Goal: Task Accomplishment & Management: Manage account settings

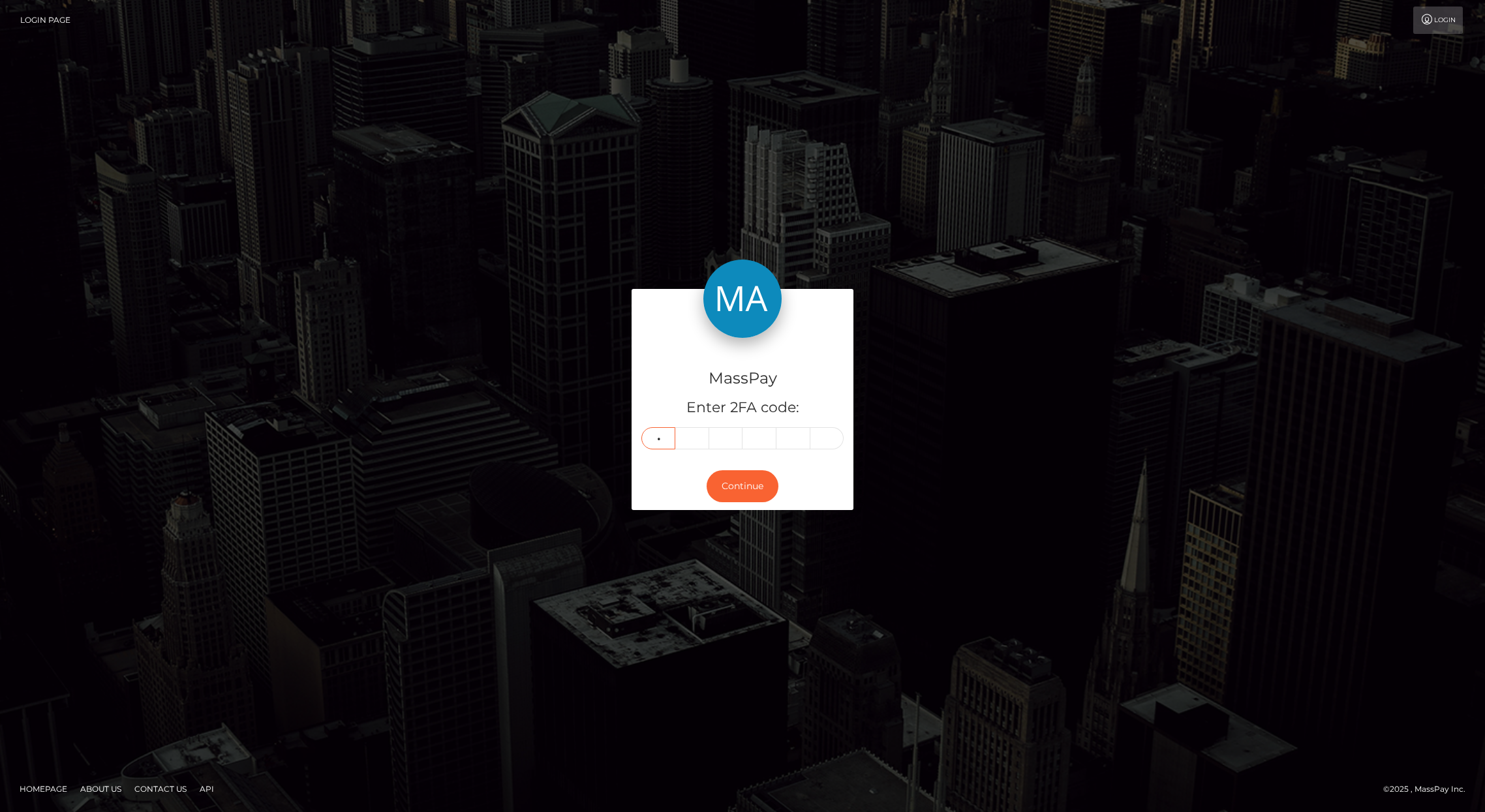
type input "3"
type input "2"
type input "5"
type input "4"
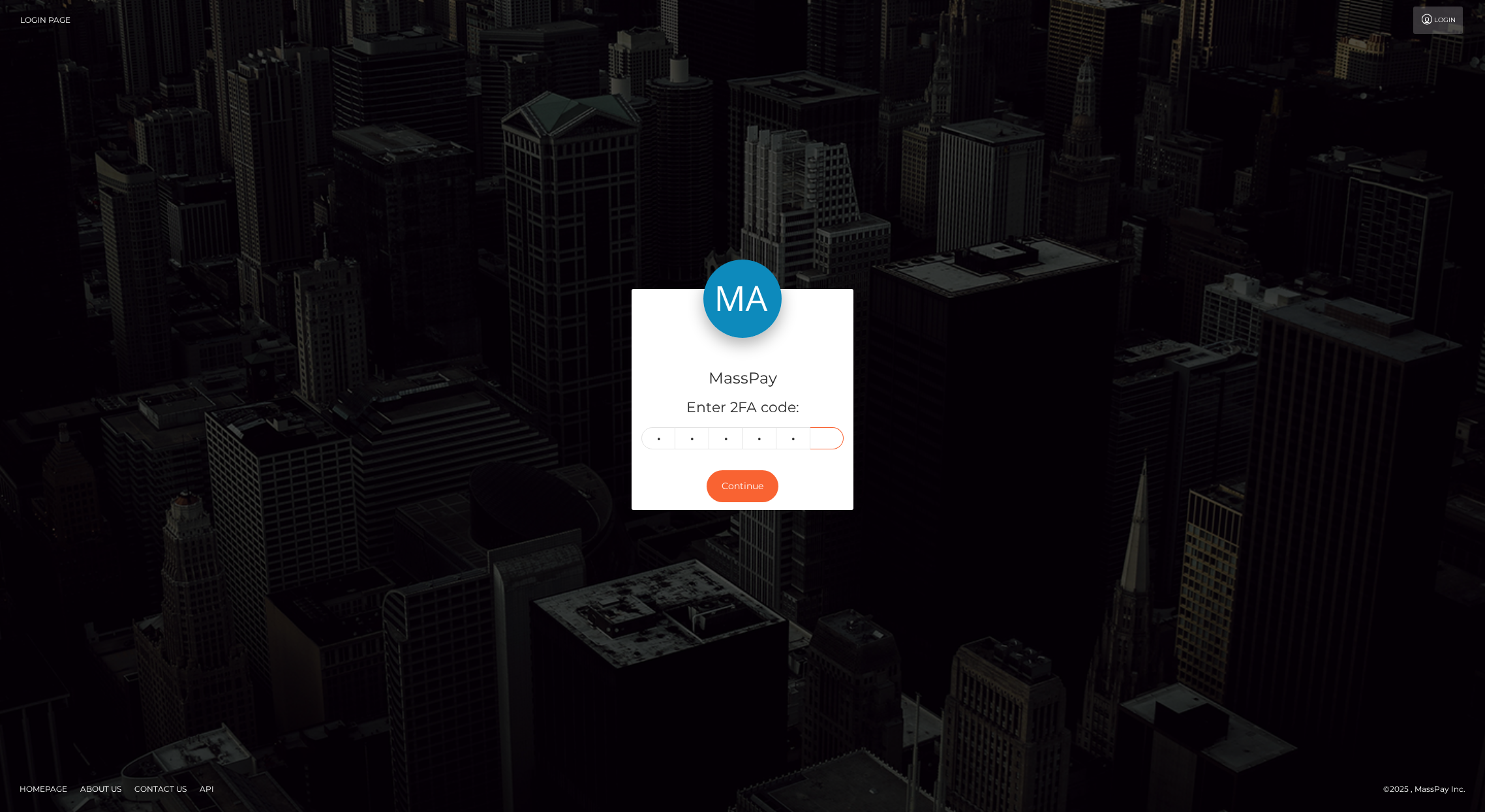
type input "5"
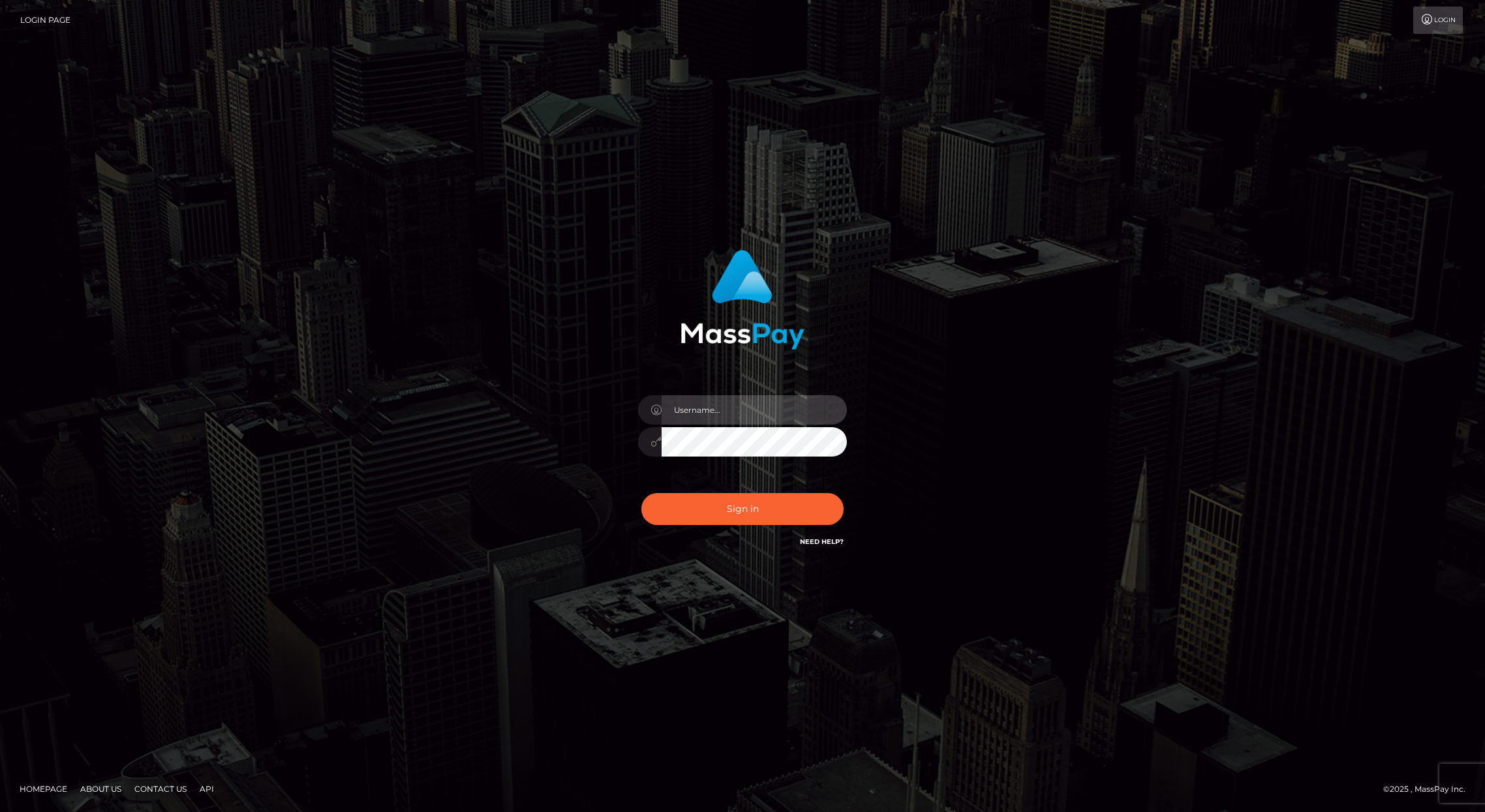
type input "brentg"
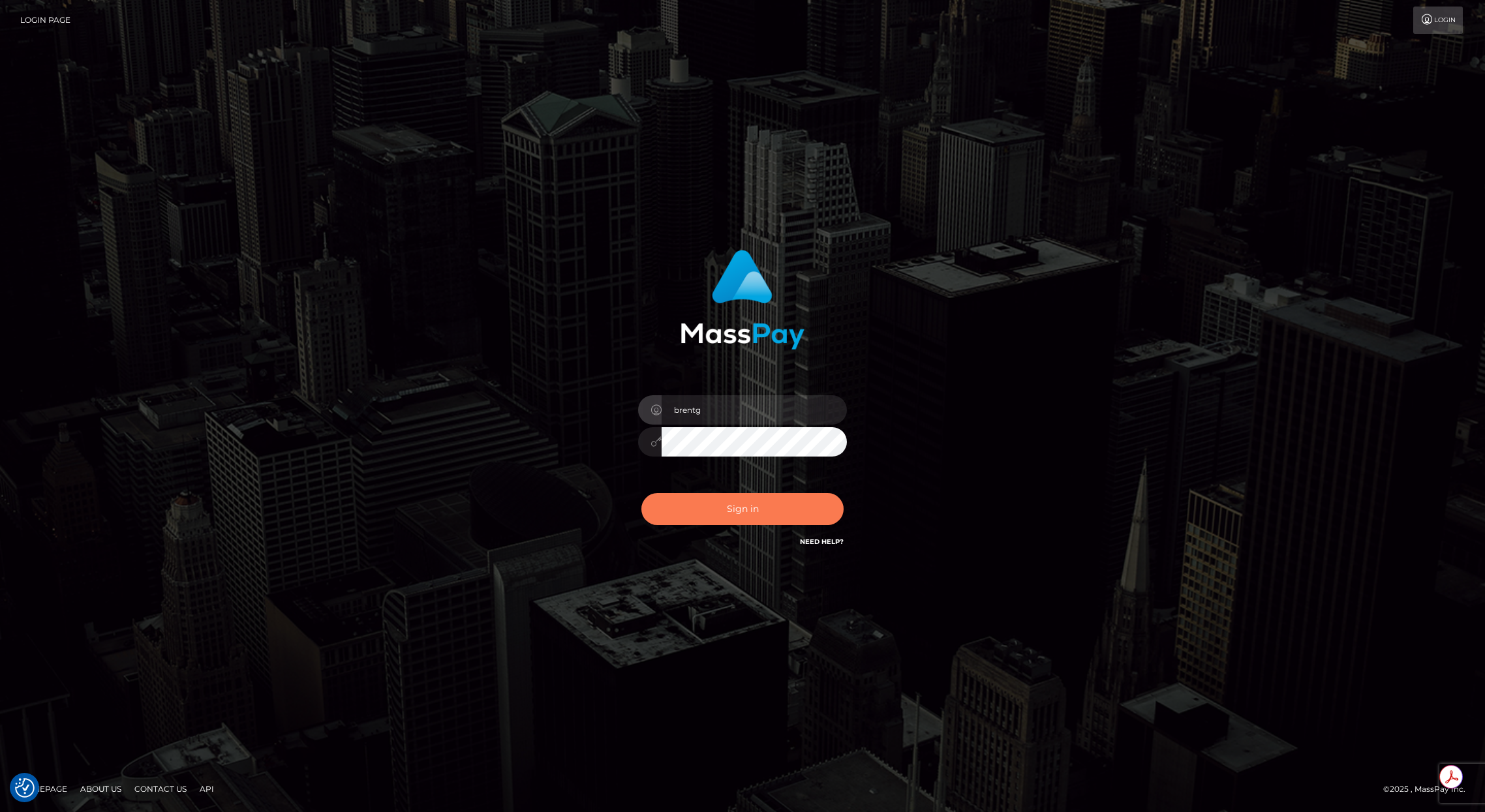
click at [753, 507] on button "Sign in" at bounding box center [742, 509] width 202 height 32
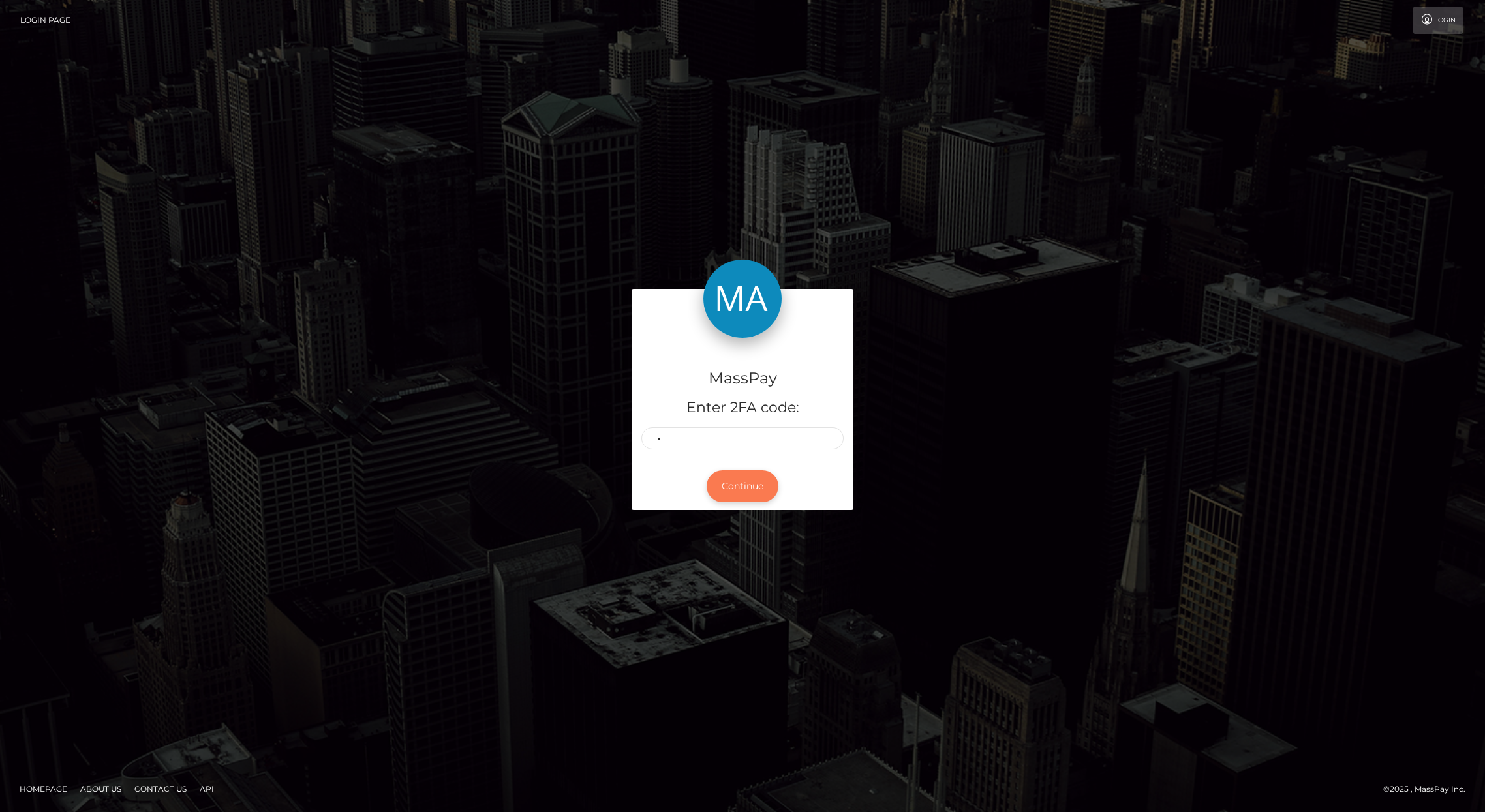
type input "3"
type input "2"
type input "5"
type input "4"
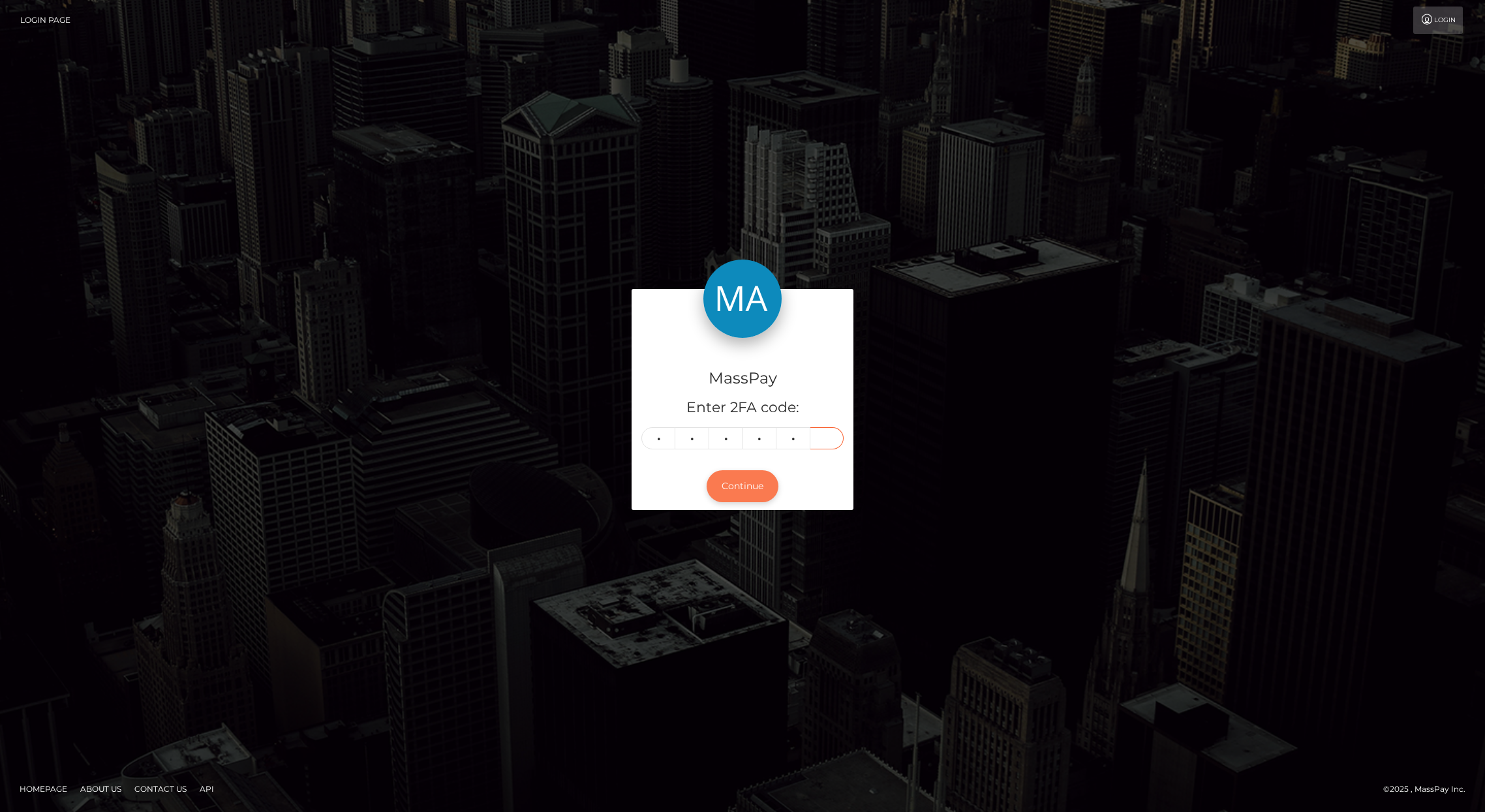
type input "5"
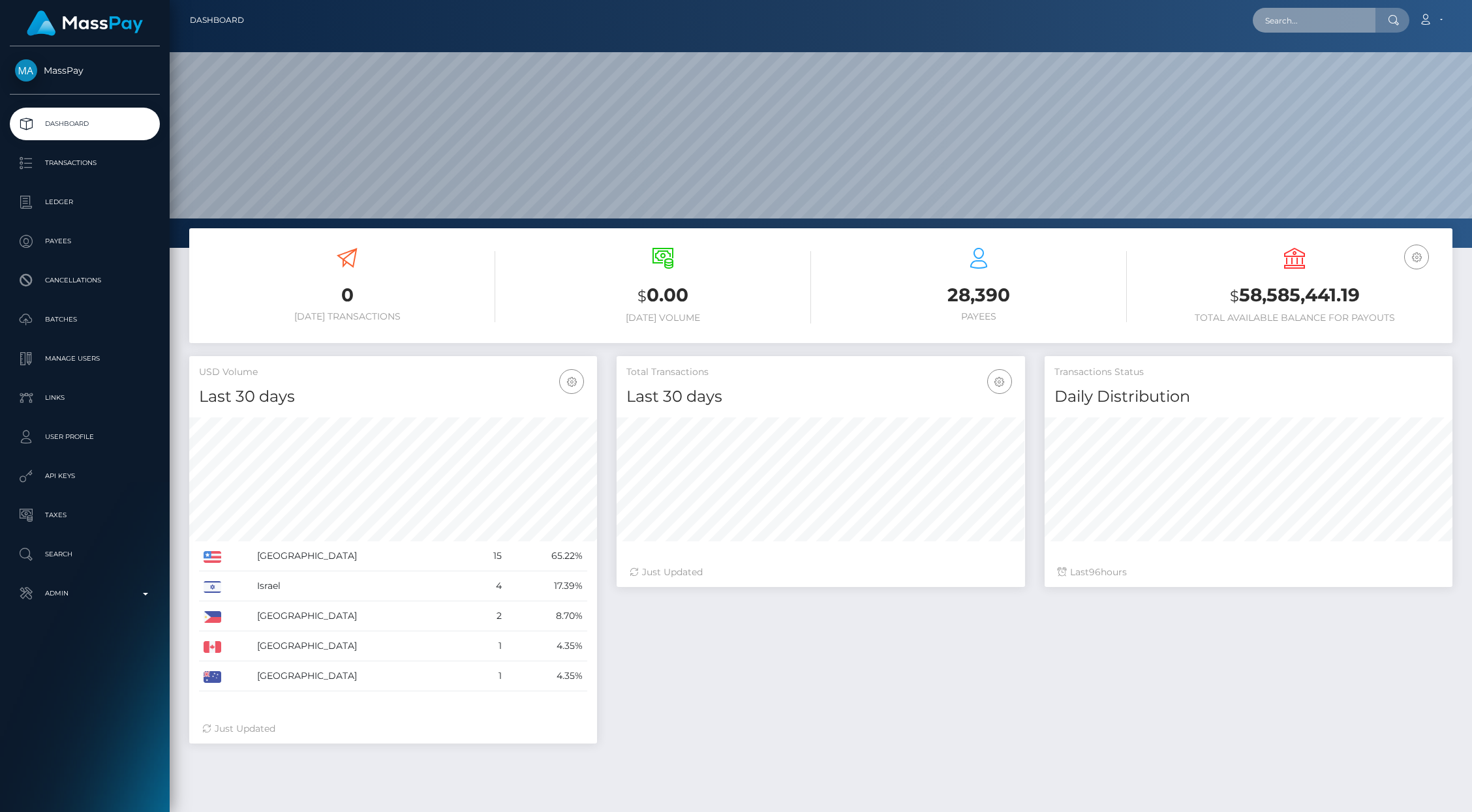
click at [1289, 8] on input "text" at bounding box center [1314, 20] width 123 height 25
paste input "4a45fd946a434ea3918ff0e9d3d6d90d"
type input "4a45fd946a434ea3918ff0e9d3d6d90d"
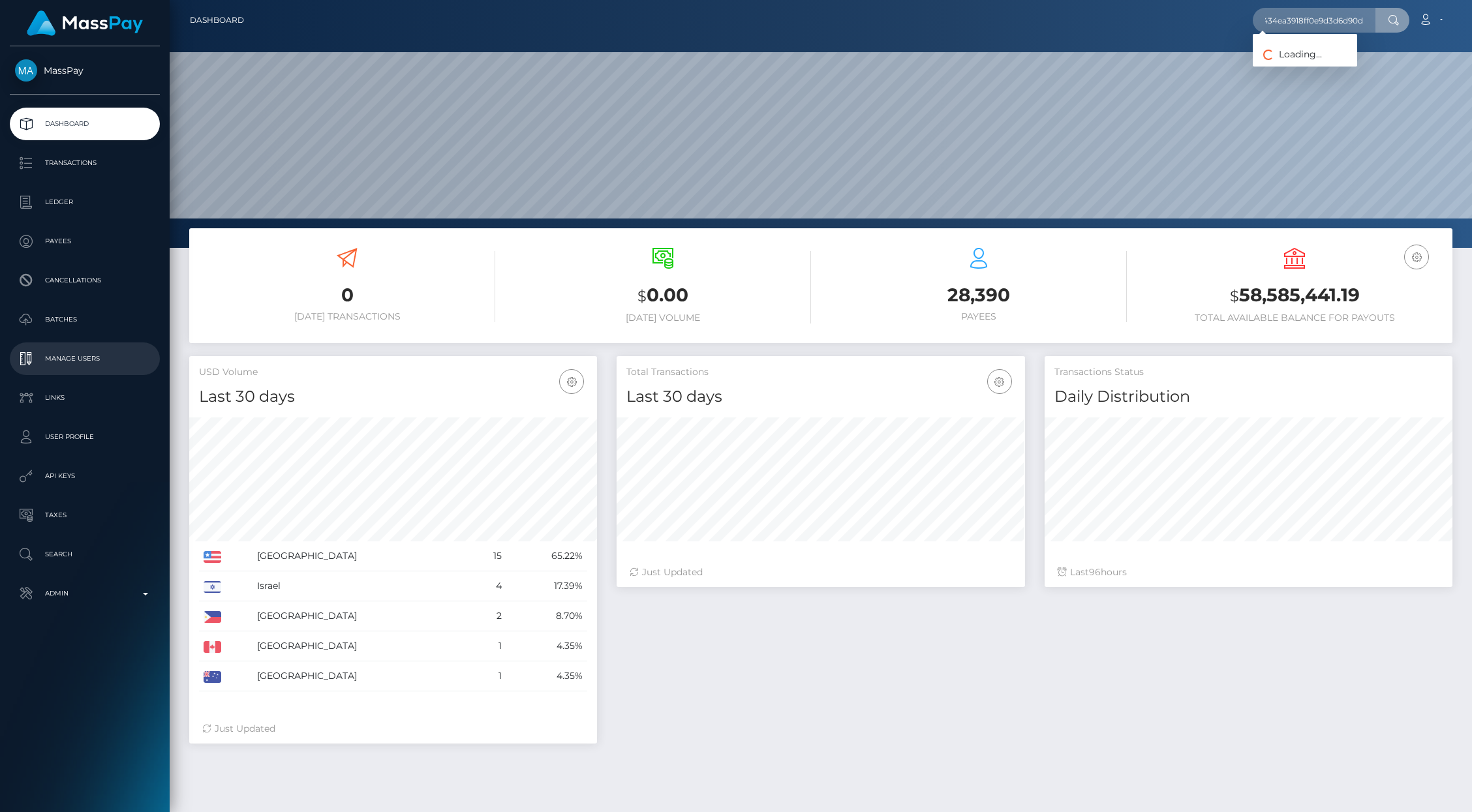
scroll to position [0, 0]
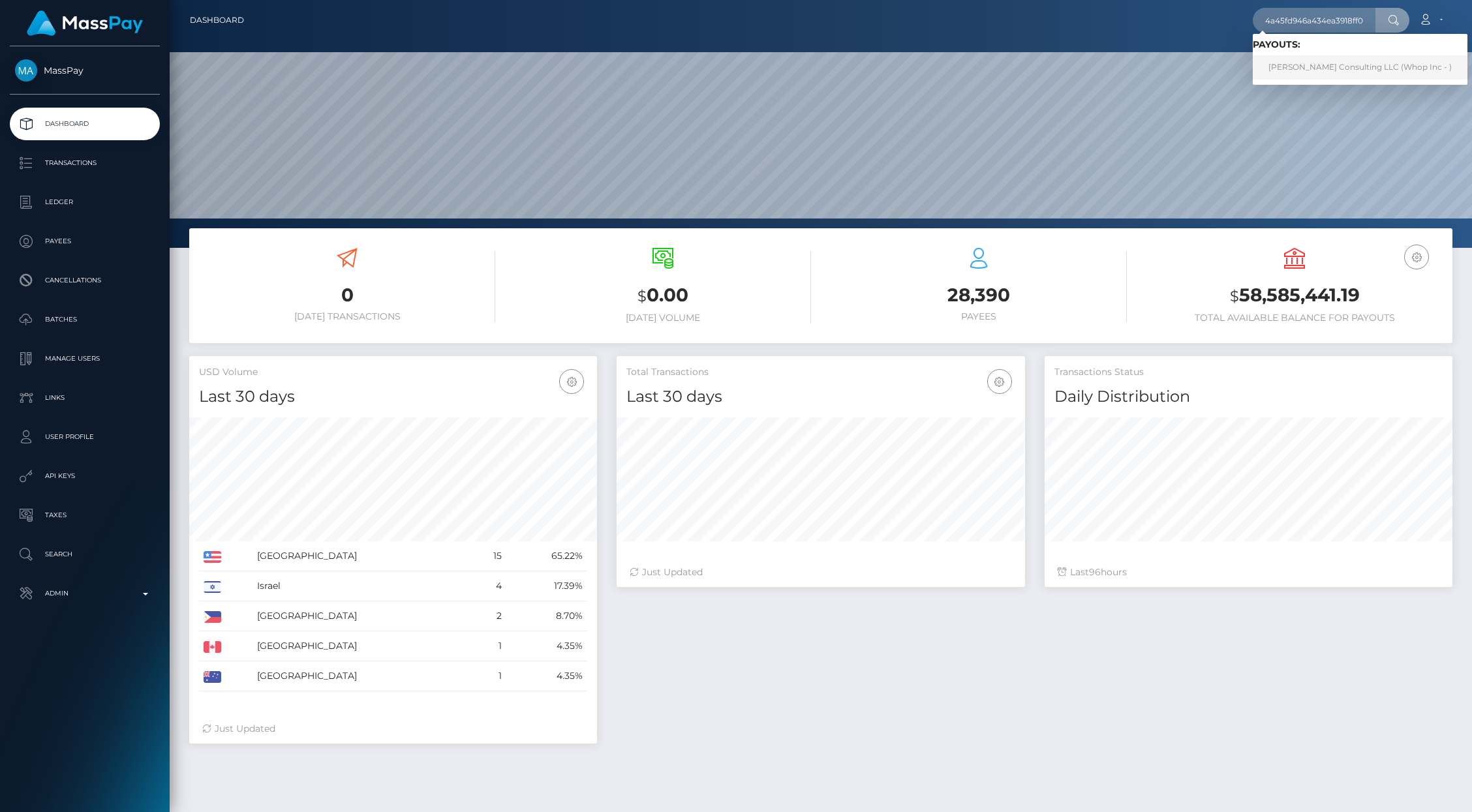
click at [1322, 63] on link "Sean Perry Consulting LLC (Whop Inc - )" at bounding box center [1360, 67] width 215 height 24
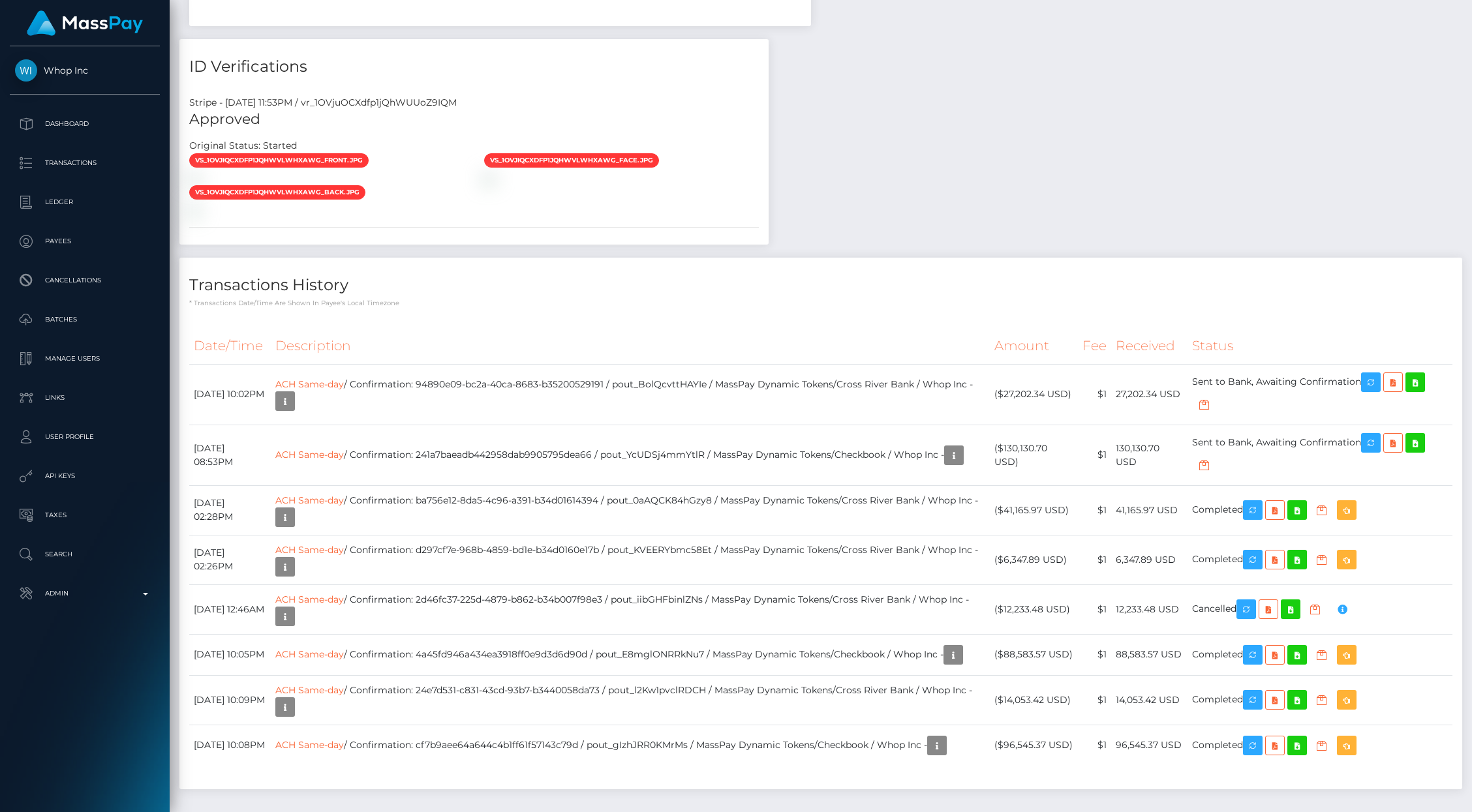
scroll to position [1433, 0]
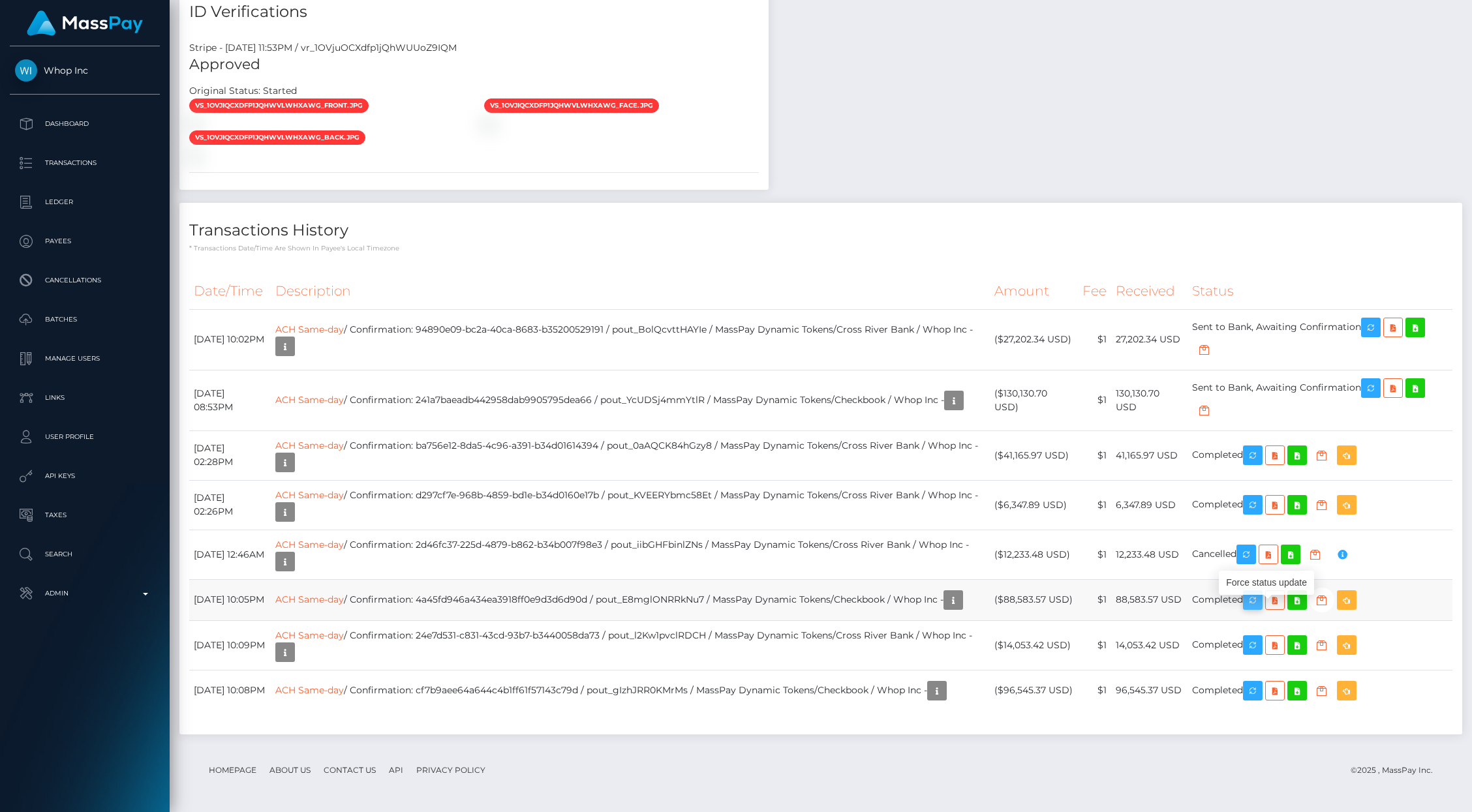
click at [1263, 598] on button "button" at bounding box center [1252, 600] width 19 height 19
click at [1261, 596] on icon "button" at bounding box center [1253, 601] width 16 height 16
click at [703, 585] on td "ACH Same-day / Confirmation: 4a45fd946a434ea3918ff0e9d3d6d90d / pout_E8mglONRRk…" at bounding box center [630, 599] width 719 height 41
copy td "pout_E8mglONRRkNu7"
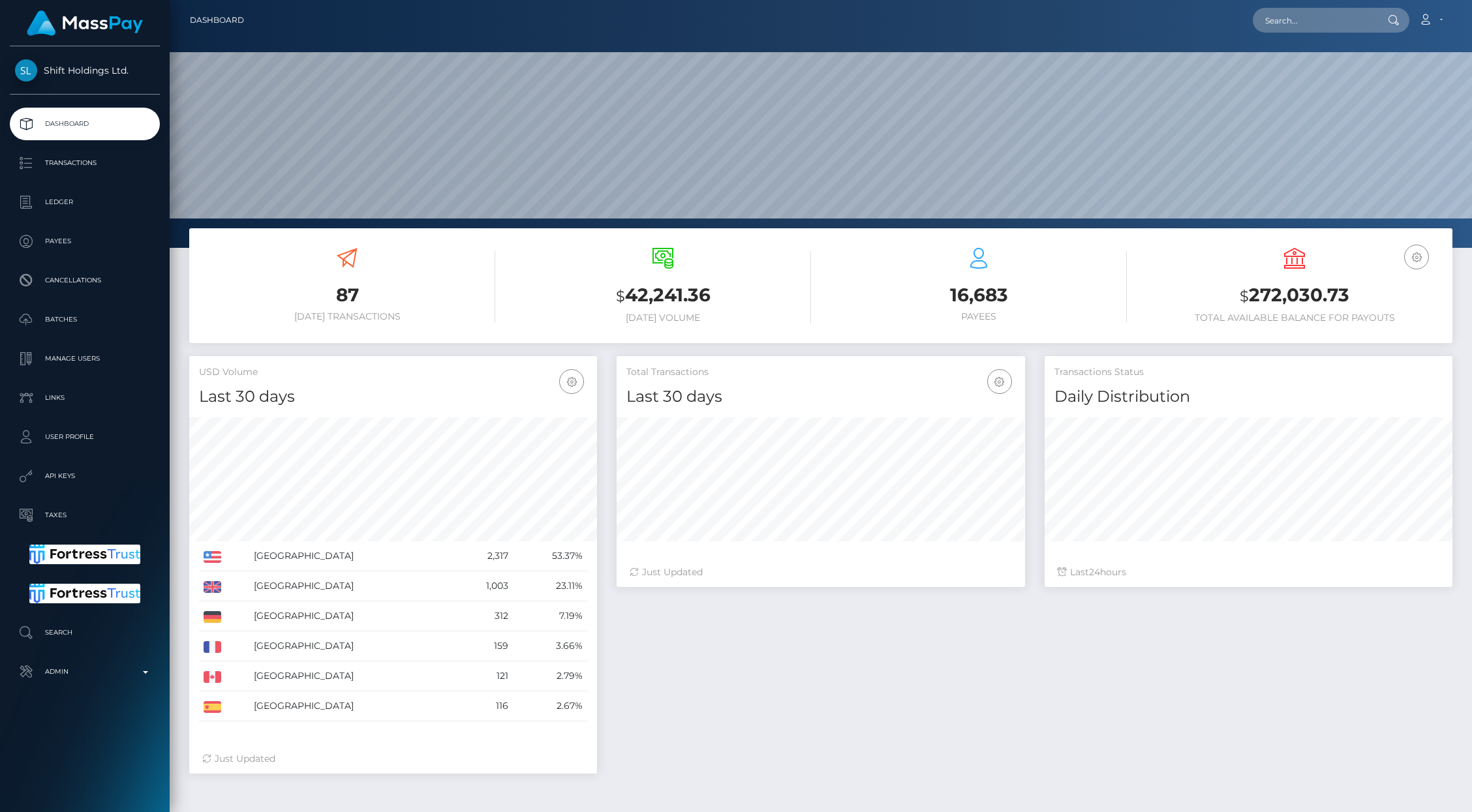
scroll to position [231, 408]
click at [63, 237] on p "Payees" at bounding box center [85, 241] width 140 height 19
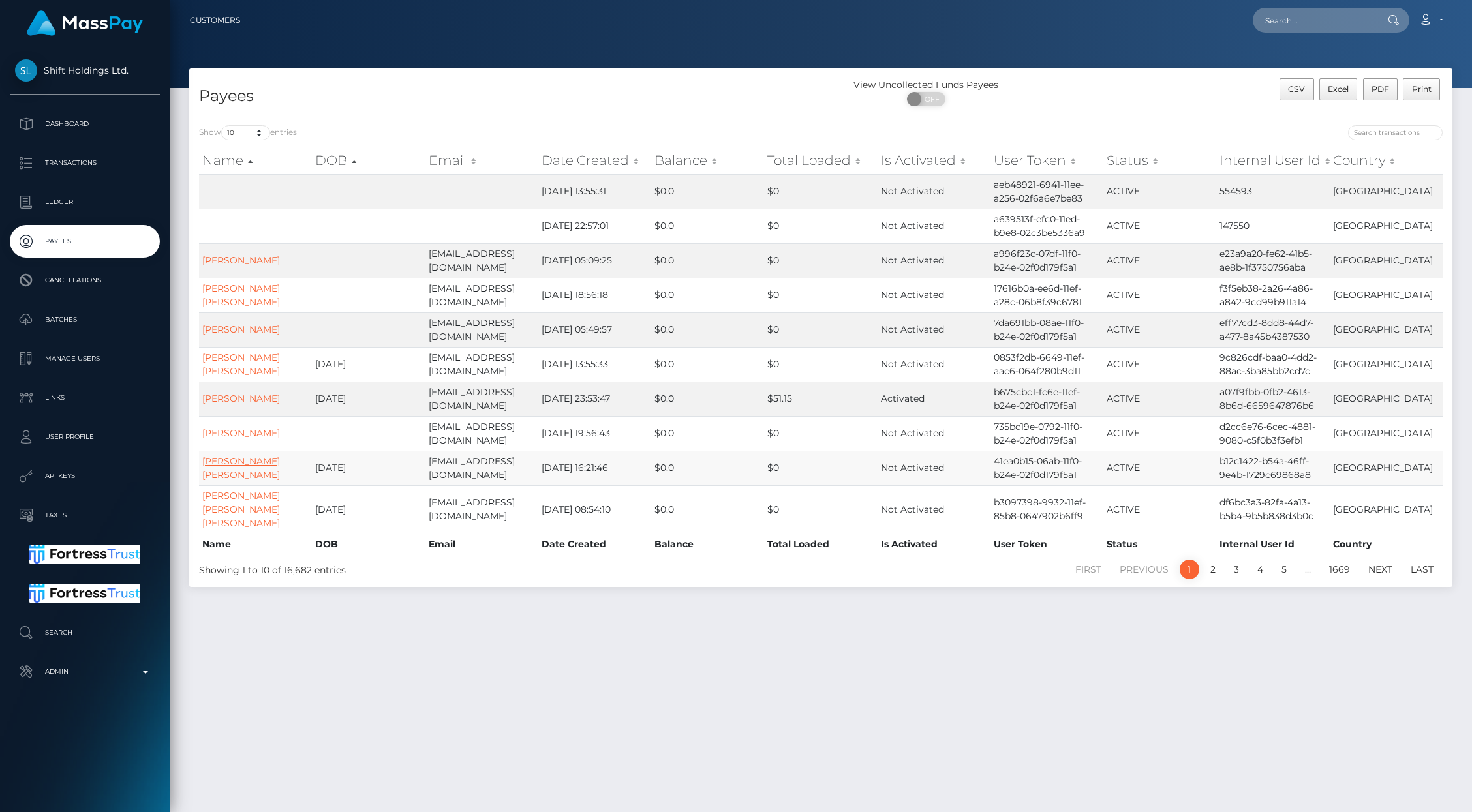
click at [232, 472] on link "[PERSON_NAME] [PERSON_NAME]" at bounding box center [241, 468] width 77 height 26
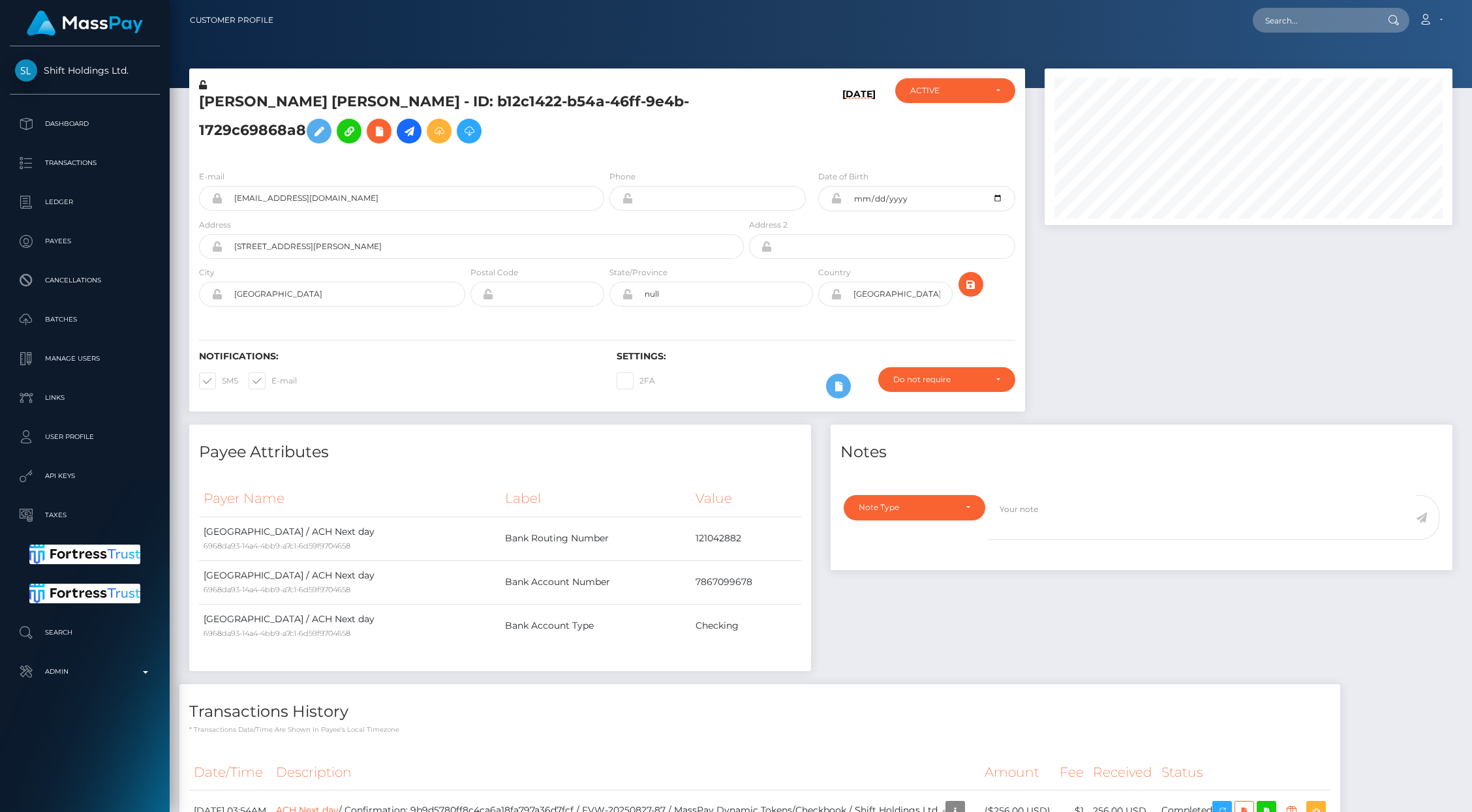
scroll to position [156, 408]
click at [401, 132] on icon at bounding box center [409, 131] width 16 height 16
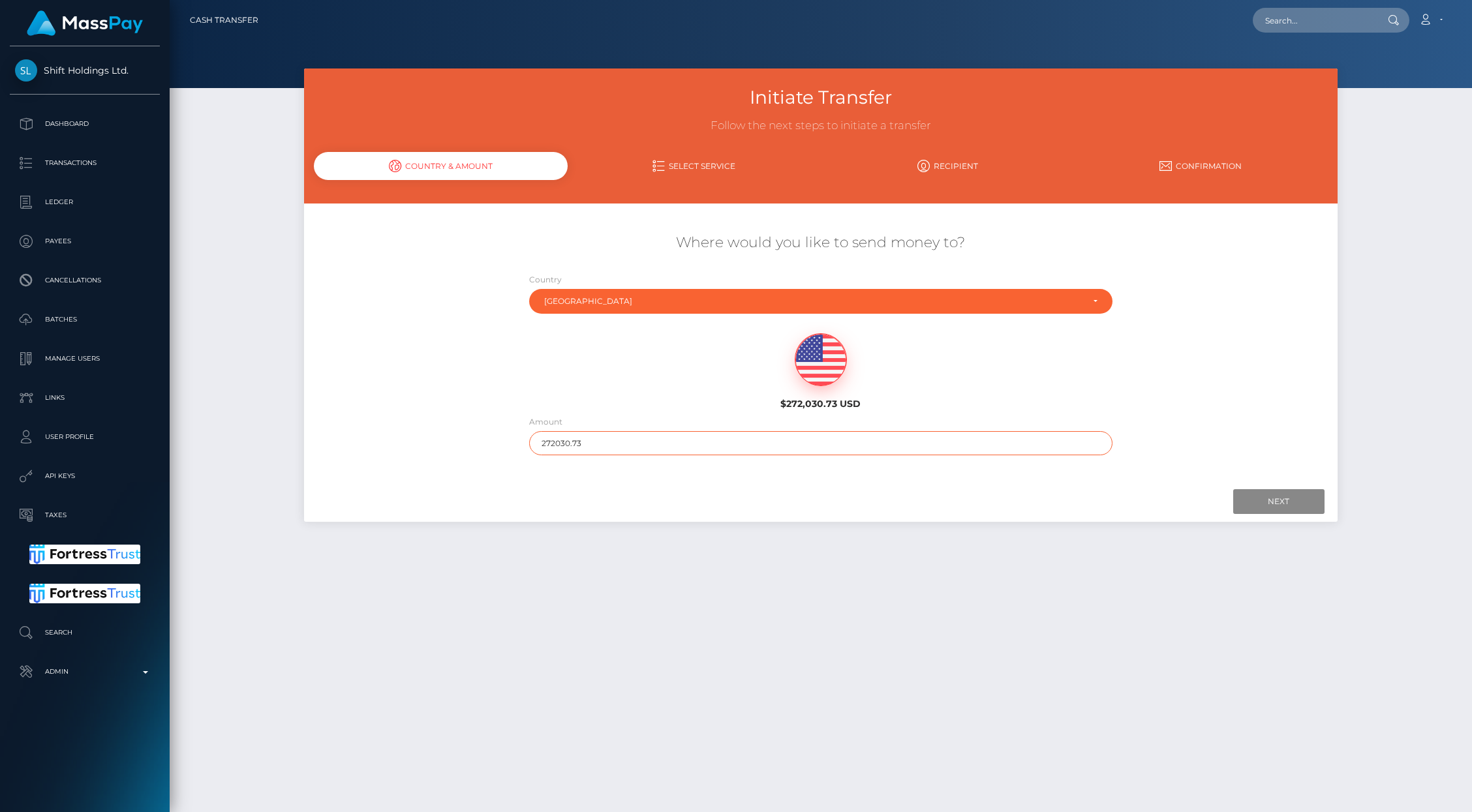
click at [558, 441] on input "272030.73" at bounding box center [821, 444] width 583 height 24
click at [559, 441] on input "272030.73" at bounding box center [821, 444] width 583 height 24
drag, startPoint x: 561, startPoint y: 441, endPoint x: 616, endPoint y: 439, distance: 55.0
click at [615, 439] on input "272030.73" at bounding box center [821, 444] width 583 height 24
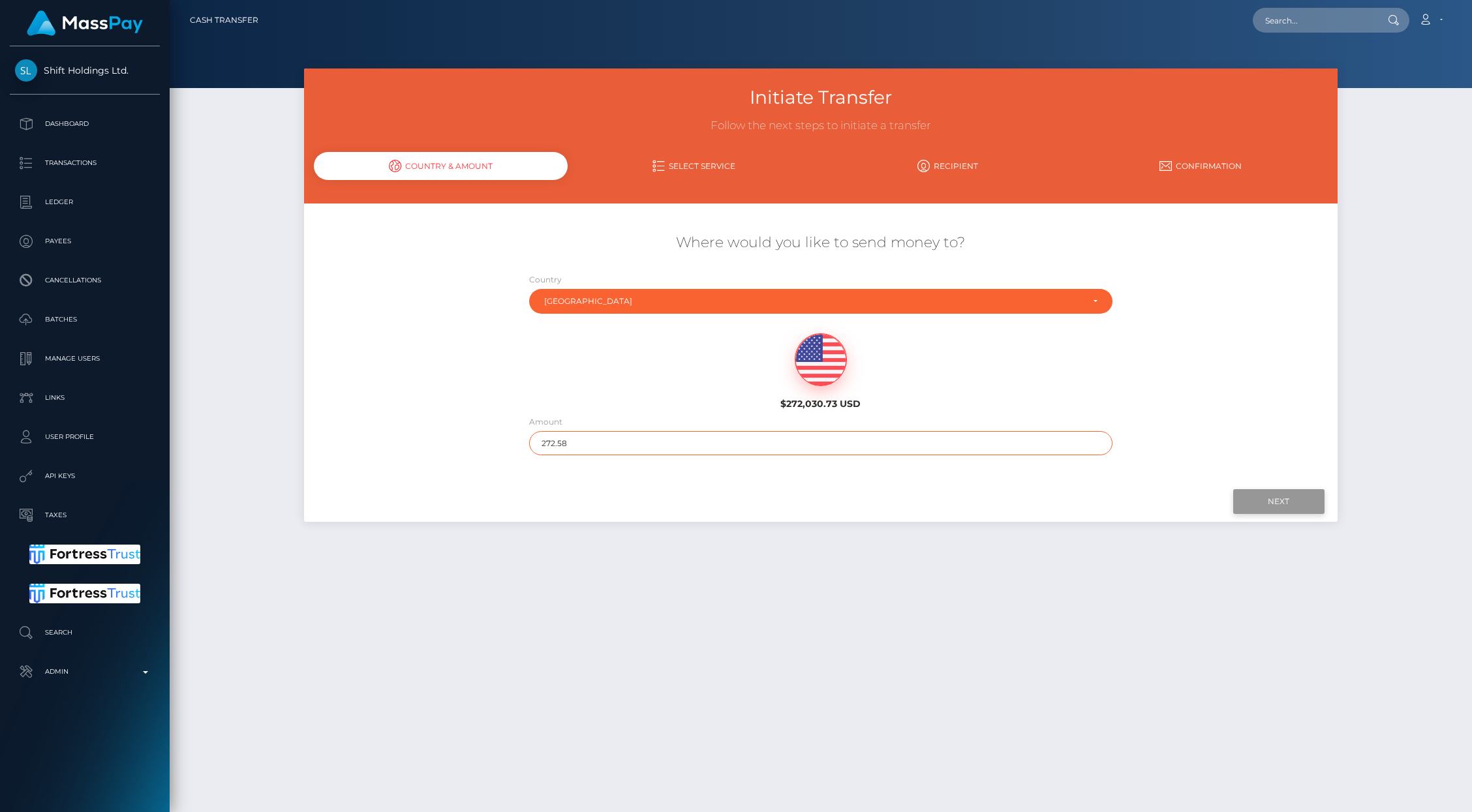
type input "272.58"
click at [1279, 497] on input "Next" at bounding box center [1279, 502] width 91 height 25
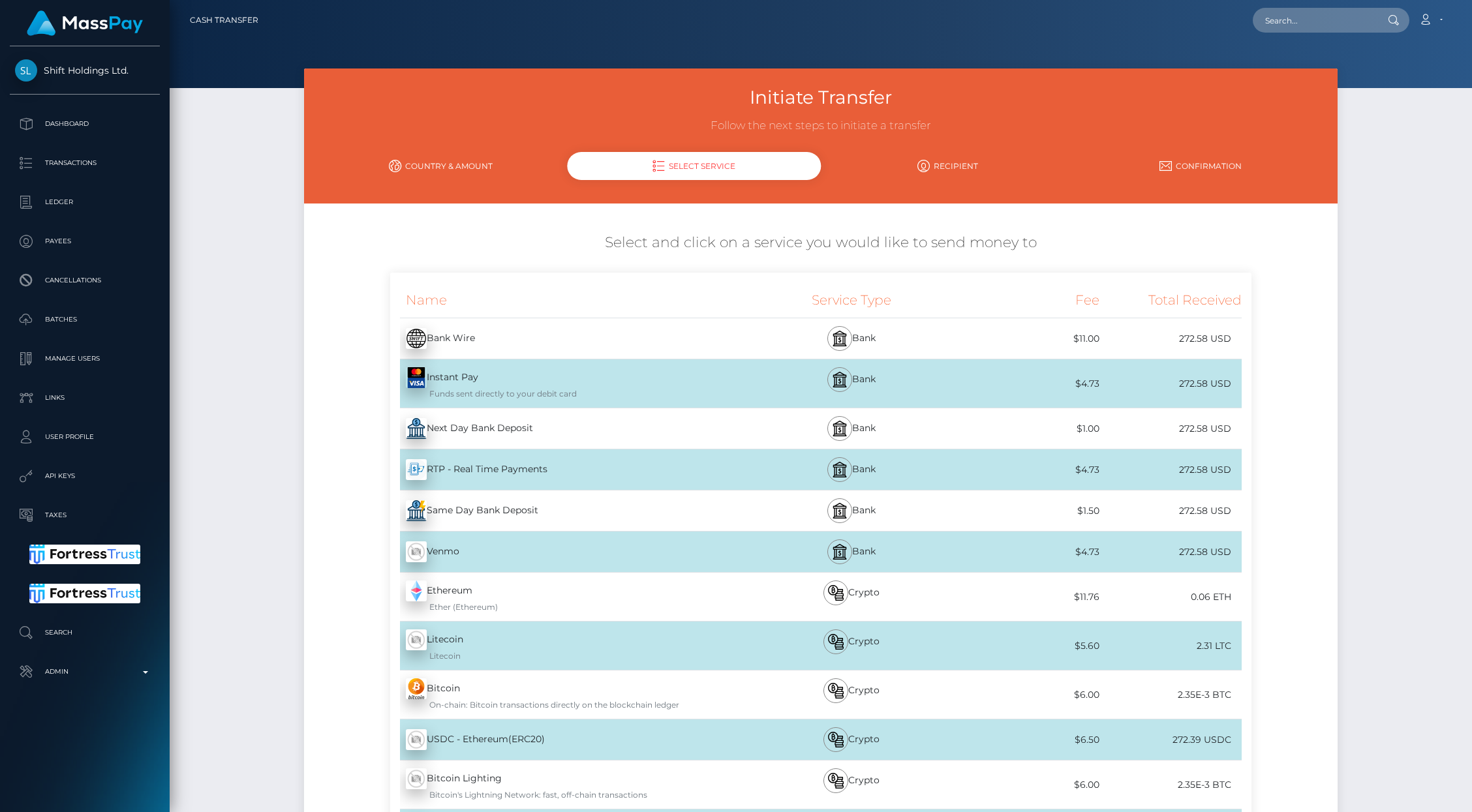
scroll to position [4, 0]
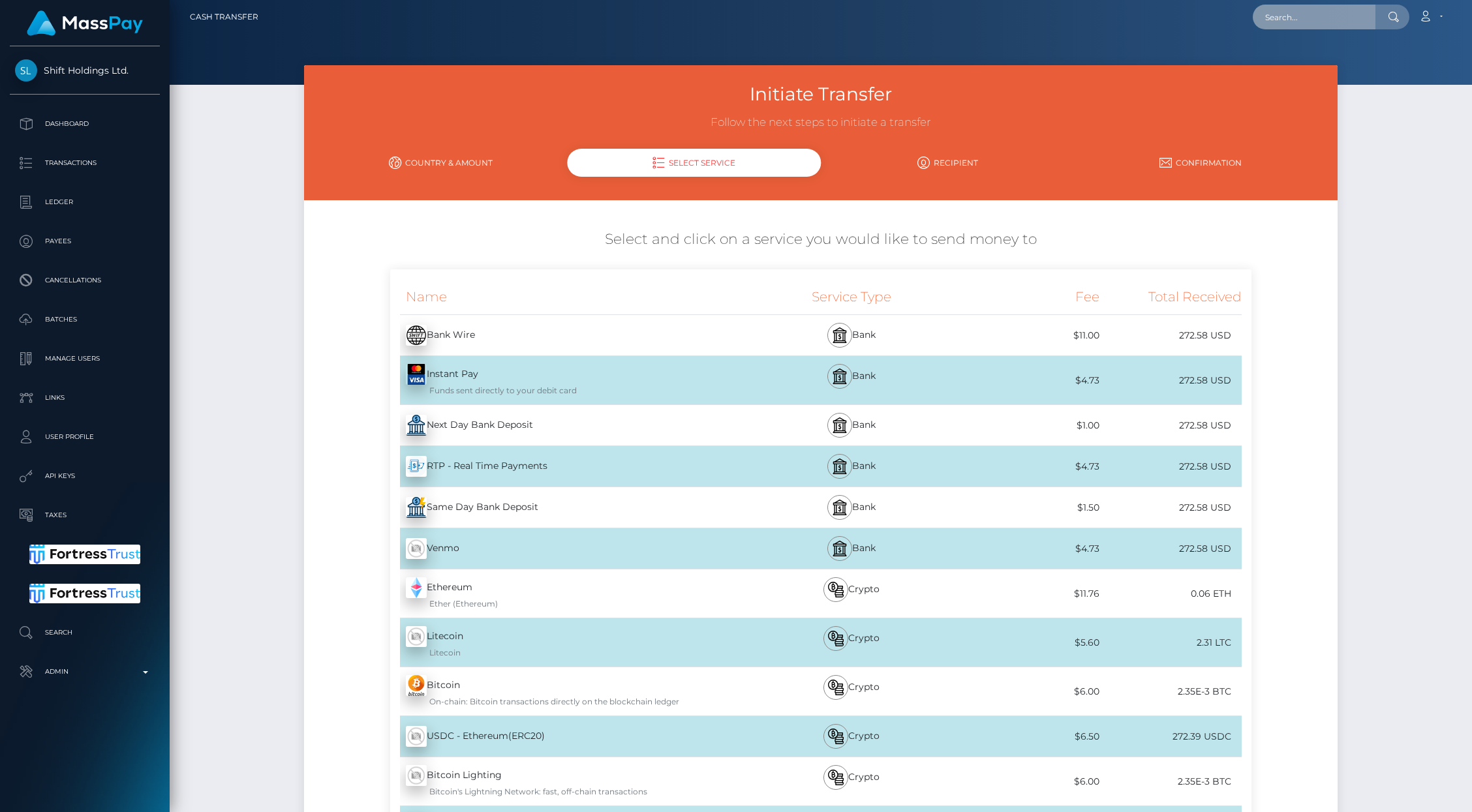
click at [1334, 24] on input "text" at bounding box center [1314, 16] width 123 height 25
paste input "z64nwVd4yuWQUmhD1CbrlH9D5MA3"
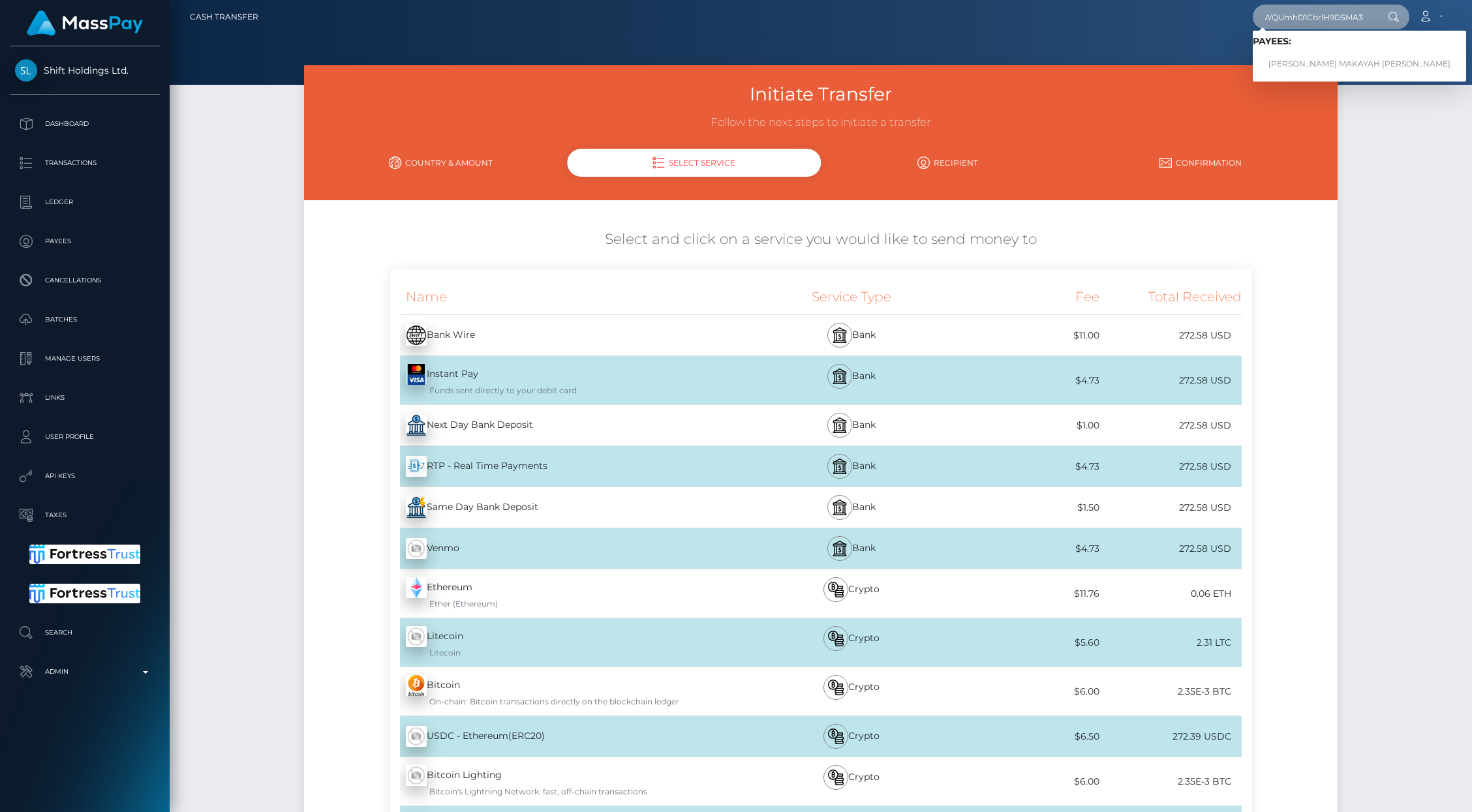
drag, startPoint x: 1334, startPoint y: 24, endPoint x: 1306, endPoint y: 70, distance: 53.9
click at [1306, 29] on div "z64nwVd4yuWQUmhD1CbrlH9D5MA3 Loading... Loading... Payees: KERA MAKAYAH BENJAMIN" at bounding box center [1331, 16] width 156 height 25
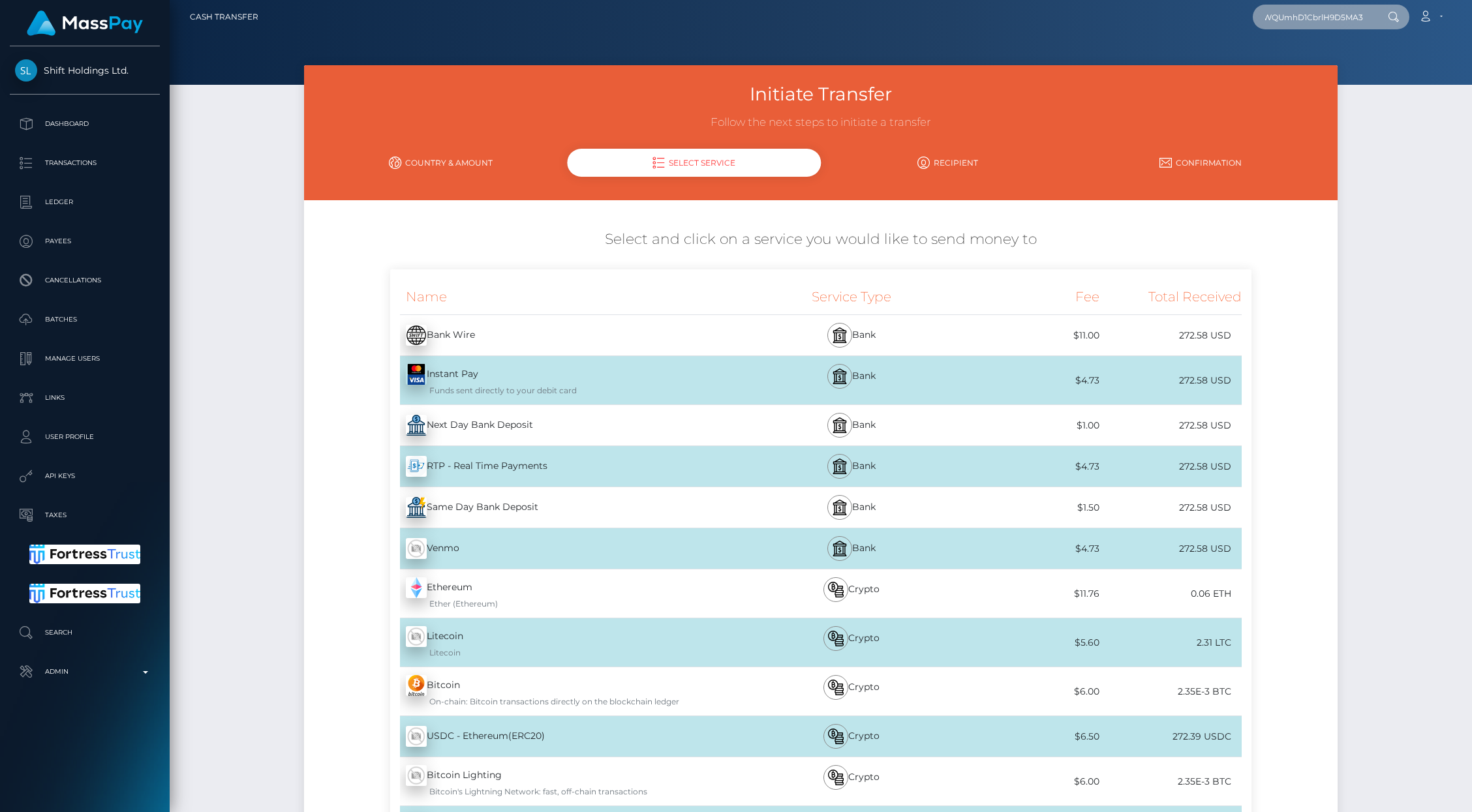
type input "z64nwVd4yuWQUmhD1CbrlH9D5MA3"
click at [1311, 32] on nav "Cash Transfer z64nwVd4yuWQUmhD1CbrlH9D5MA3 Loading... Loading... Payees: KERA M…" at bounding box center [821, 16] width 1302 height 40
click at [1306, 28] on input "z64nwVd4yuWQUmhD1CbrlH9D5MA3" at bounding box center [1314, 16] width 123 height 25
click at [1326, 8] on input "z64nwVd4yuWQUmhD1CbrlH9D5MA3" at bounding box center [1314, 16] width 123 height 25
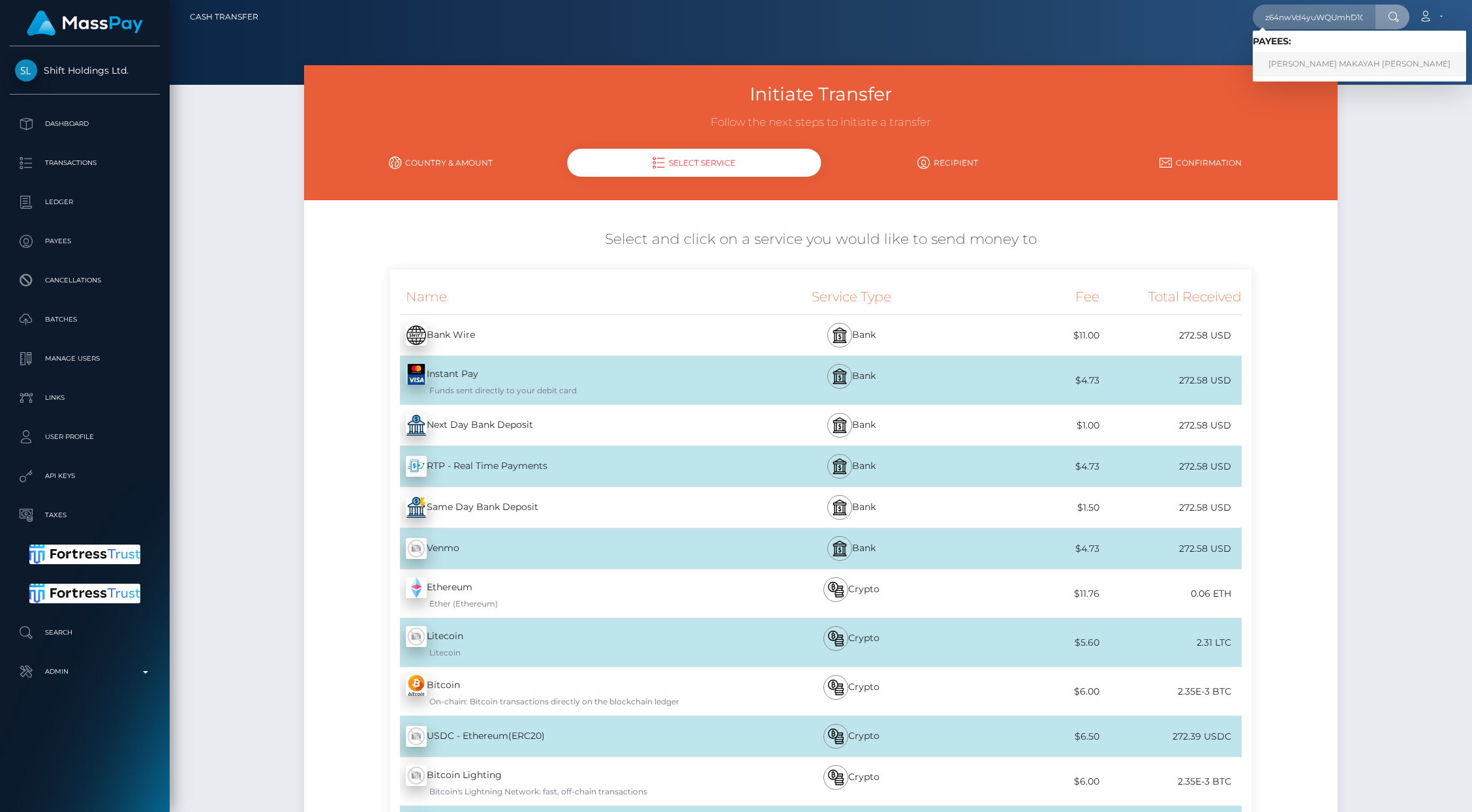
click at [1322, 62] on link "KERA MAKAYAH BENJAMIN" at bounding box center [1359, 65] width 214 height 24
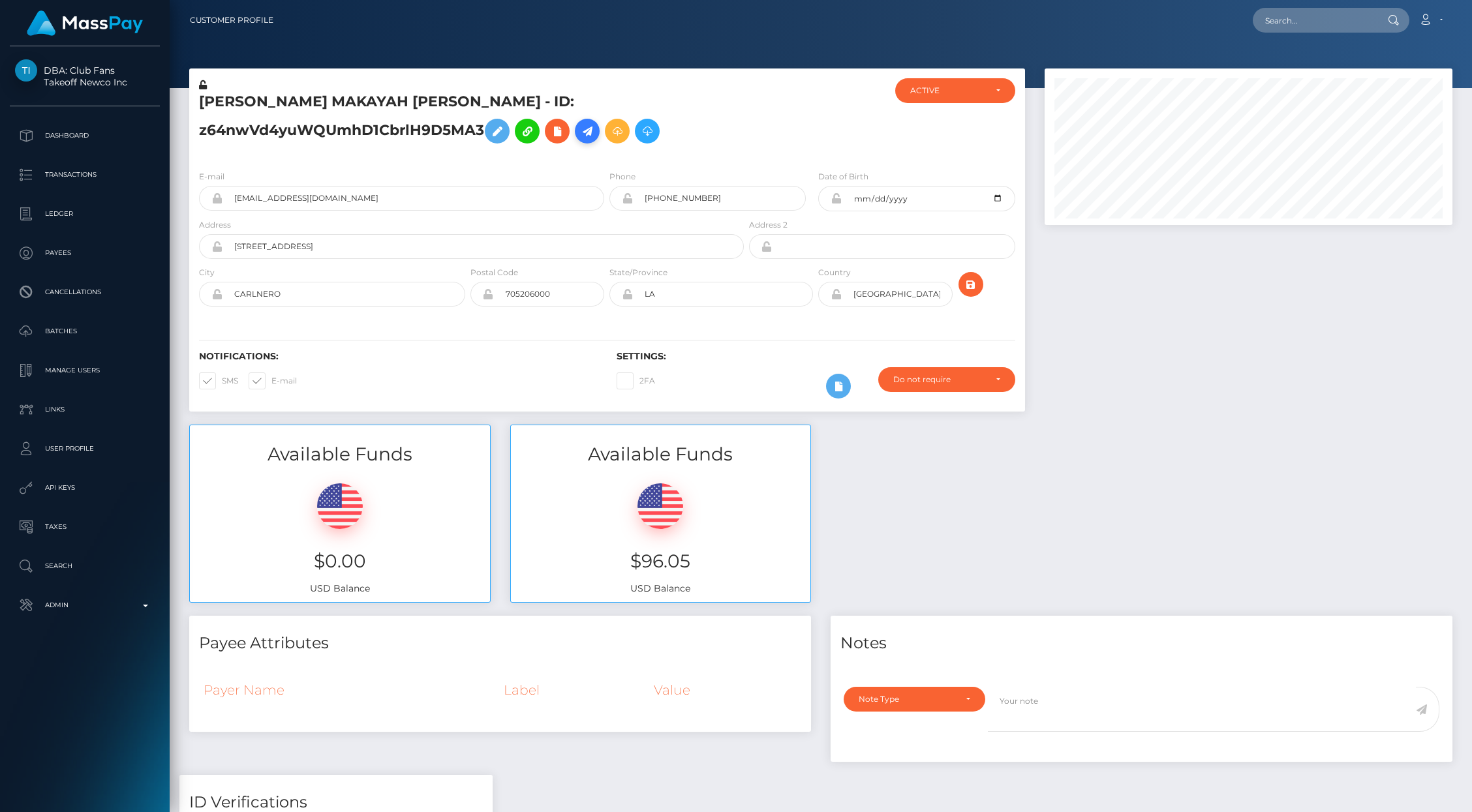
click at [579, 136] on icon at bounding box center [587, 131] width 16 height 16
click at [521, 105] on h5 "[PERSON_NAME] MAKAYAH [PERSON_NAME] - ID: z64nwVd4yuWQUmhD1CbrlH9D5MA3" at bounding box center [468, 120] width 537 height 58
copy h5 "z64nwVd4yuWQUmhD1CbrlH9D5MA3"
click at [609, 135] on icon at bounding box center [617, 131] width 16 height 16
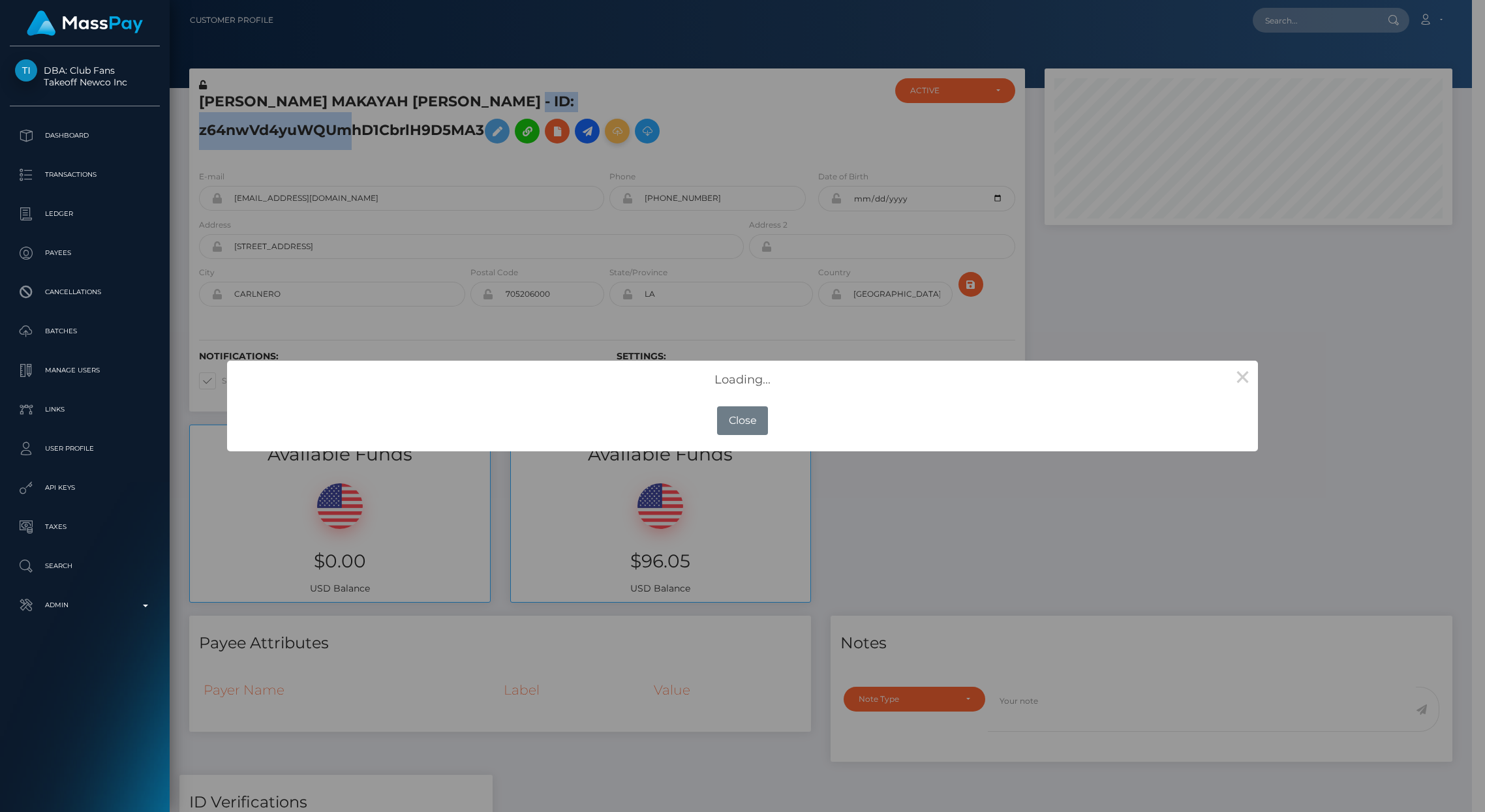
scroll to position [652290, 652054]
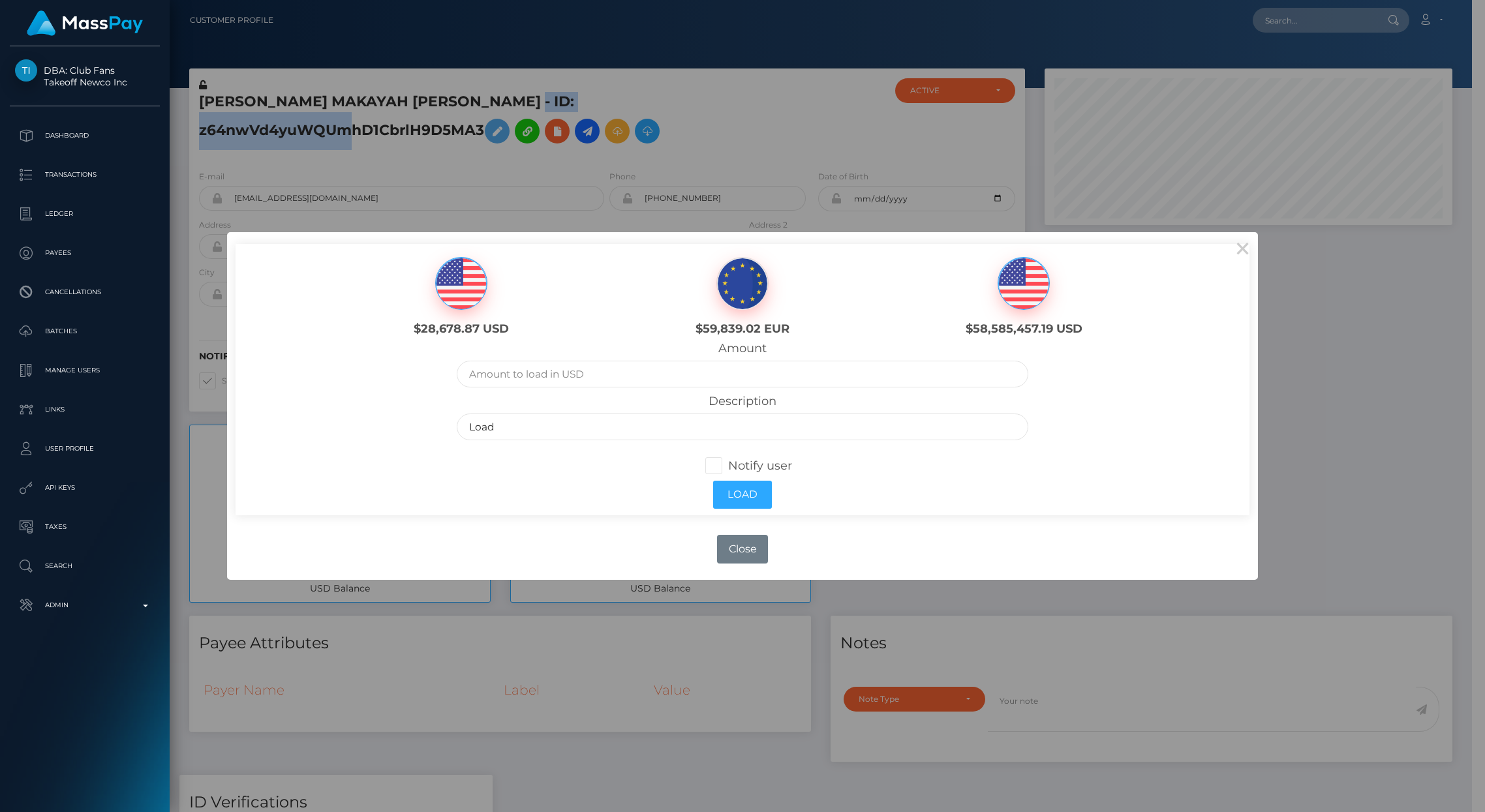
click at [467, 295] on img at bounding box center [461, 284] width 51 height 52
click at [543, 376] on input "text" at bounding box center [742, 373] width 571 height 27
type input "5.00"
drag, startPoint x: 466, startPoint y: 425, endPoint x: 495, endPoint y: 424, distance: 29.0
click at [467, 425] on input "Load" at bounding box center [742, 426] width 571 height 27
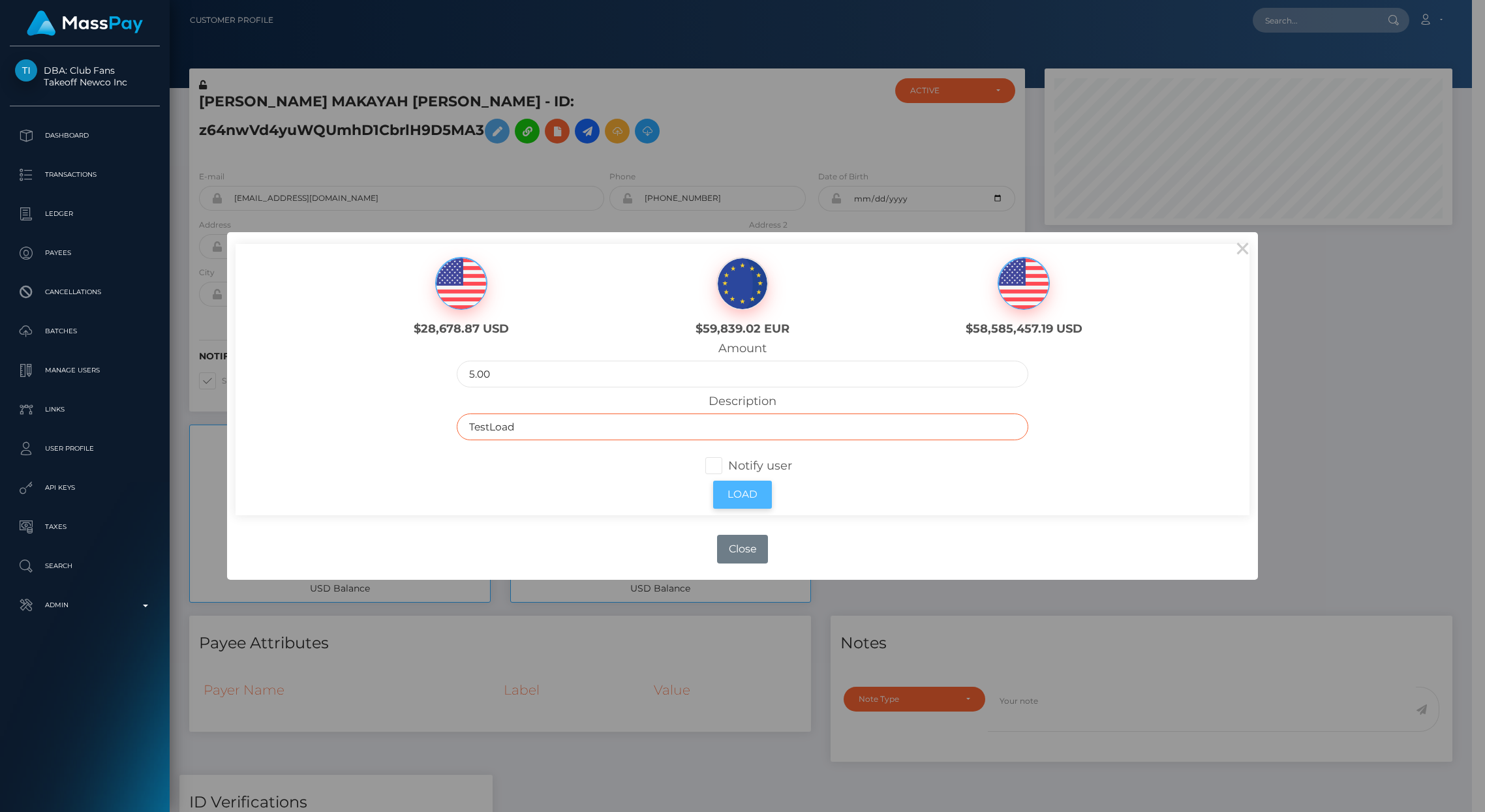
type input "TestLoad"
click at [753, 497] on button "Load" at bounding box center [742, 495] width 59 height 28
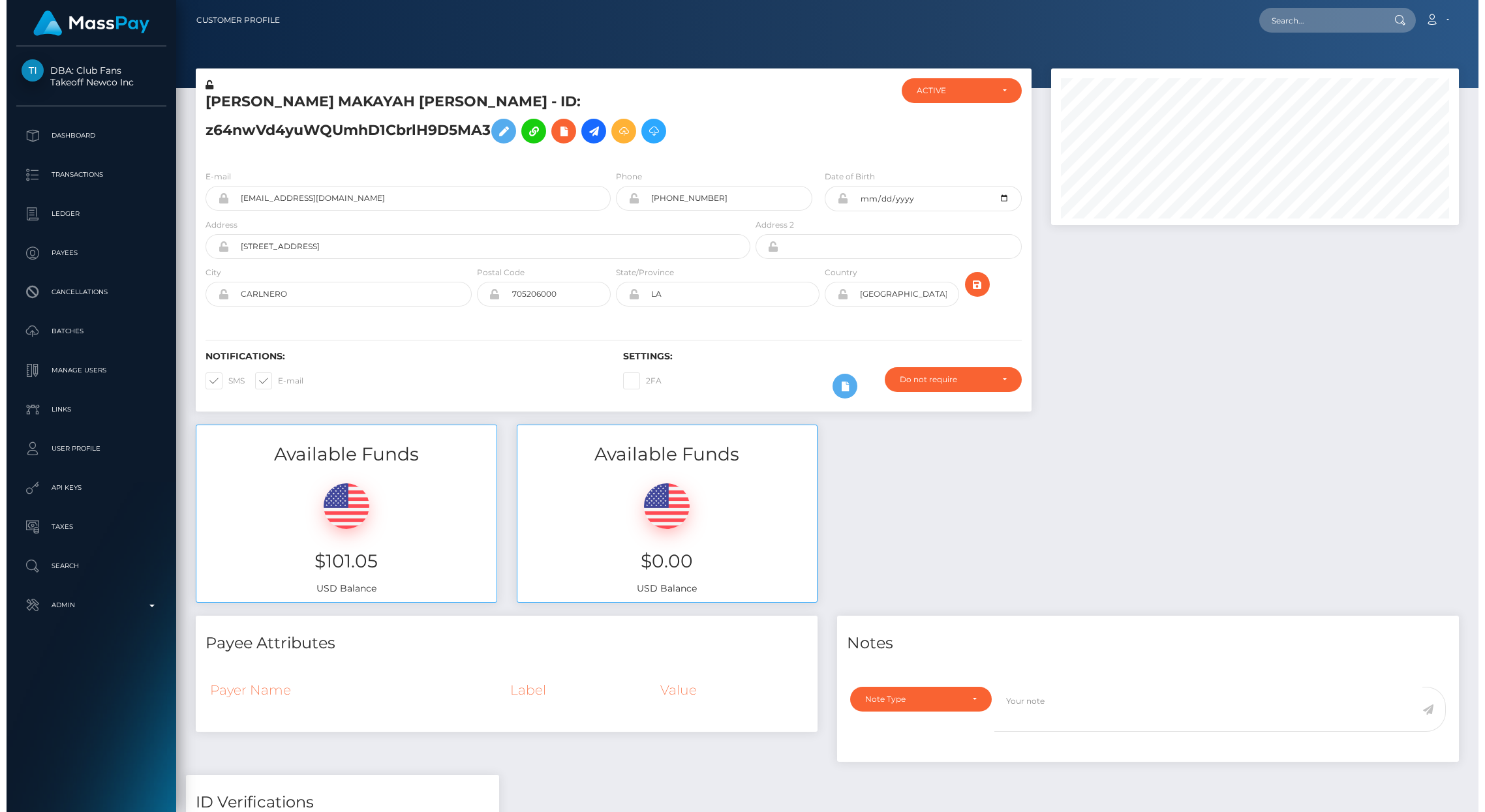
scroll to position [156, 408]
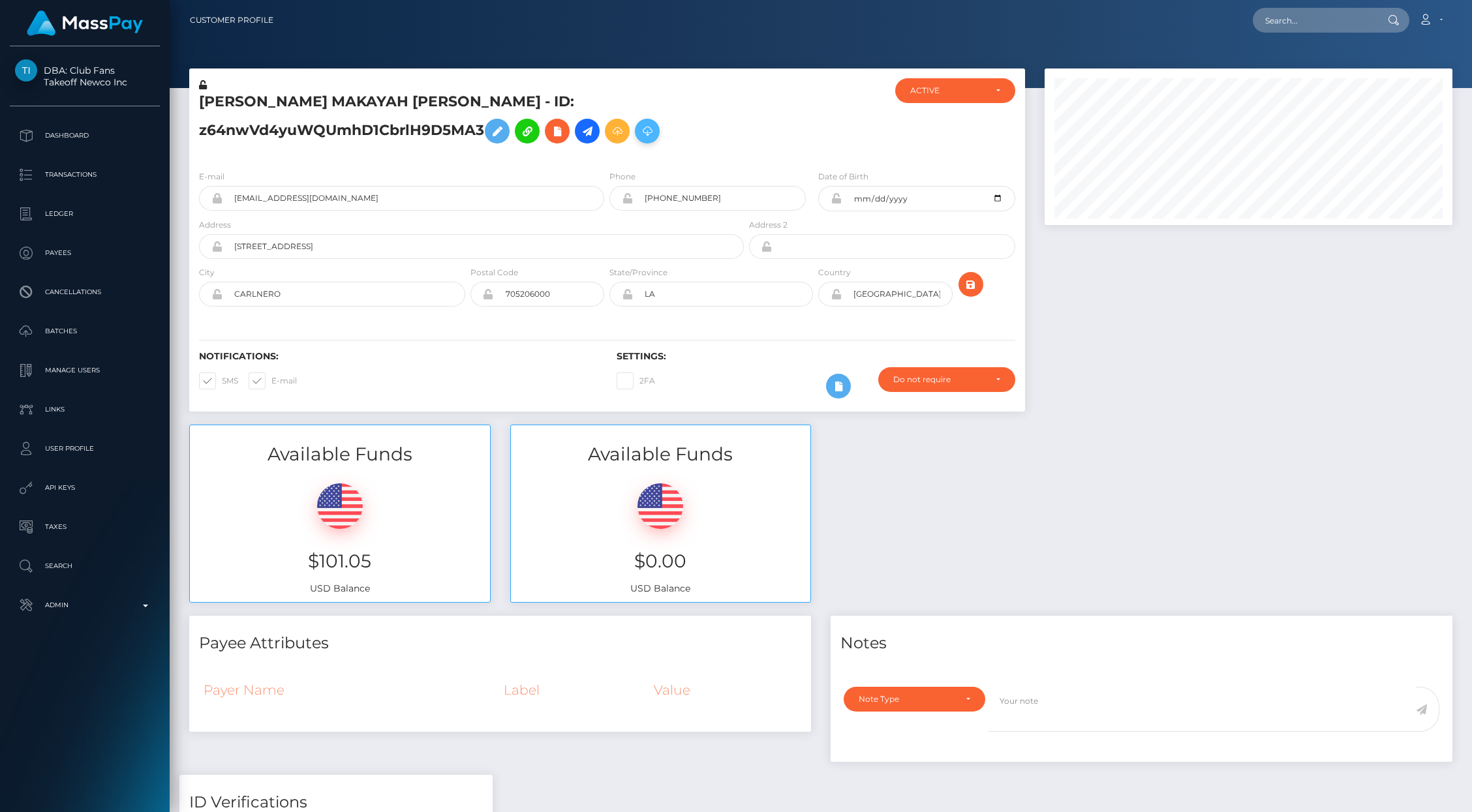
click at [639, 137] on icon at bounding box center [647, 131] width 16 height 16
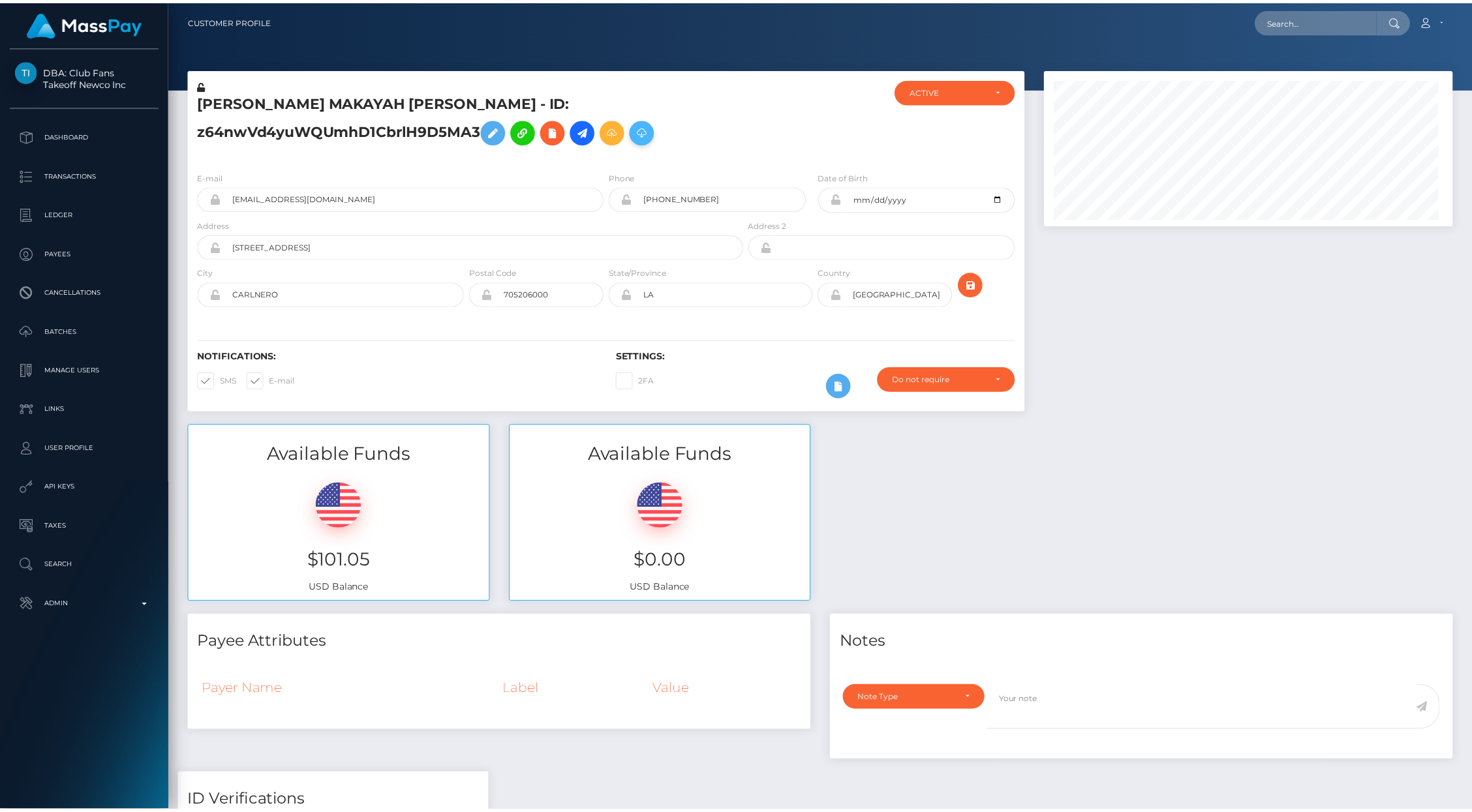
scroll to position [652290, 652010]
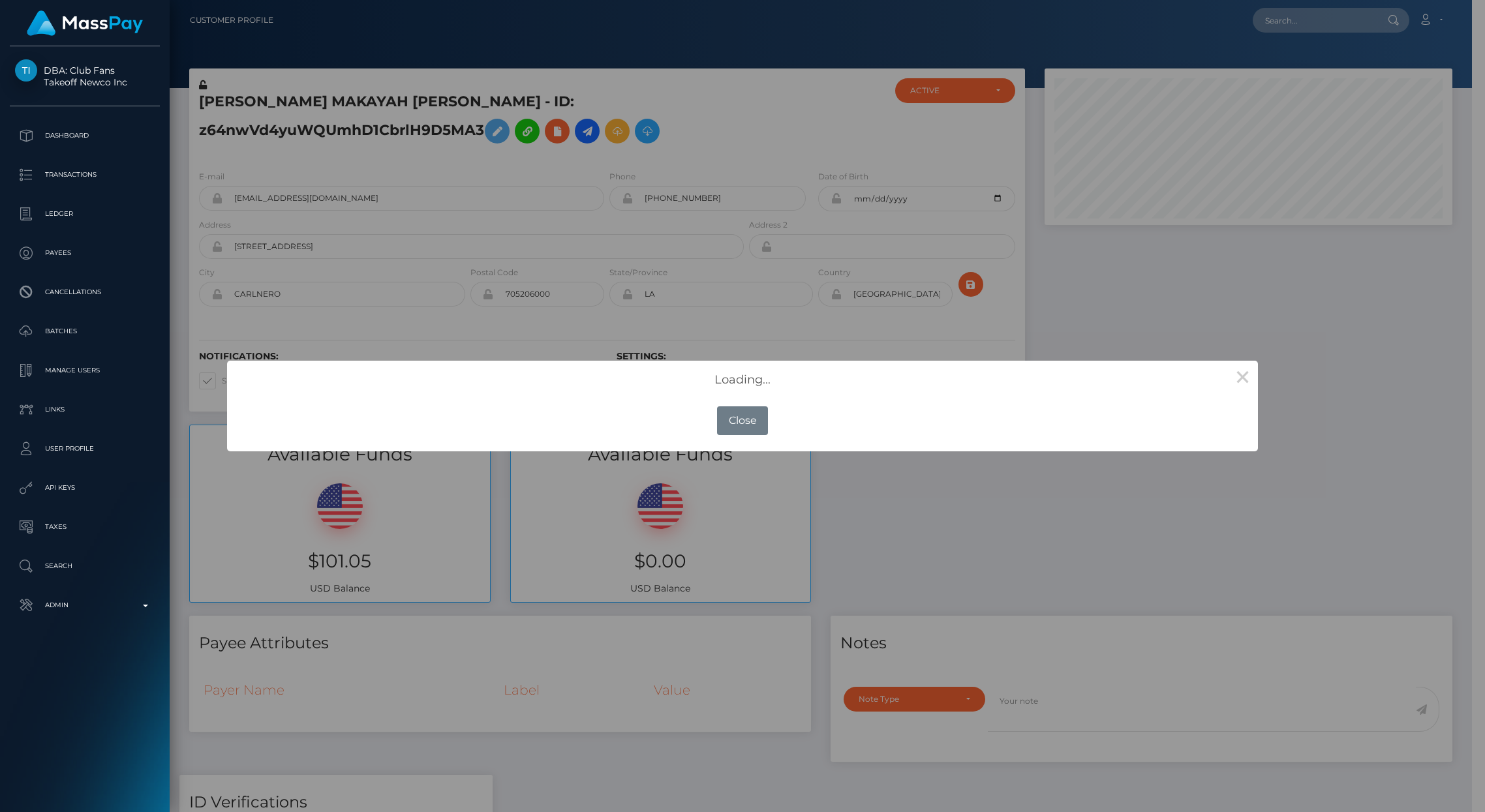
click at [1246, 371] on button "×" at bounding box center [1242, 376] width 32 height 32
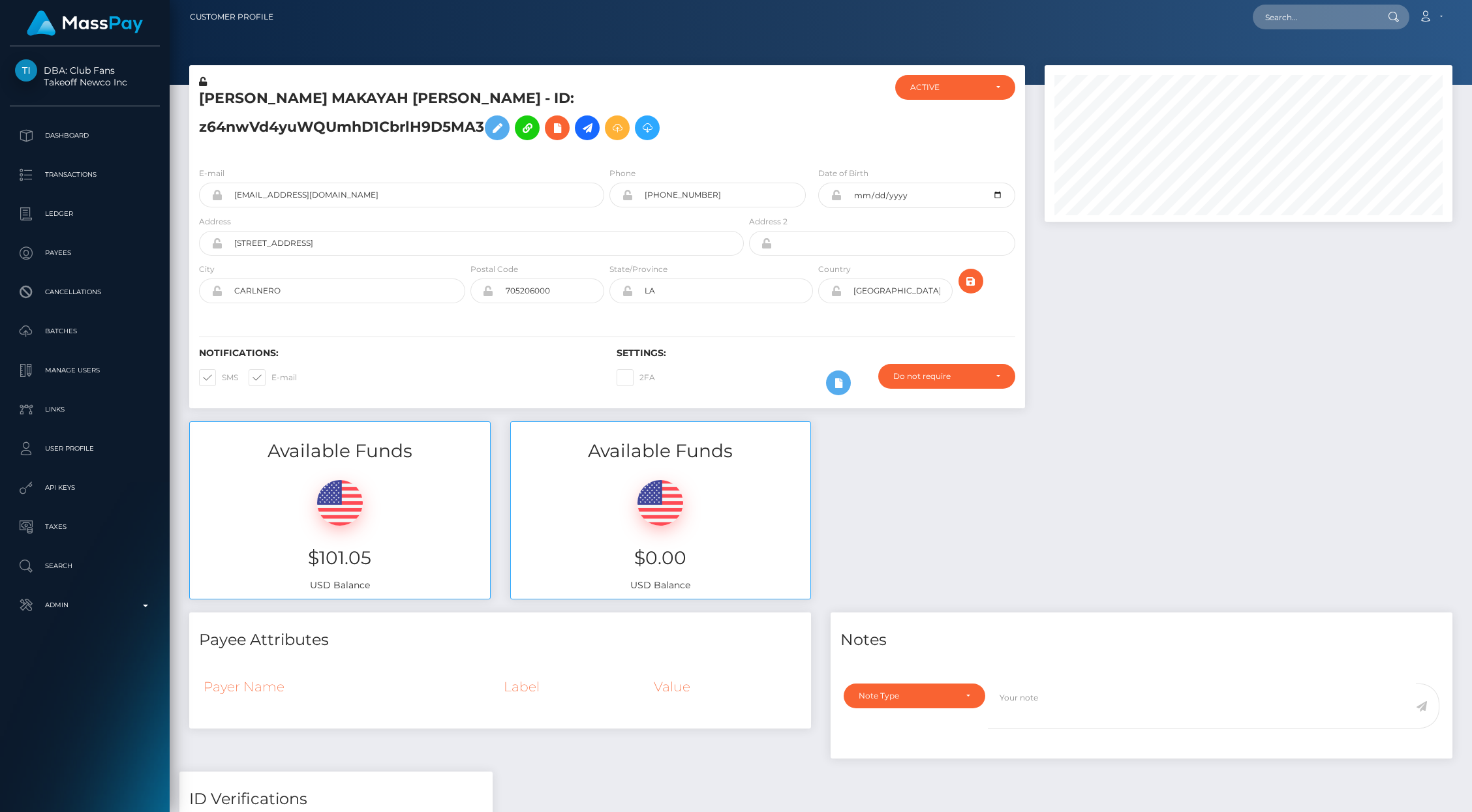
click at [1145, 493] on div "Available Funds $101.05 USD Balance Available Funds $0.00 USD Balance" at bounding box center [821, 517] width 1283 height 192
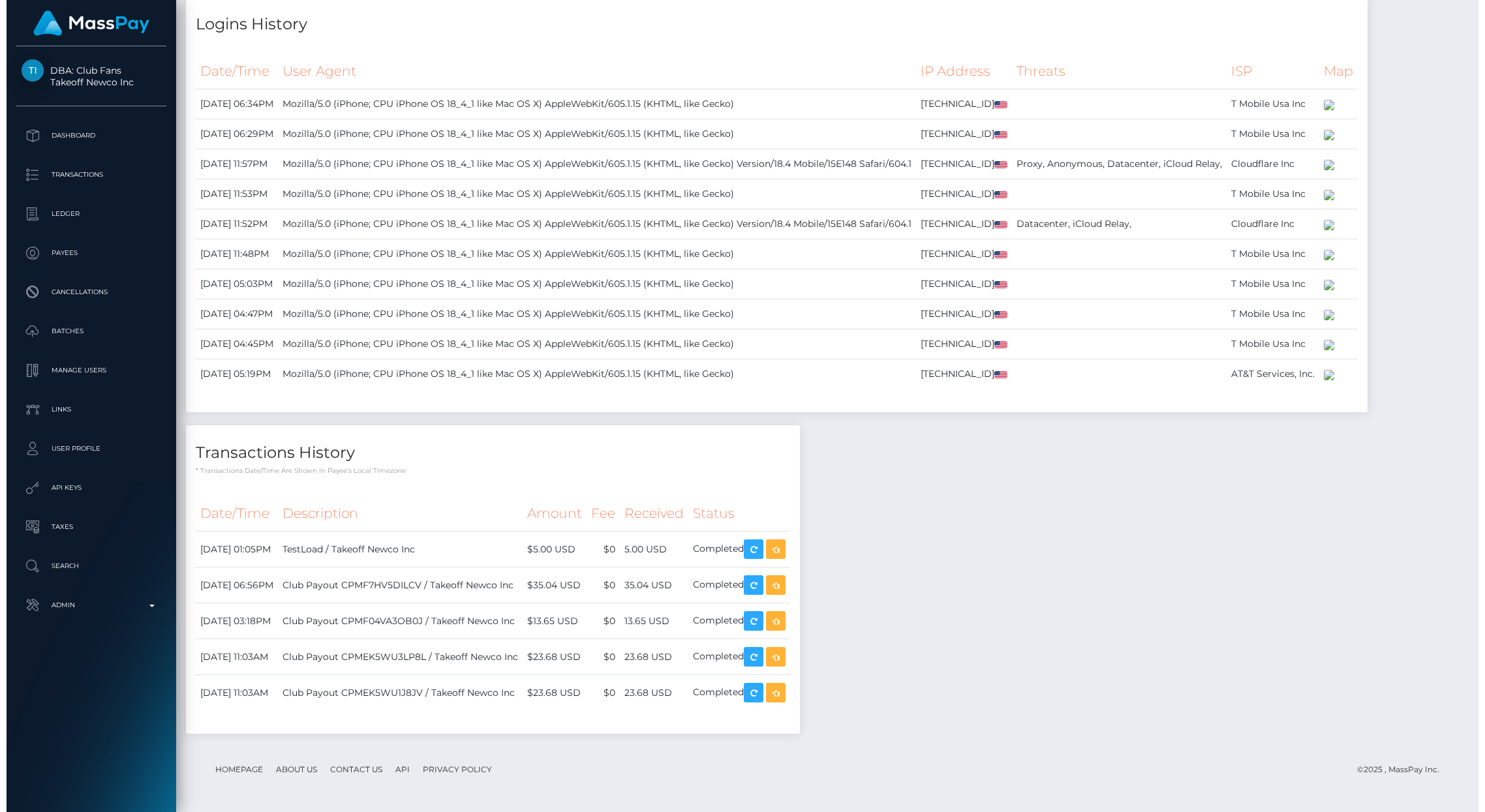
scroll to position [2060, 0]
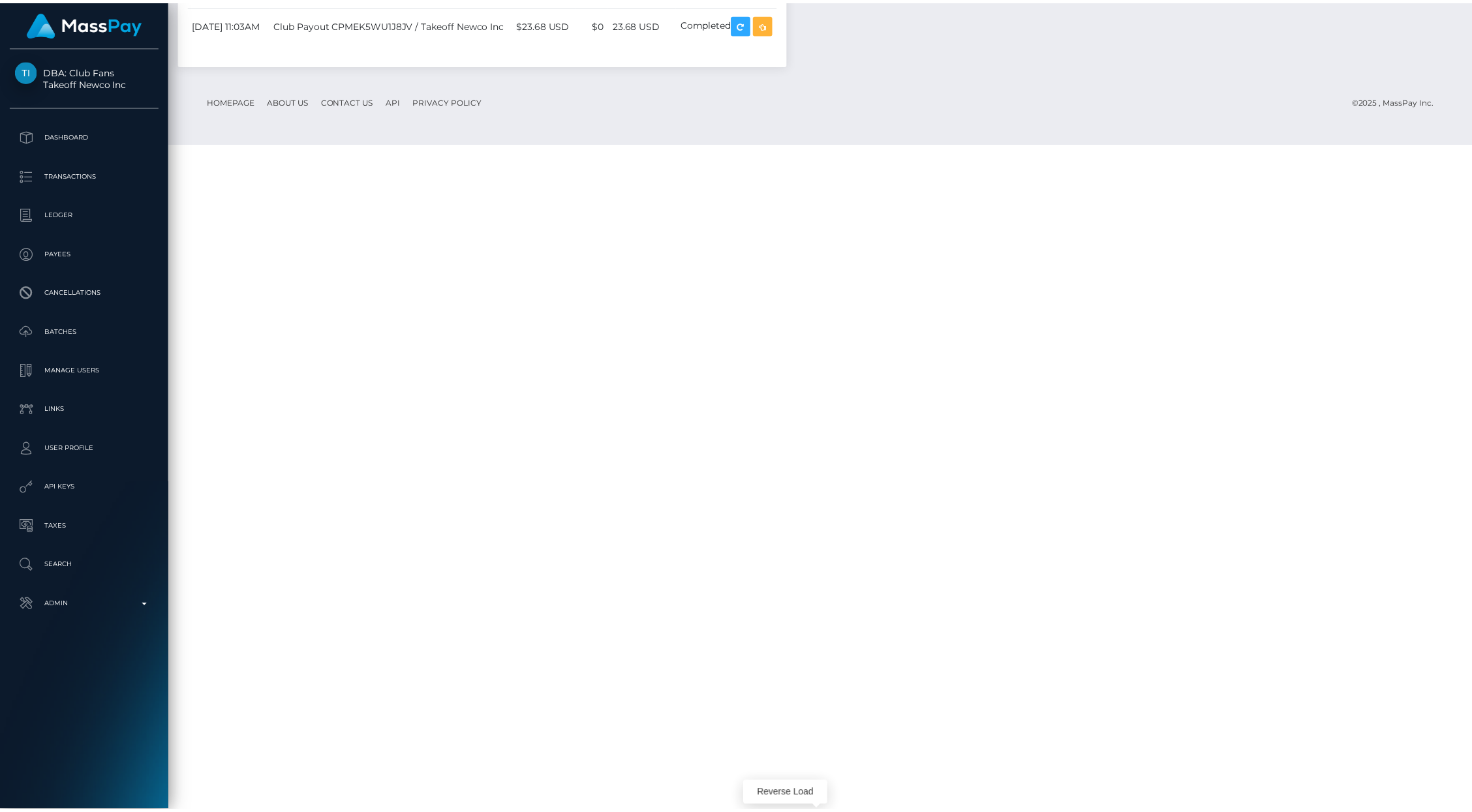
scroll to position [652290, 652010]
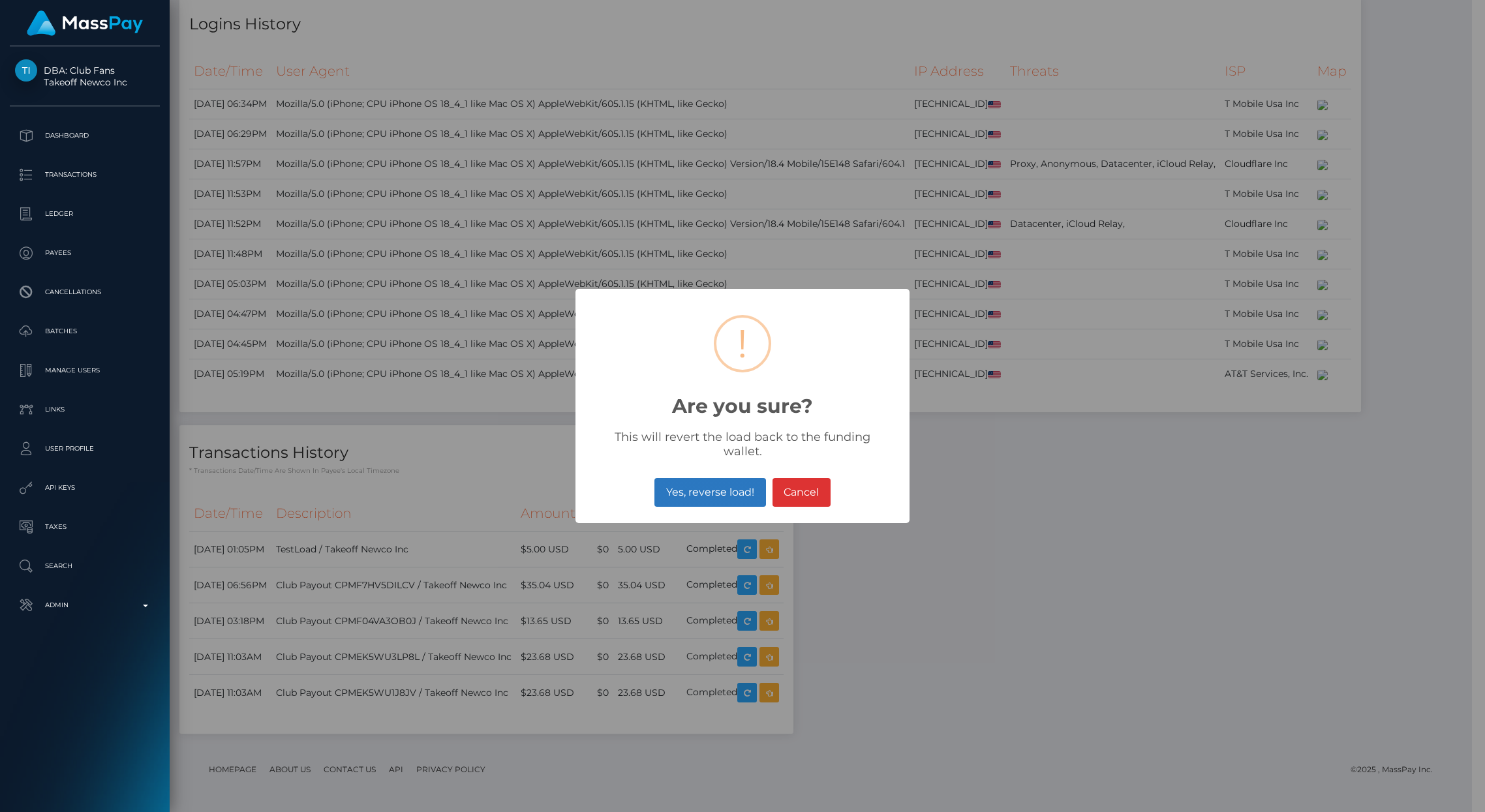
click at [702, 482] on button "Yes, reverse load!" at bounding box center [710, 492] width 111 height 29
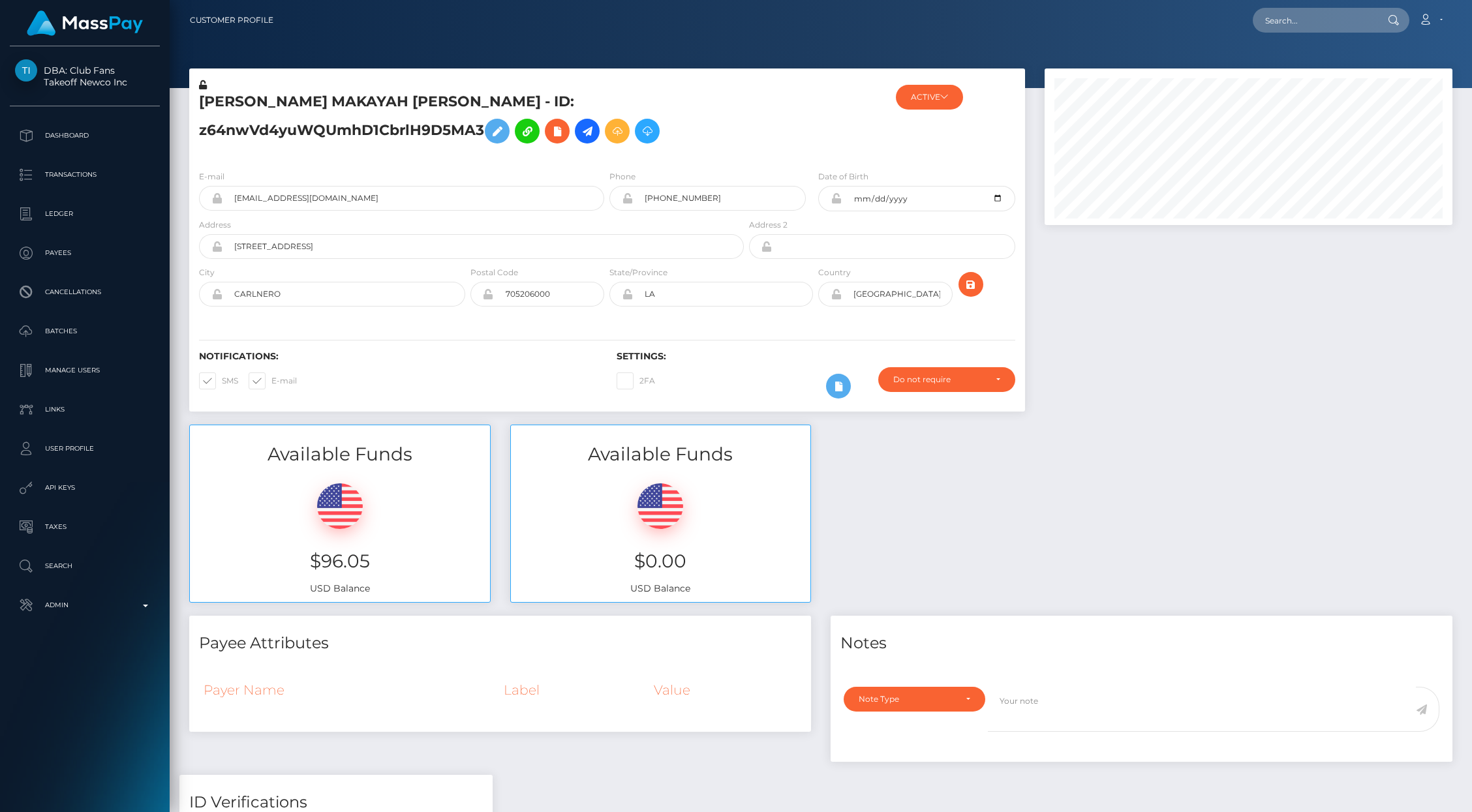
scroll to position [4, 0]
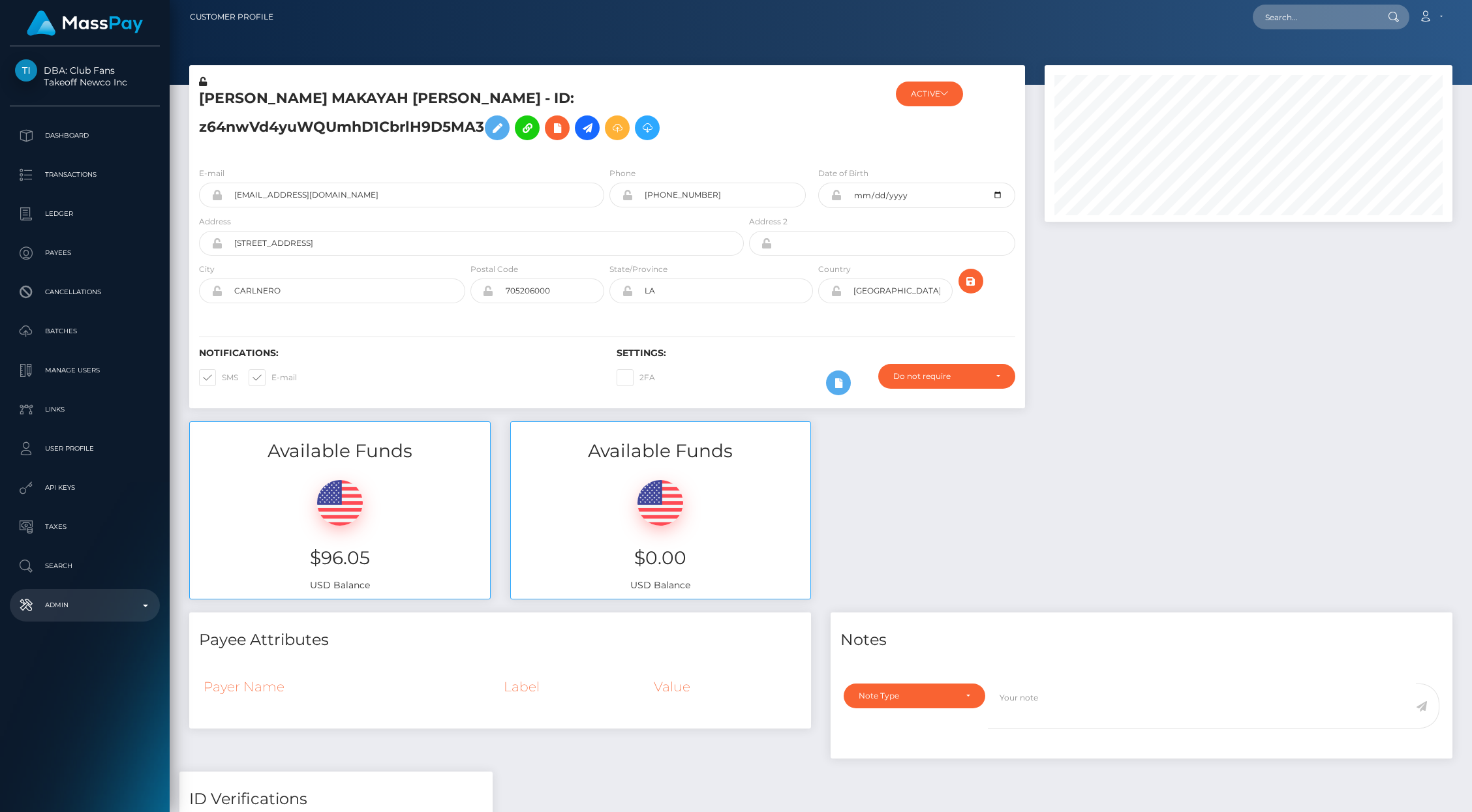
click at [127, 608] on p "Admin" at bounding box center [85, 605] width 140 height 19
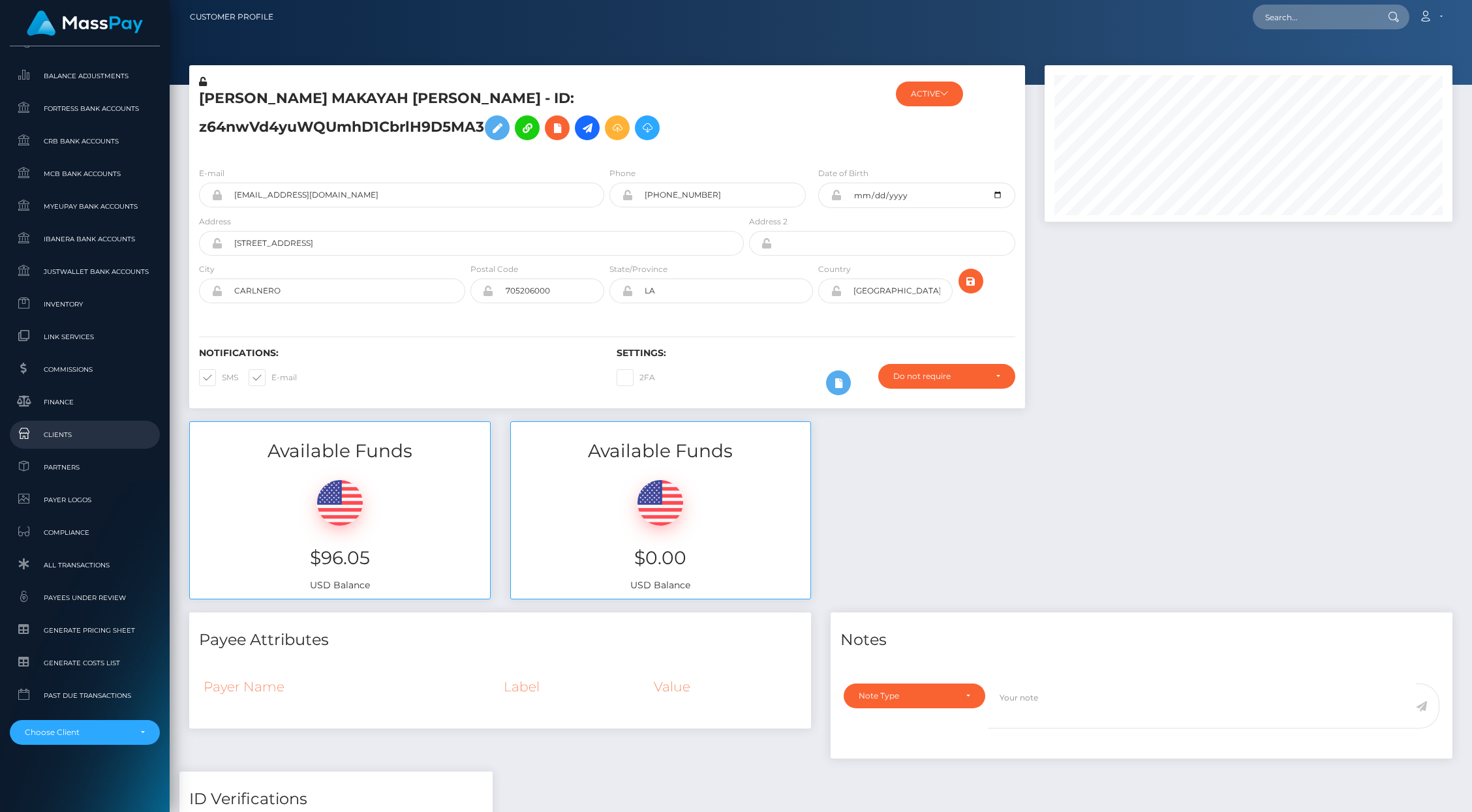
click at [55, 435] on span "Clients" at bounding box center [85, 434] width 140 height 15
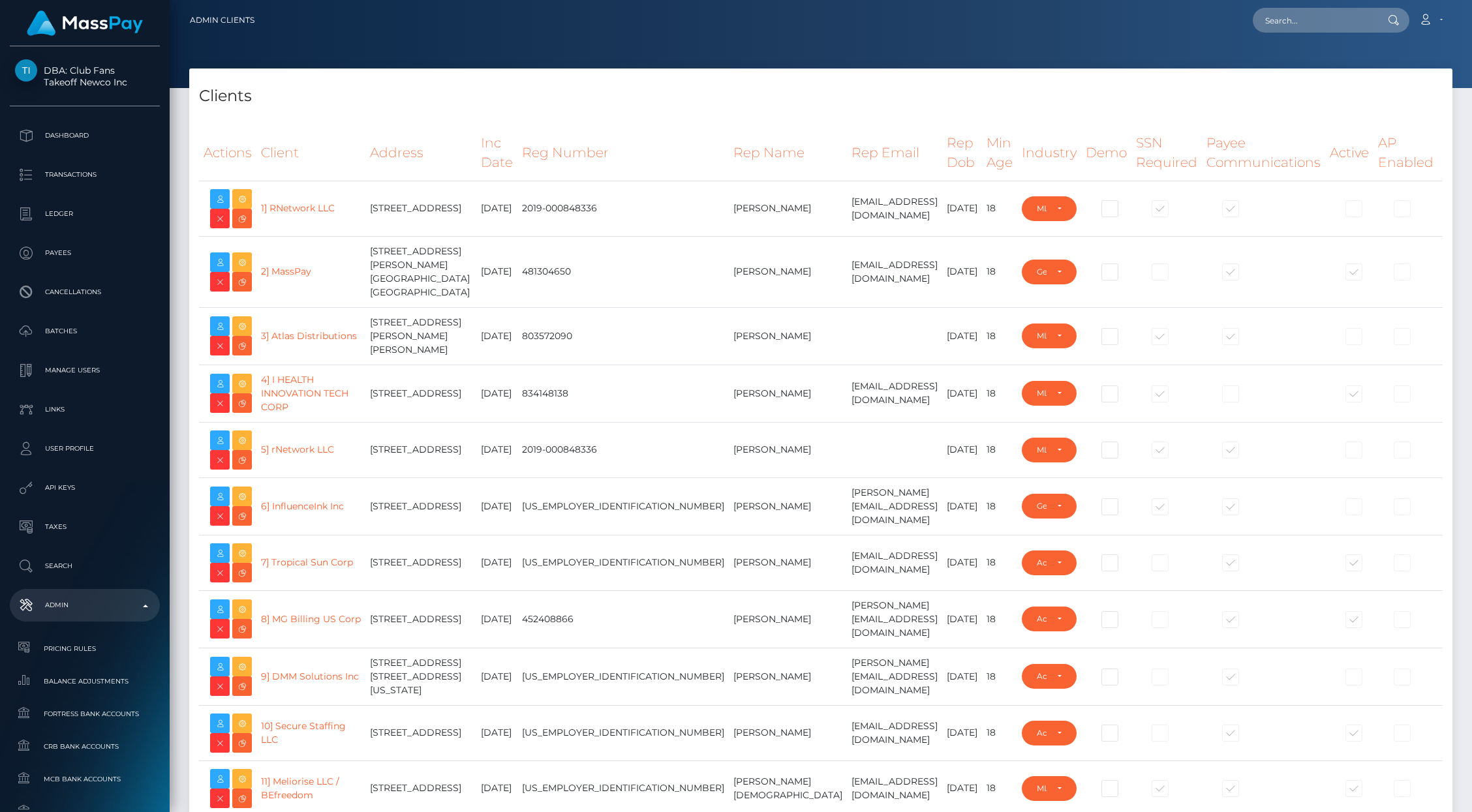
select select "223"
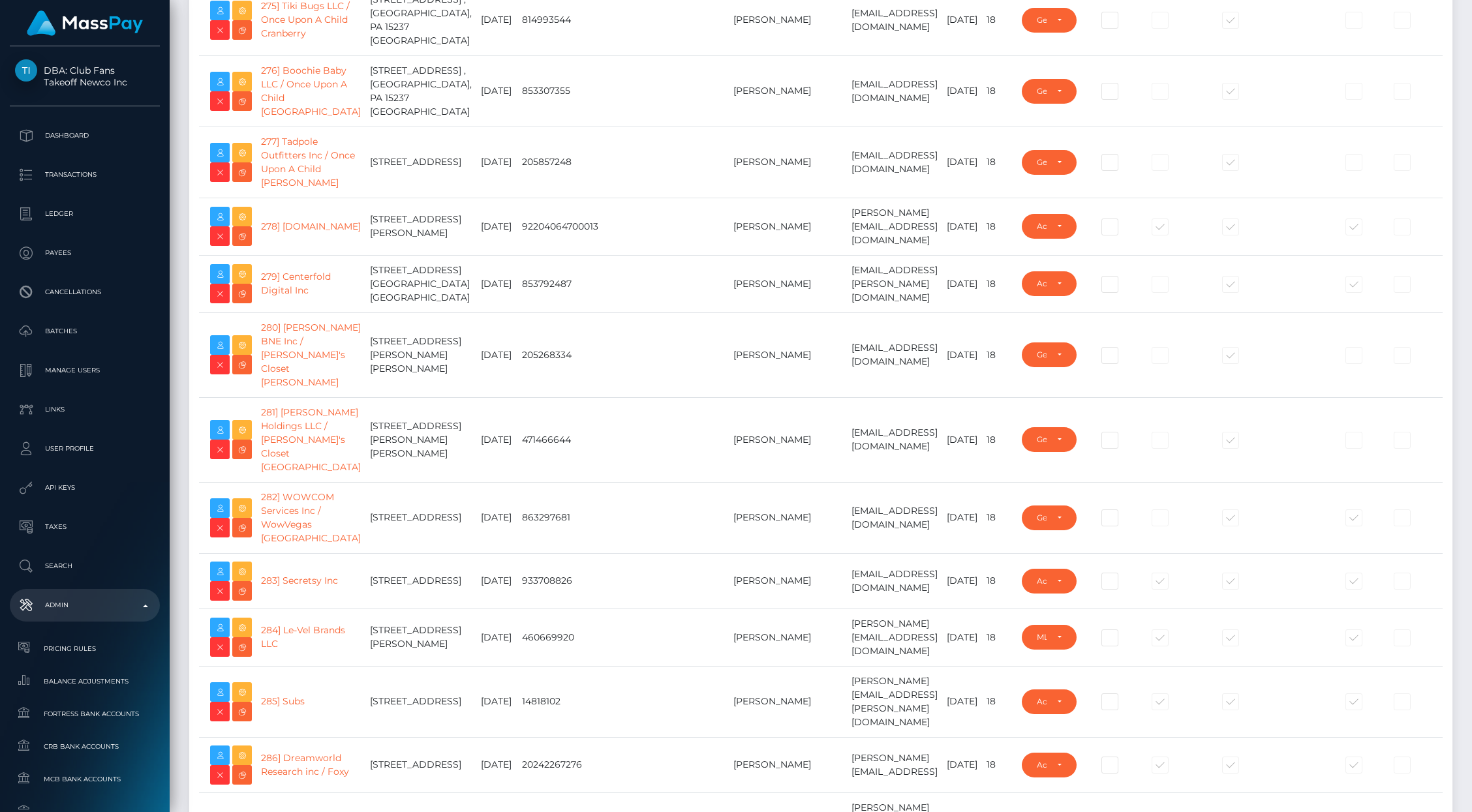
scroll to position [16761, 0]
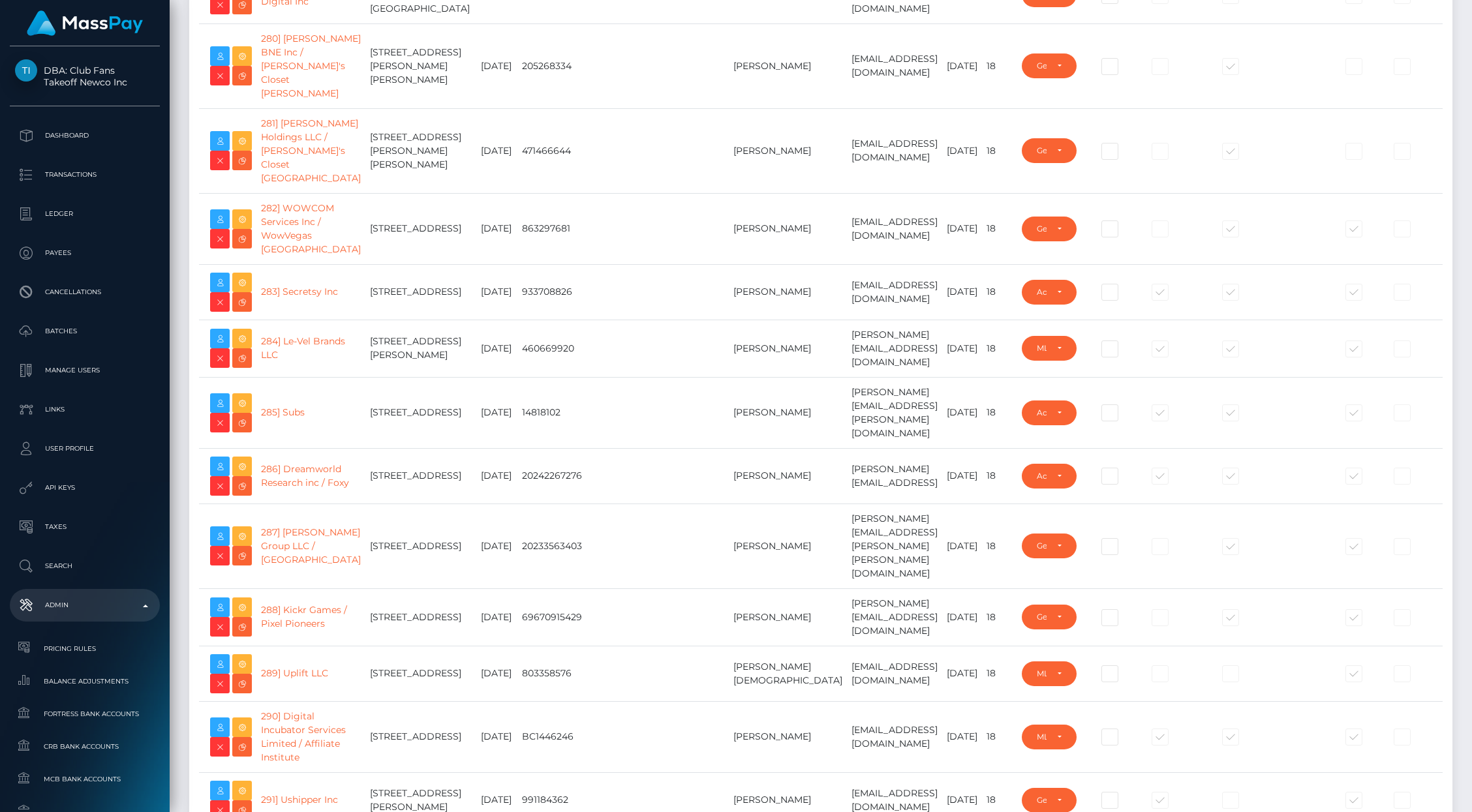
type input "brentg"
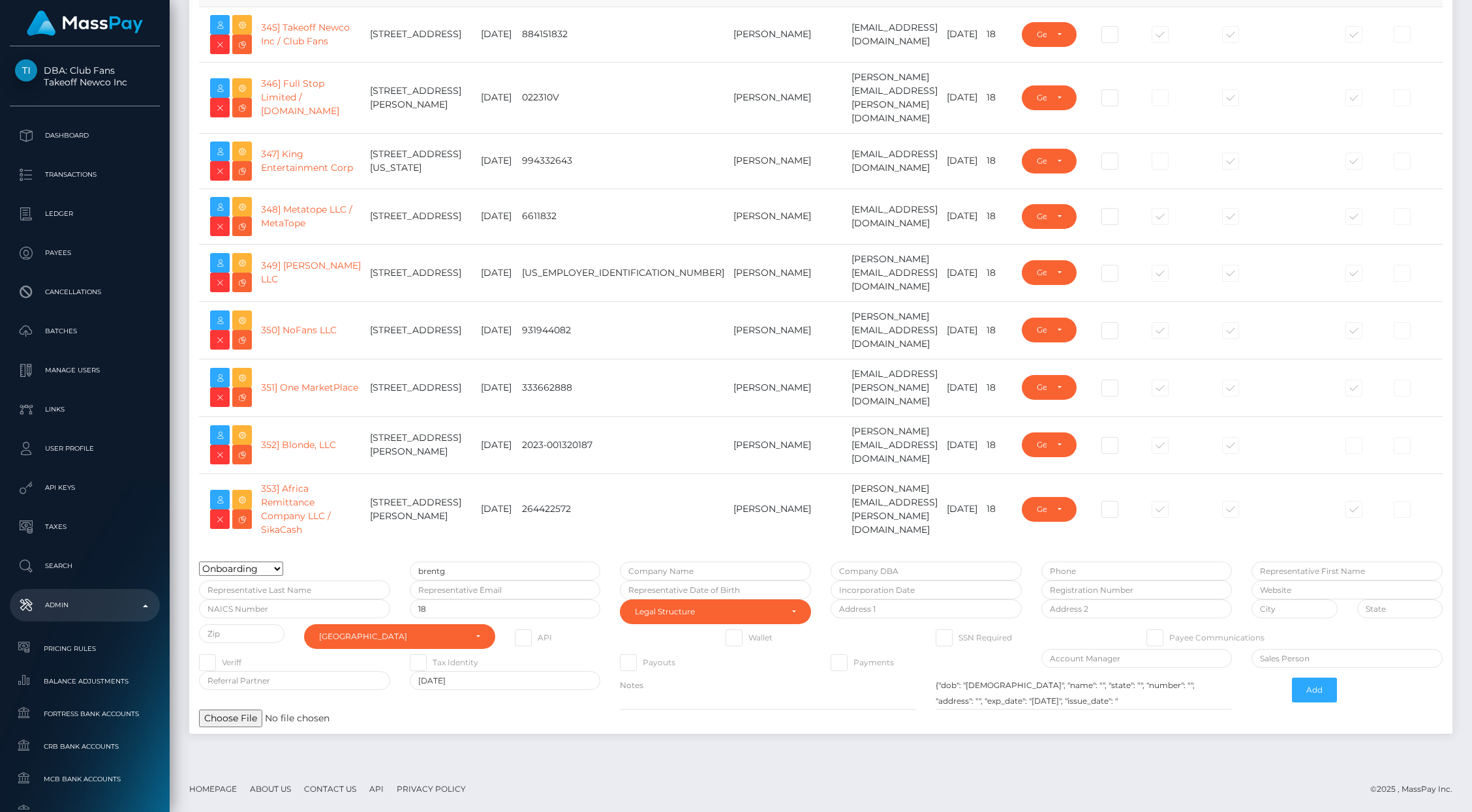
scroll to position [14663, 0]
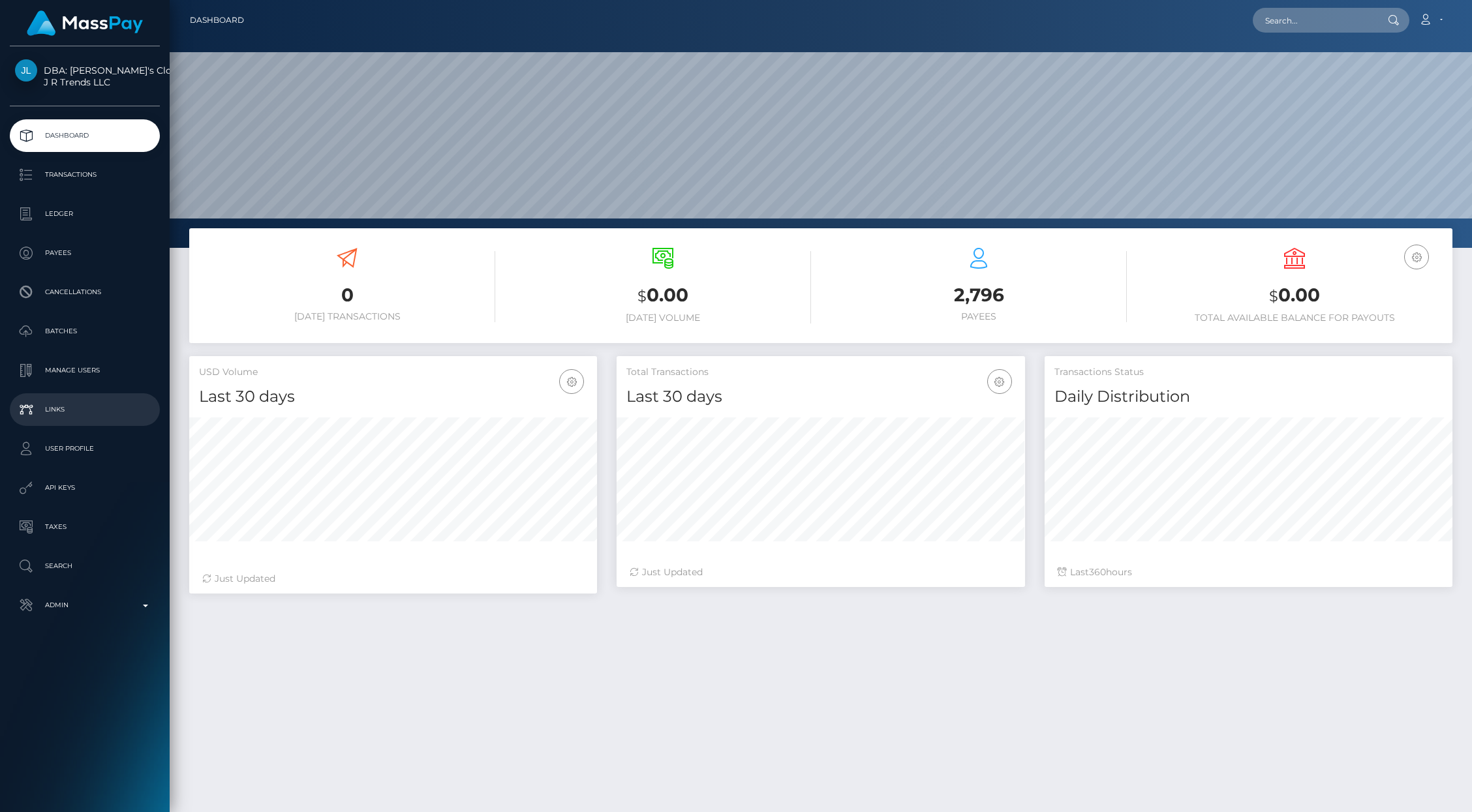
scroll to position [231, 408]
click at [62, 481] on p "API Keys" at bounding box center [85, 487] width 140 height 19
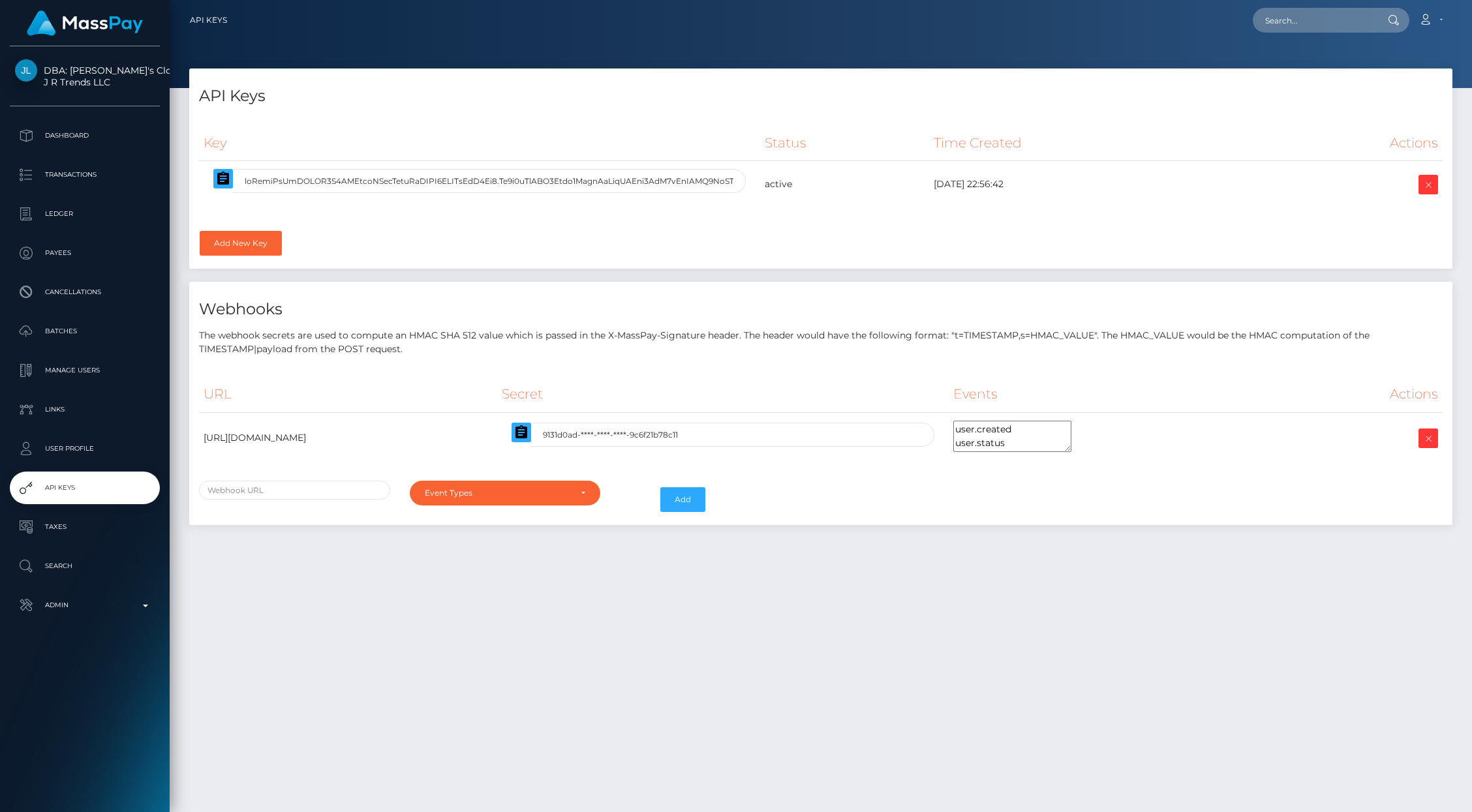
select select
click at [1426, 184] on icon at bounding box center [1428, 185] width 16 height 16
select select
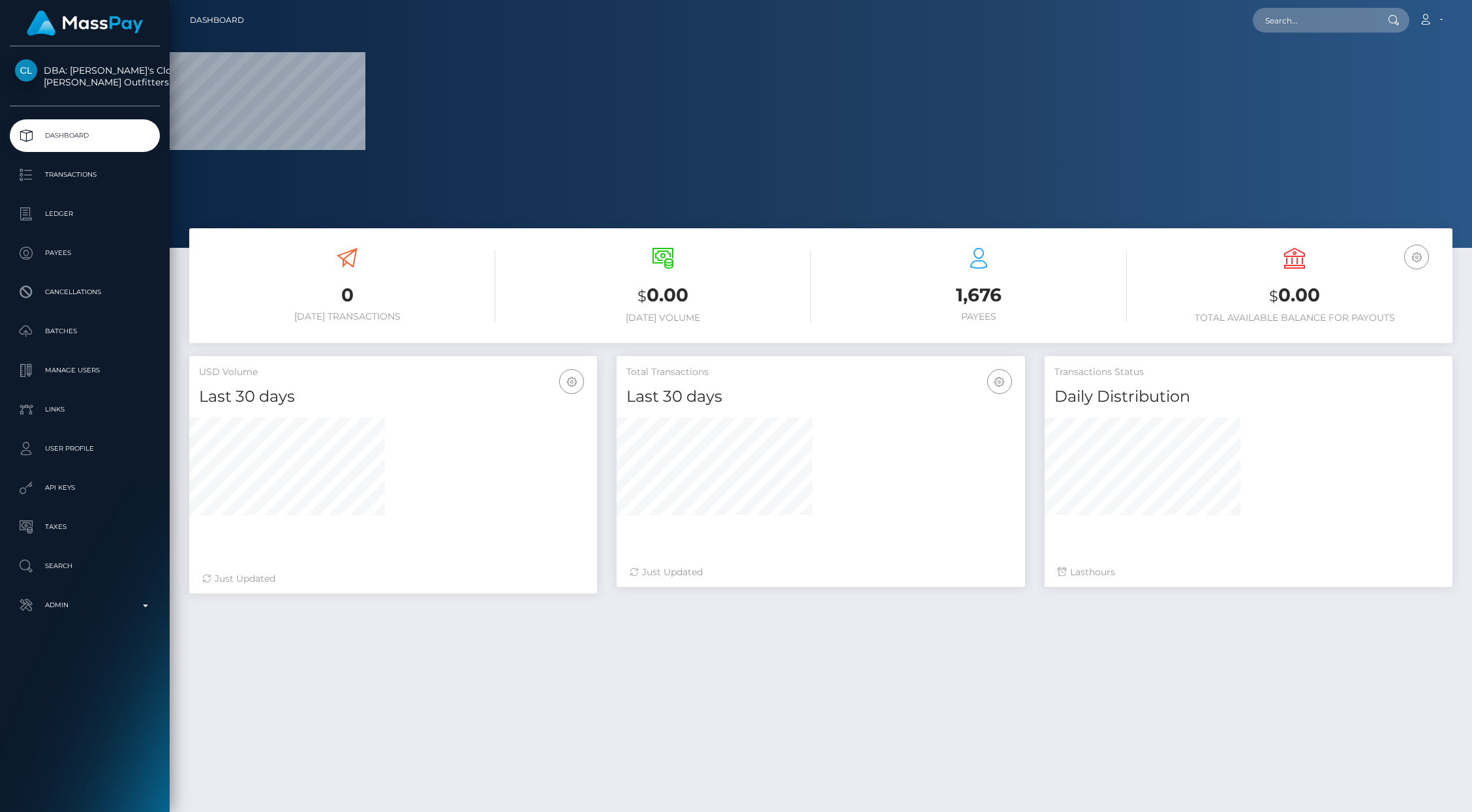
click at [54, 505] on ul "Dashboard Transactions Ledger Payees Cancellations Batches Links" at bounding box center [85, 371] width 170 height 502
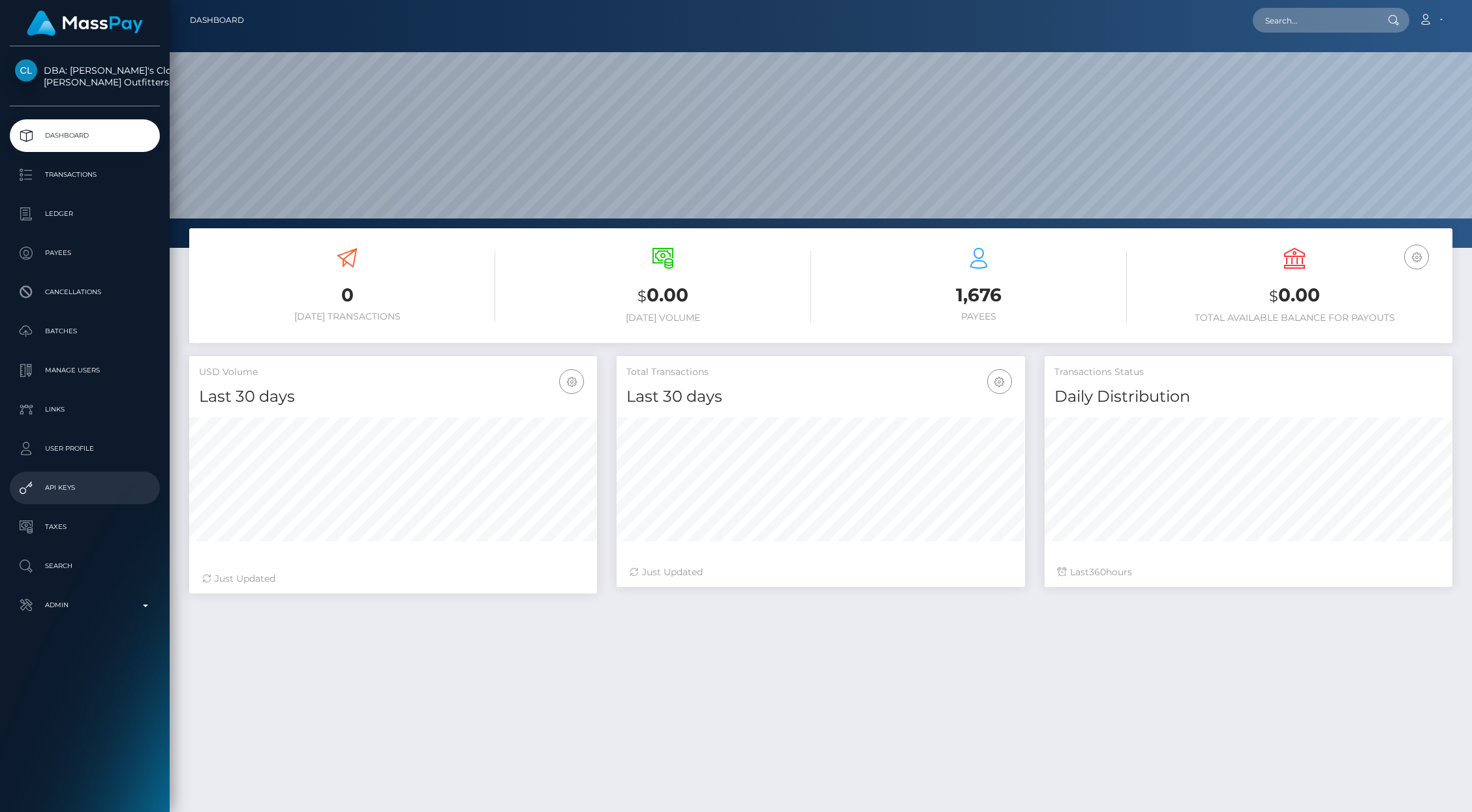
scroll to position [231, 408]
click at [63, 490] on p "API Keys" at bounding box center [85, 487] width 140 height 19
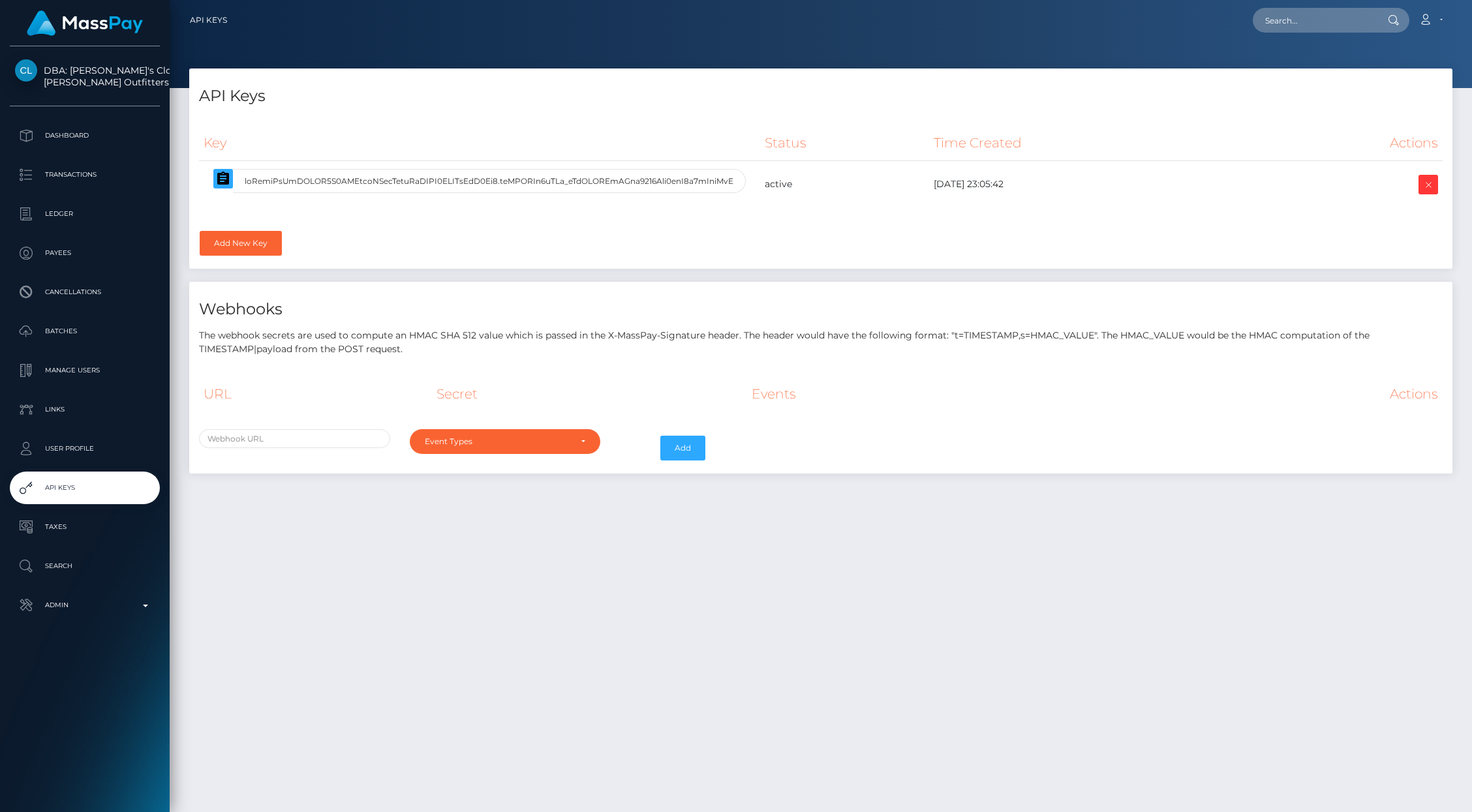
select select
click at [1430, 187] on icon at bounding box center [1428, 185] width 16 height 16
select select
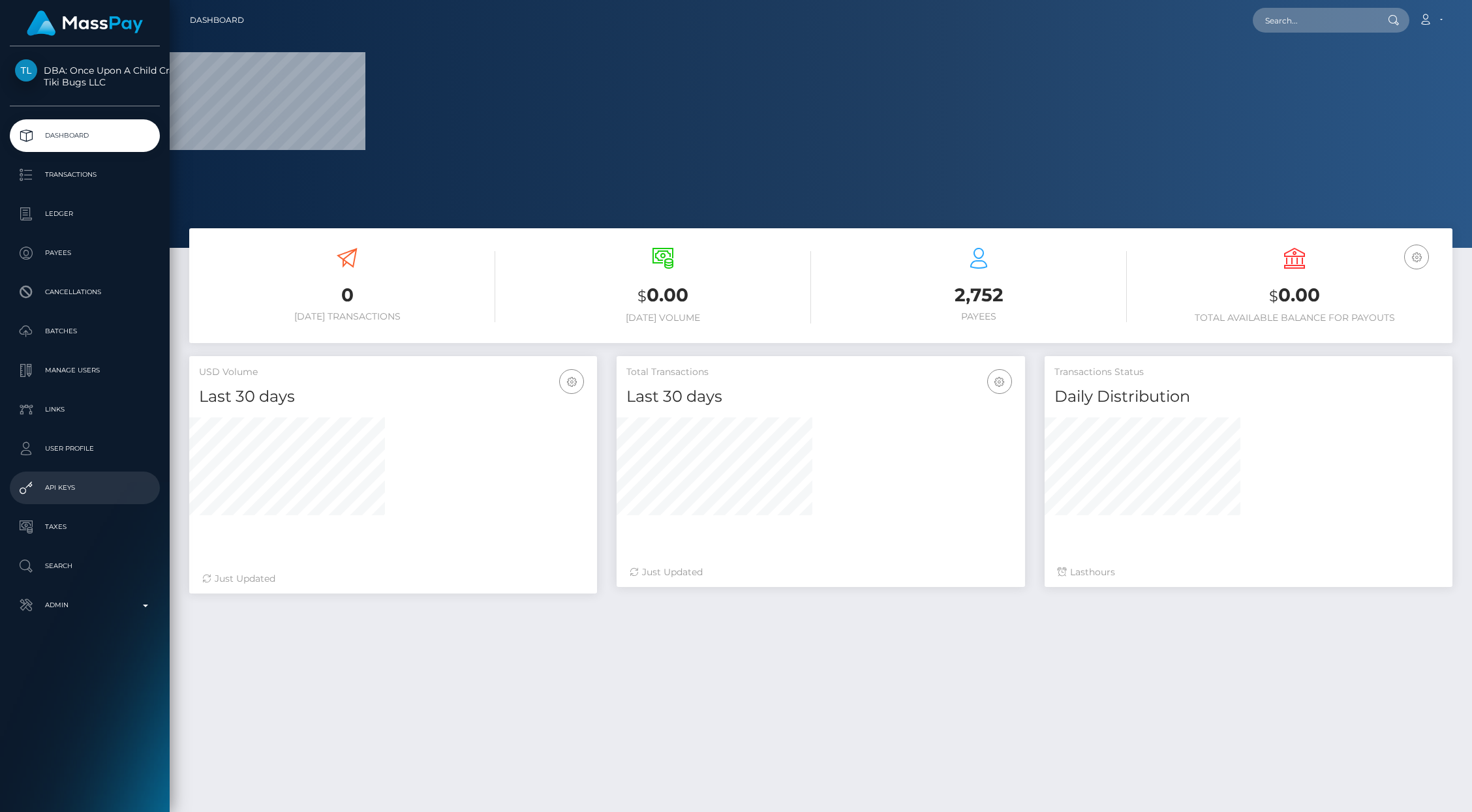
click at [54, 491] on p "API Keys" at bounding box center [85, 487] width 140 height 19
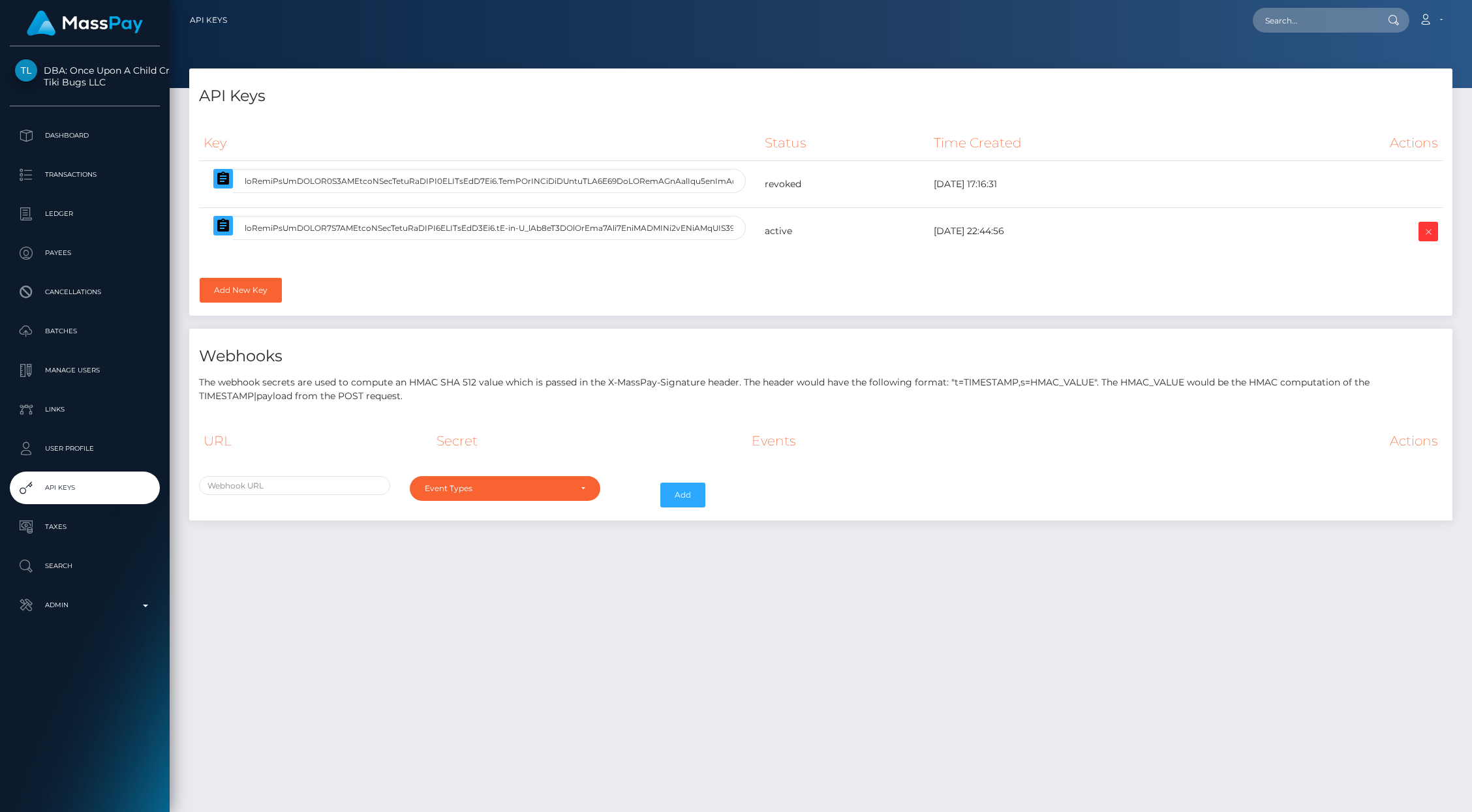
select select
click at [257, 292] on link "Add New Key" at bounding box center [241, 290] width 82 height 25
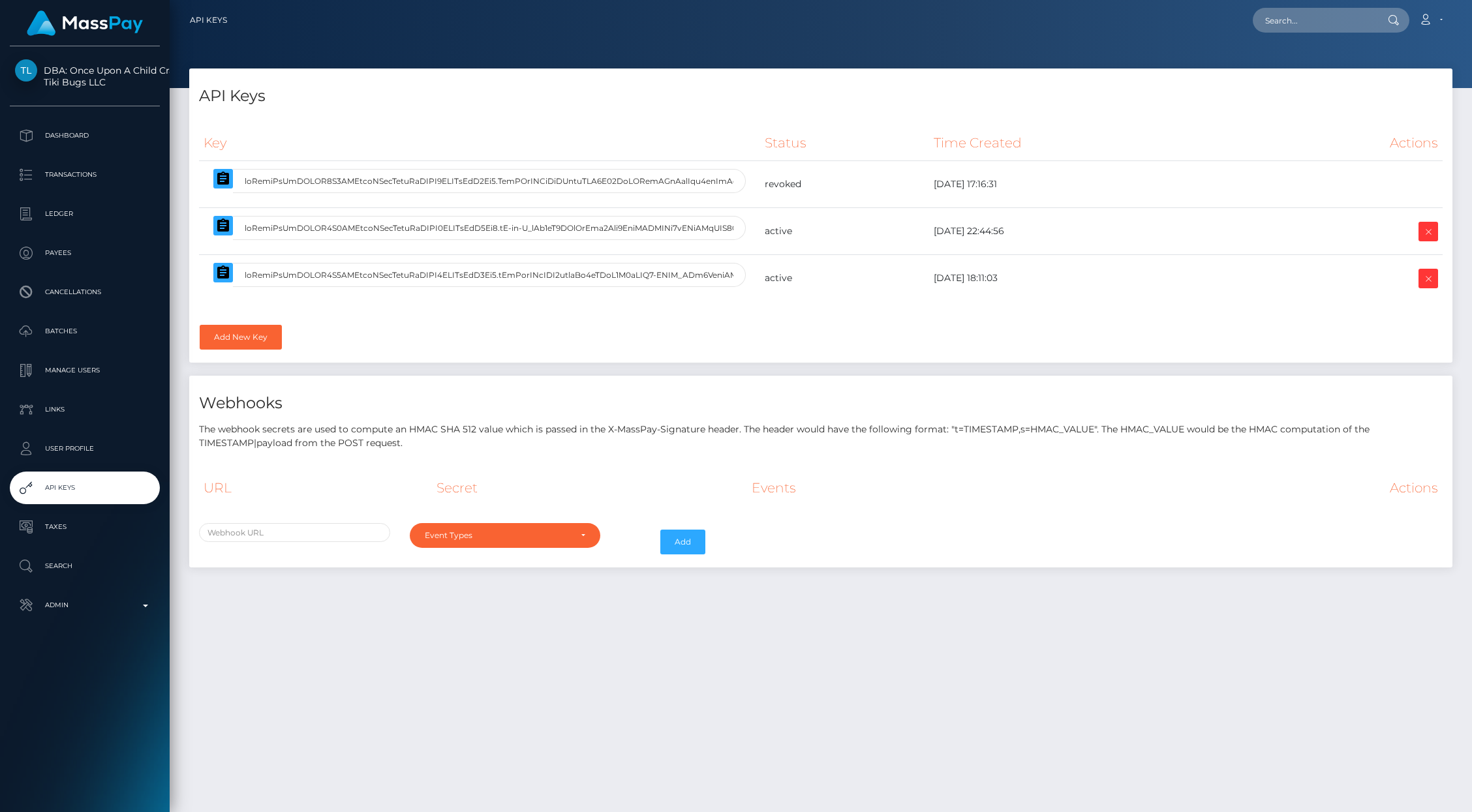
select select
click at [1428, 234] on icon at bounding box center [1428, 231] width 16 height 16
select select
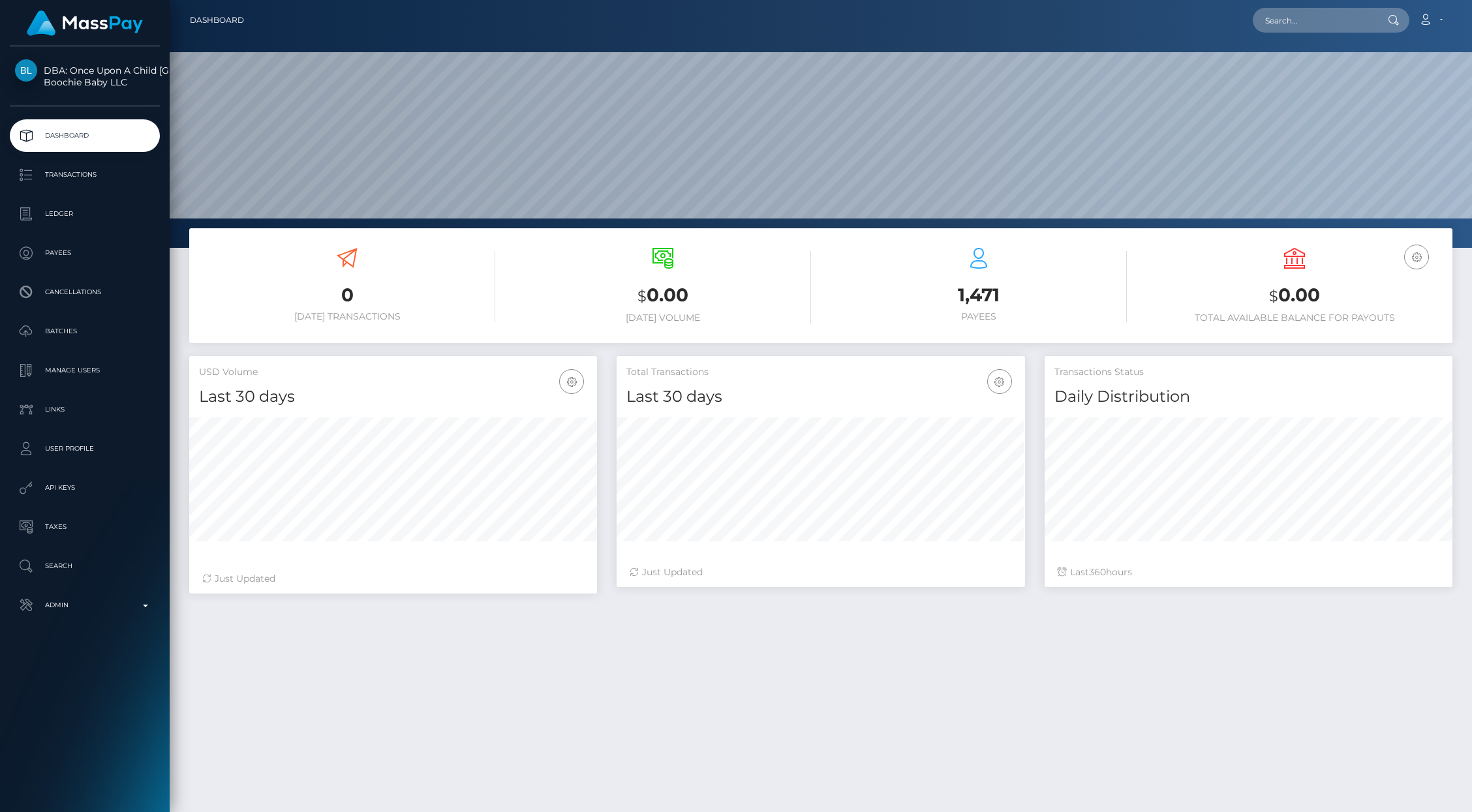
scroll to position [231, 408]
click at [65, 478] on p "API Keys" at bounding box center [85, 487] width 140 height 19
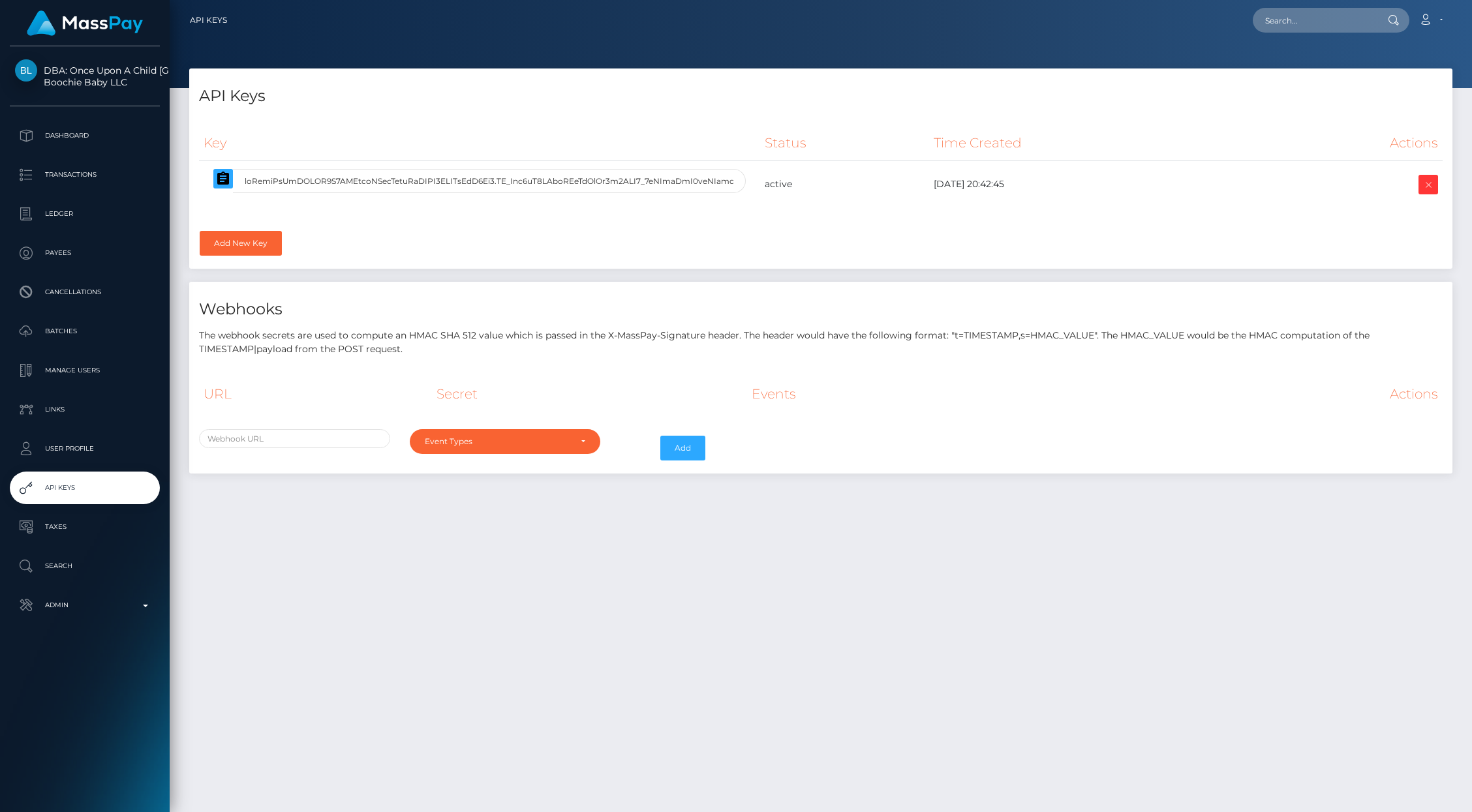
select select
click at [1428, 188] on icon at bounding box center [1428, 185] width 16 height 16
select select
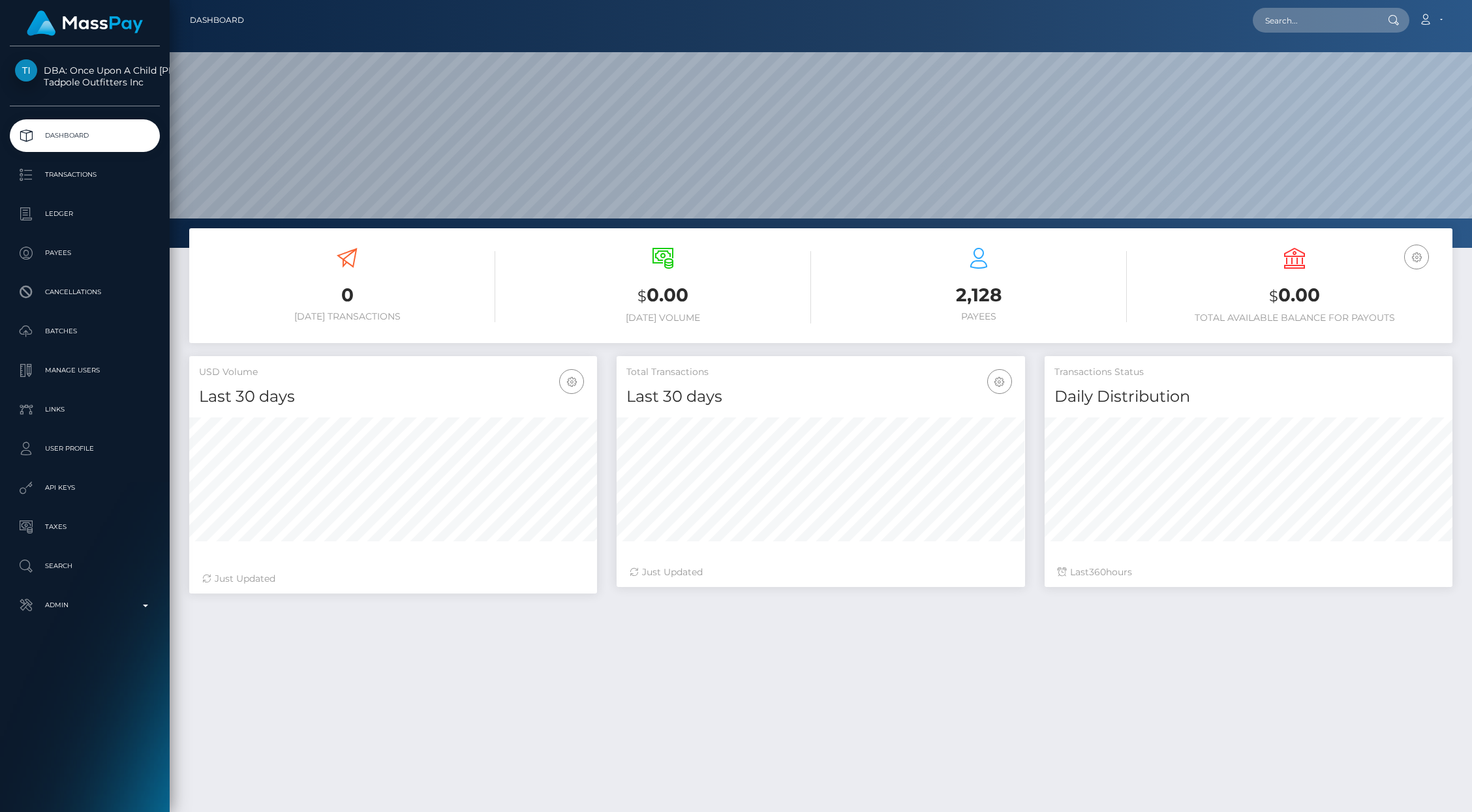
scroll to position [231, 408]
click at [64, 482] on p "API Keys" at bounding box center [85, 487] width 140 height 19
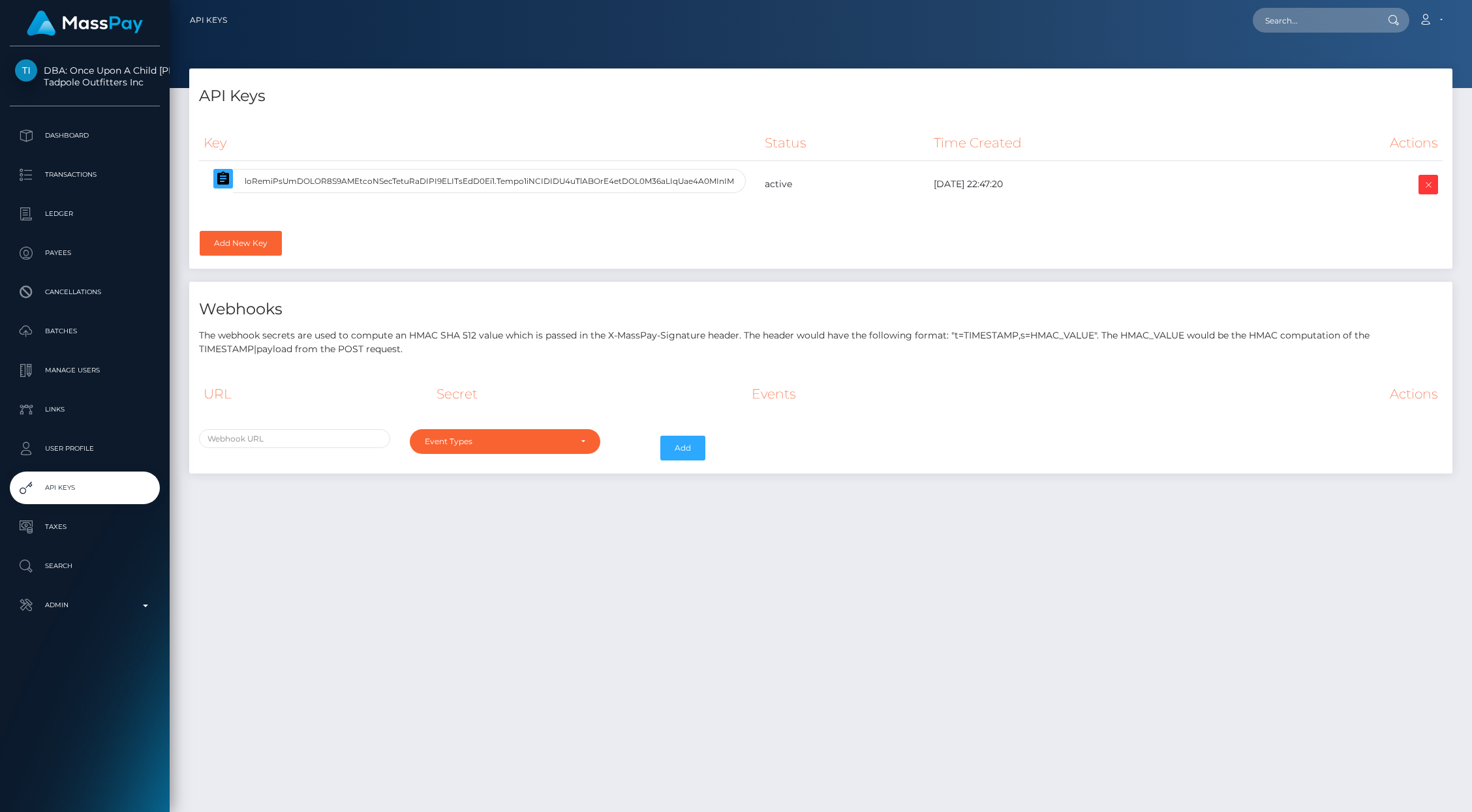
select select
click at [1430, 182] on icon at bounding box center [1428, 185] width 16 height 16
select select
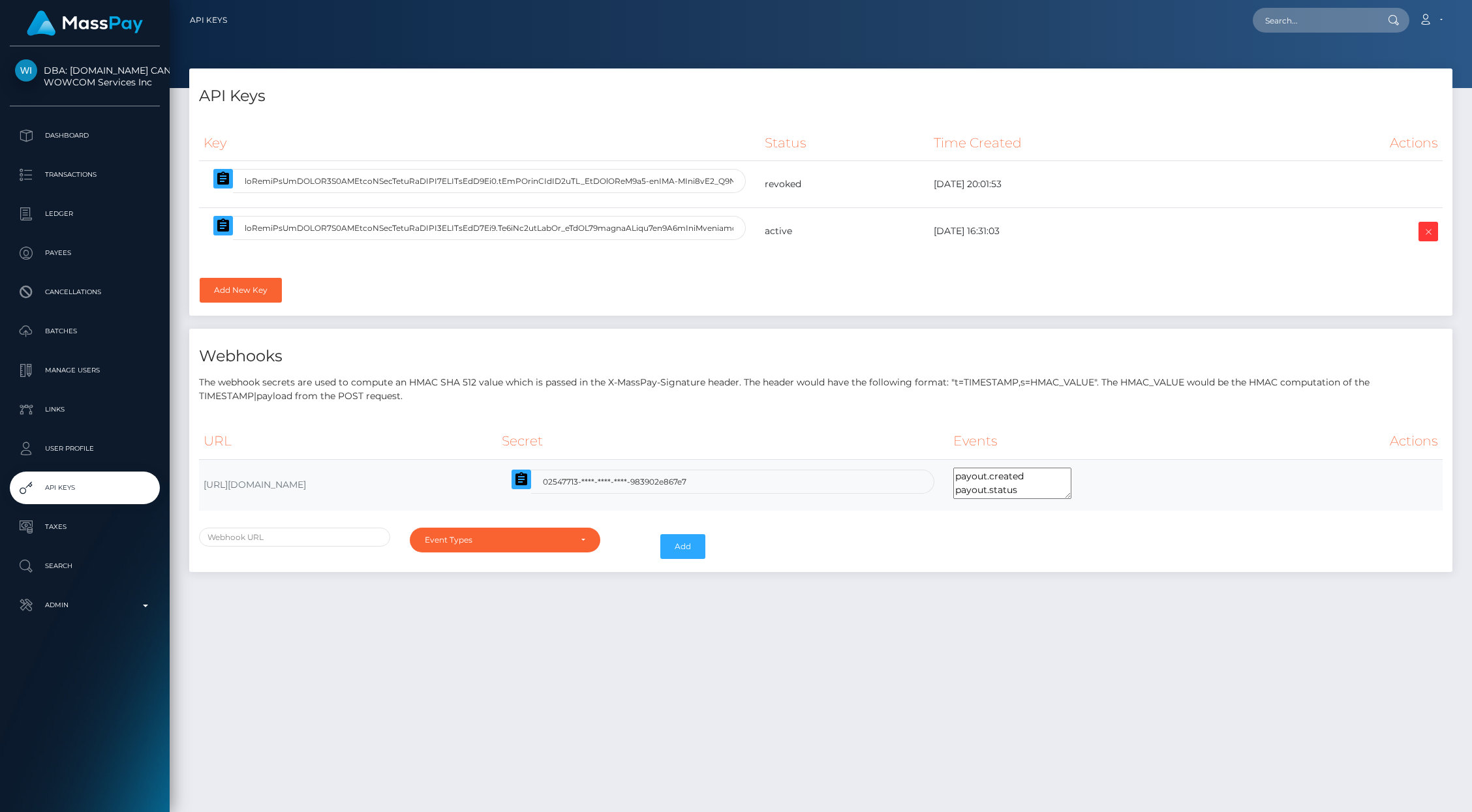
select select
click at [224, 229] on icon "button" at bounding box center [223, 225] width 11 height 13
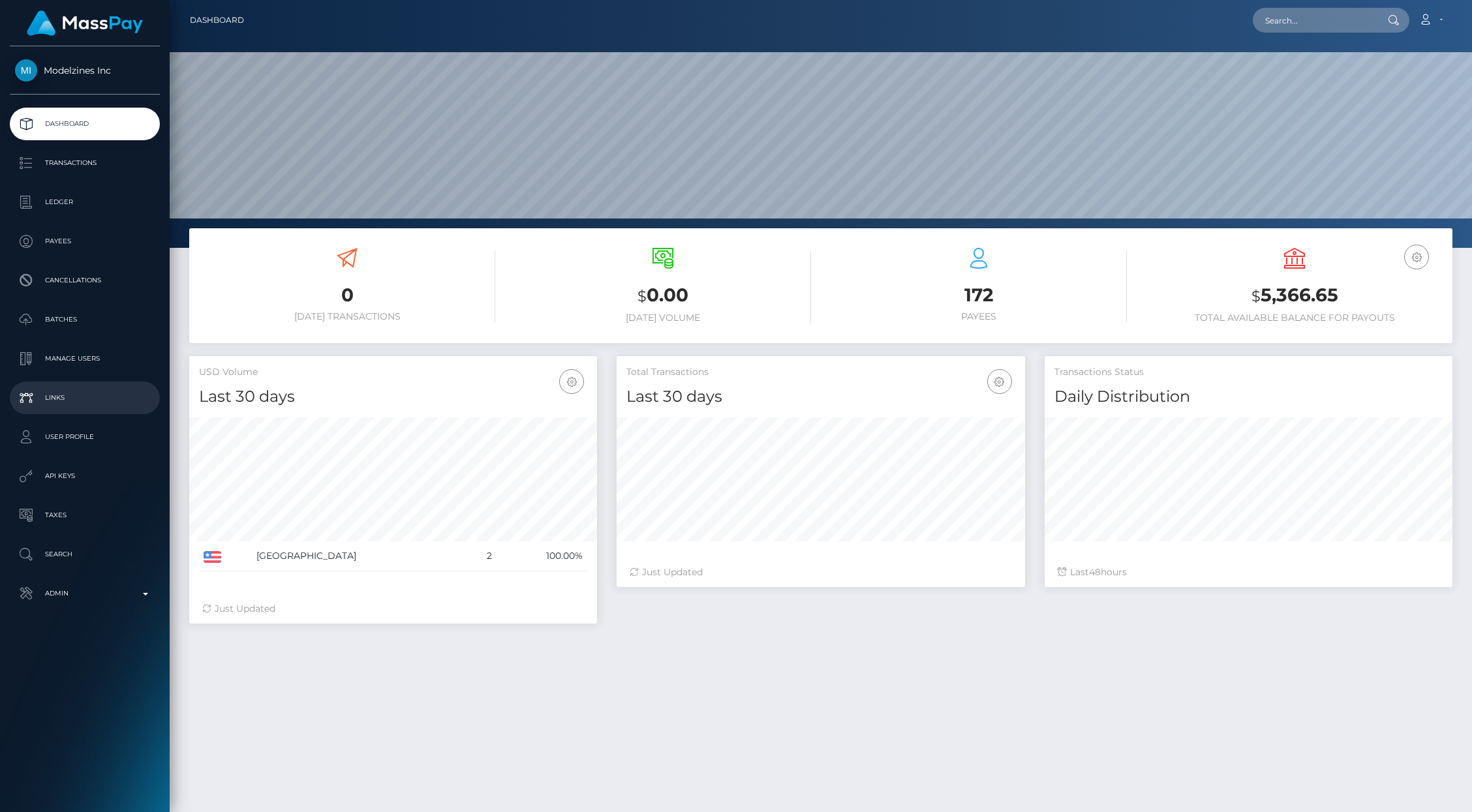
scroll to position [231, 408]
click at [62, 469] on p "API Keys" at bounding box center [85, 476] width 140 height 19
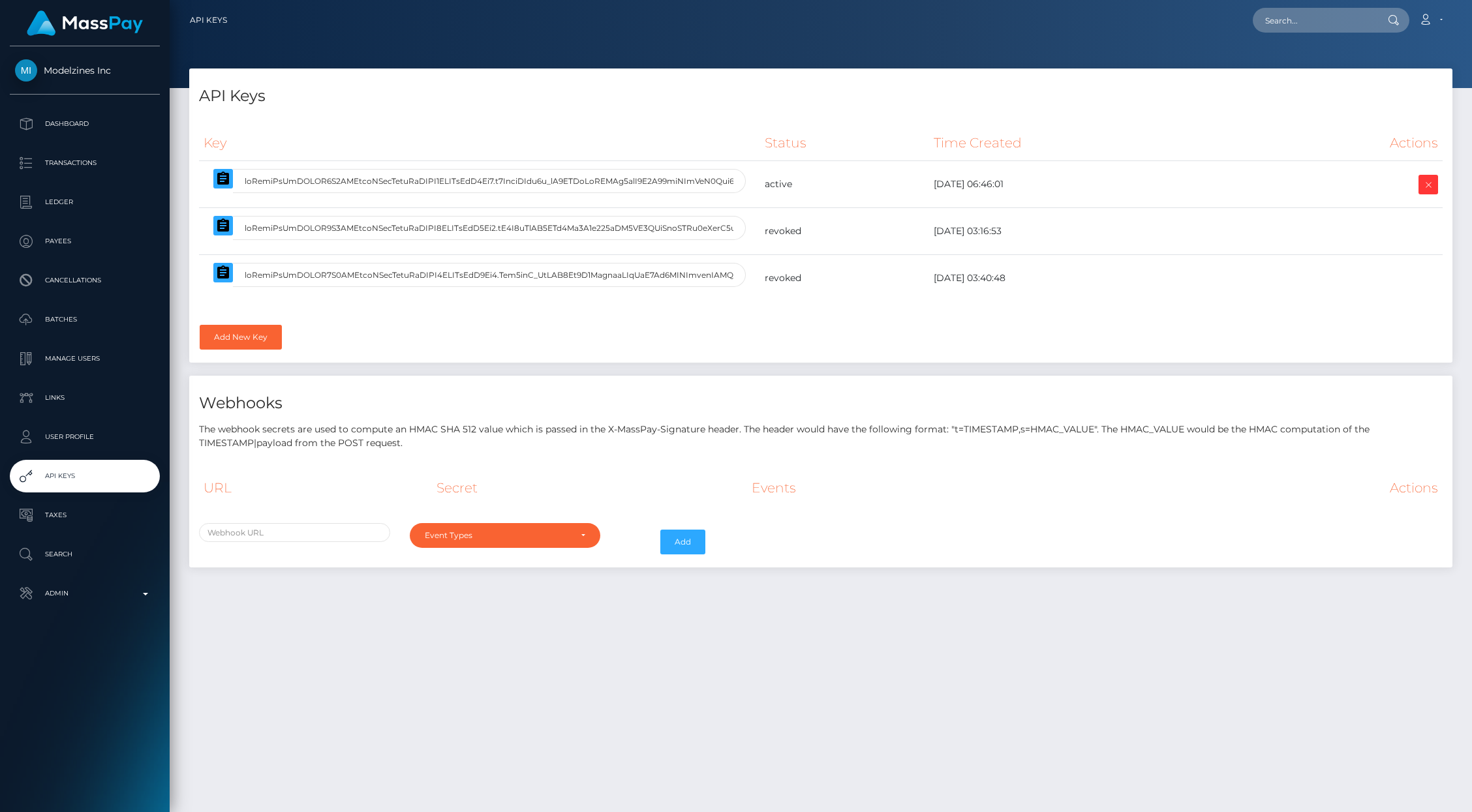
select select
click at [235, 338] on link "Add New Key" at bounding box center [241, 337] width 82 height 25
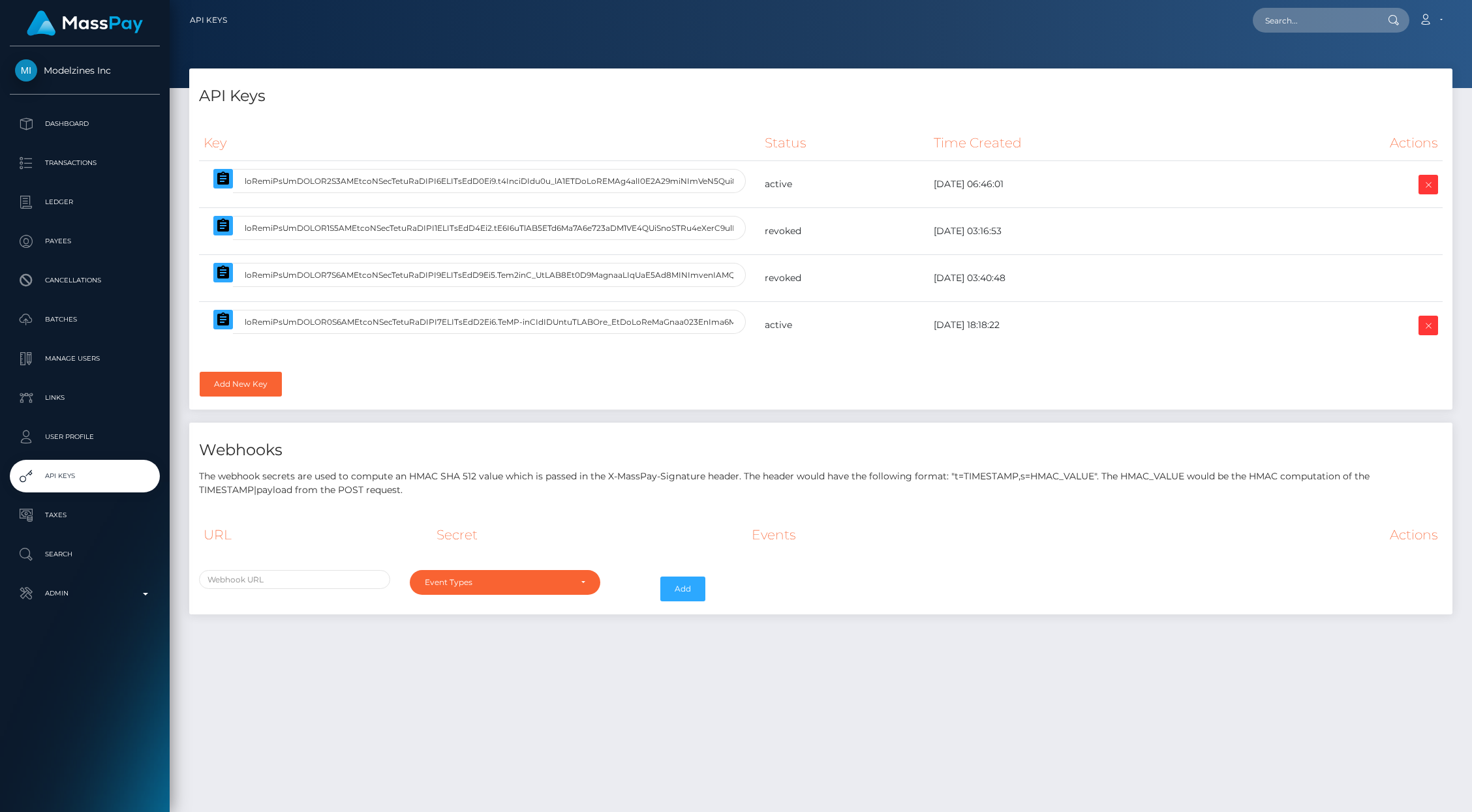
select select
click at [226, 325] on icon "button" at bounding box center [223, 319] width 11 height 13
click at [111, 596] on p "Admin" at bounding box center [85, 593] width 140 height 19
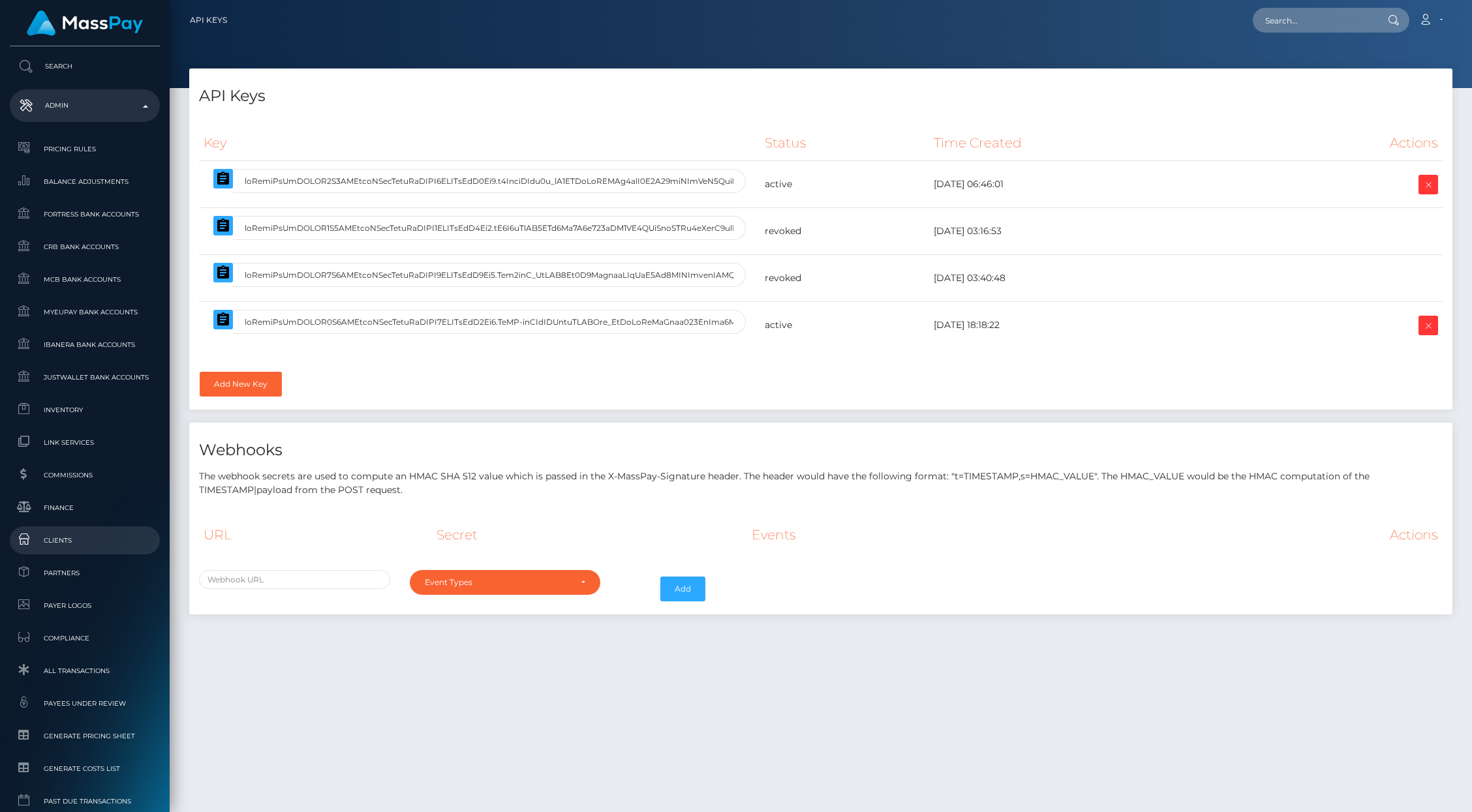
click at [61, 538] on span "Clients" at bounding box center [85, 540] width 140 height 15
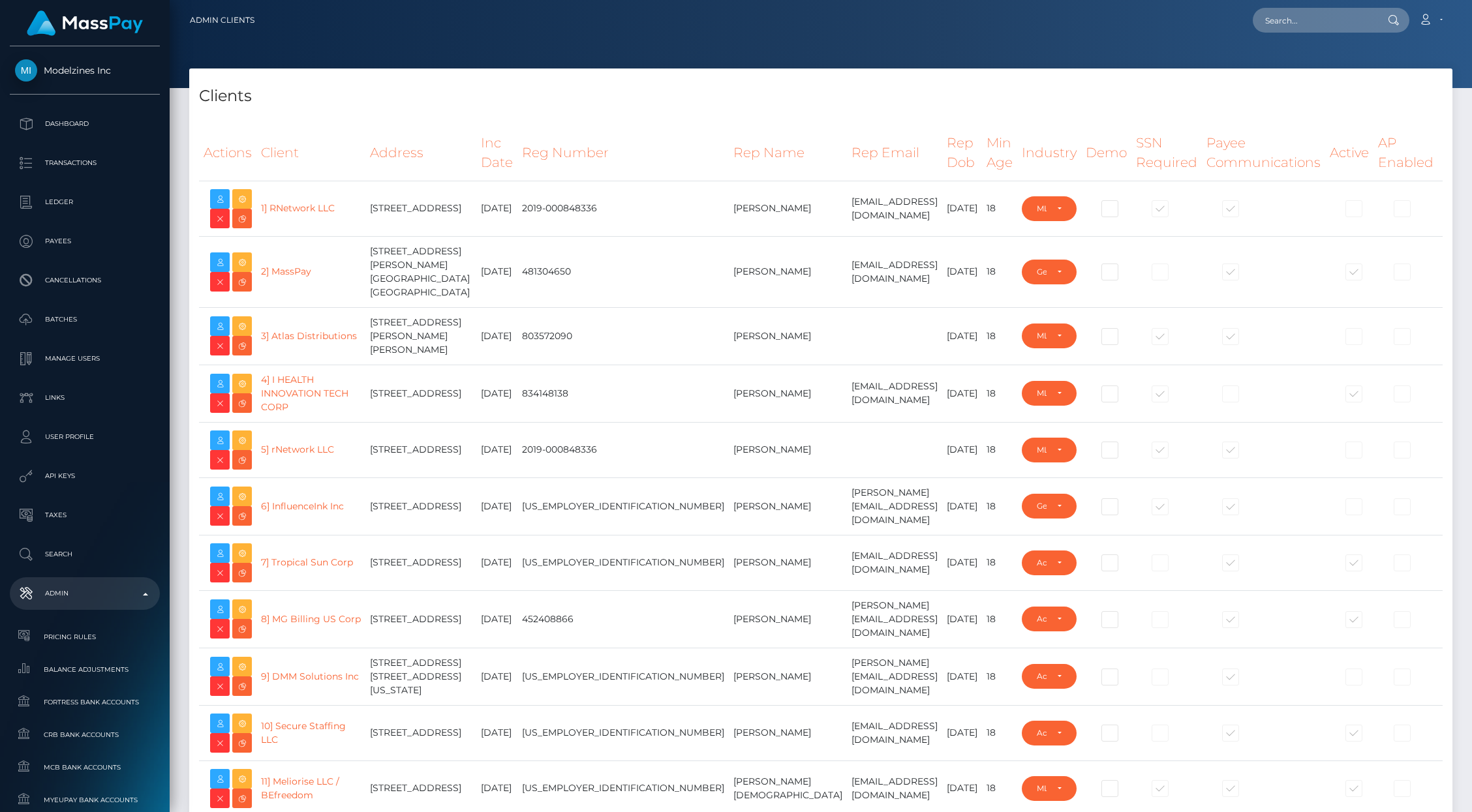
select select "223"
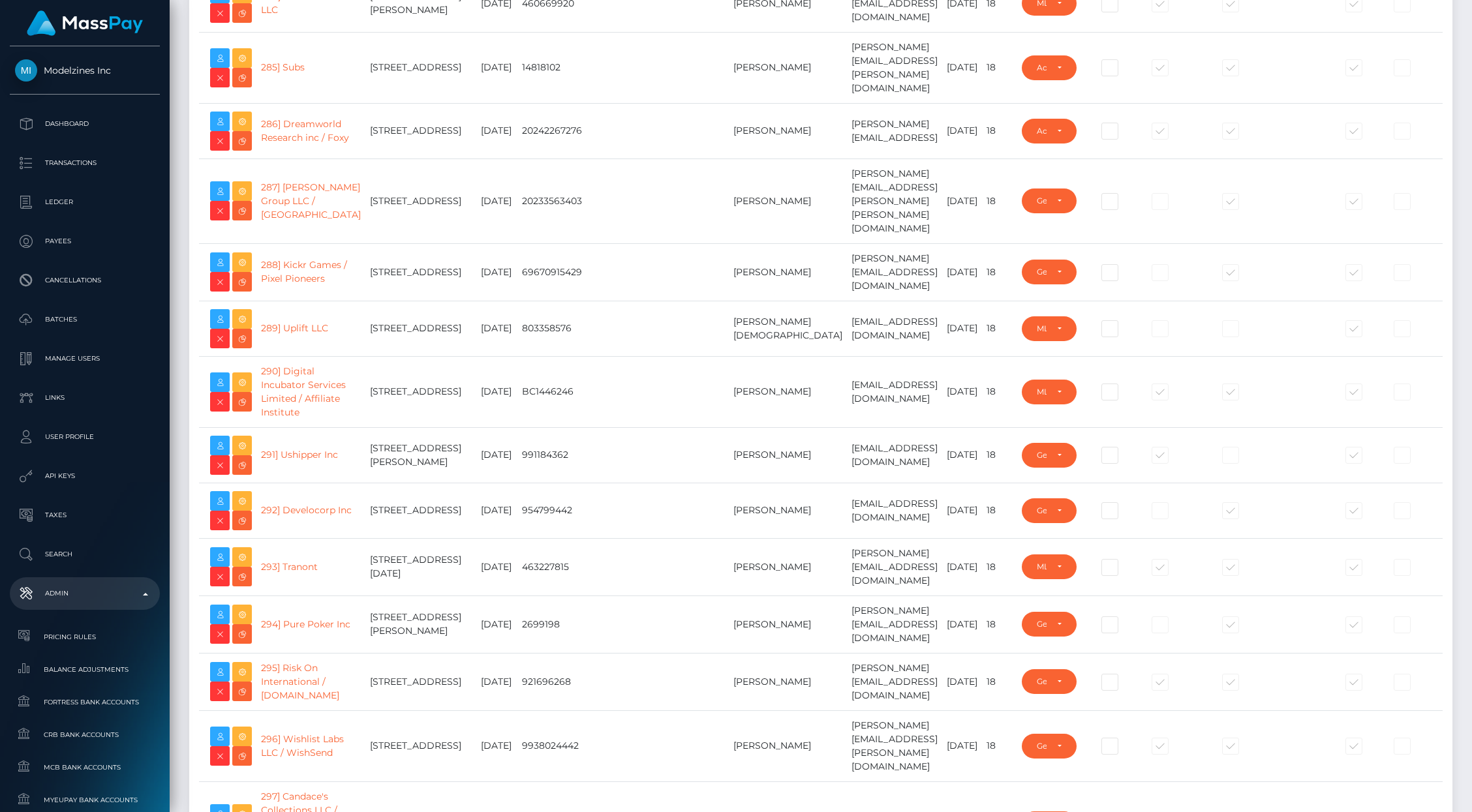
scroll to position [16991, 0]
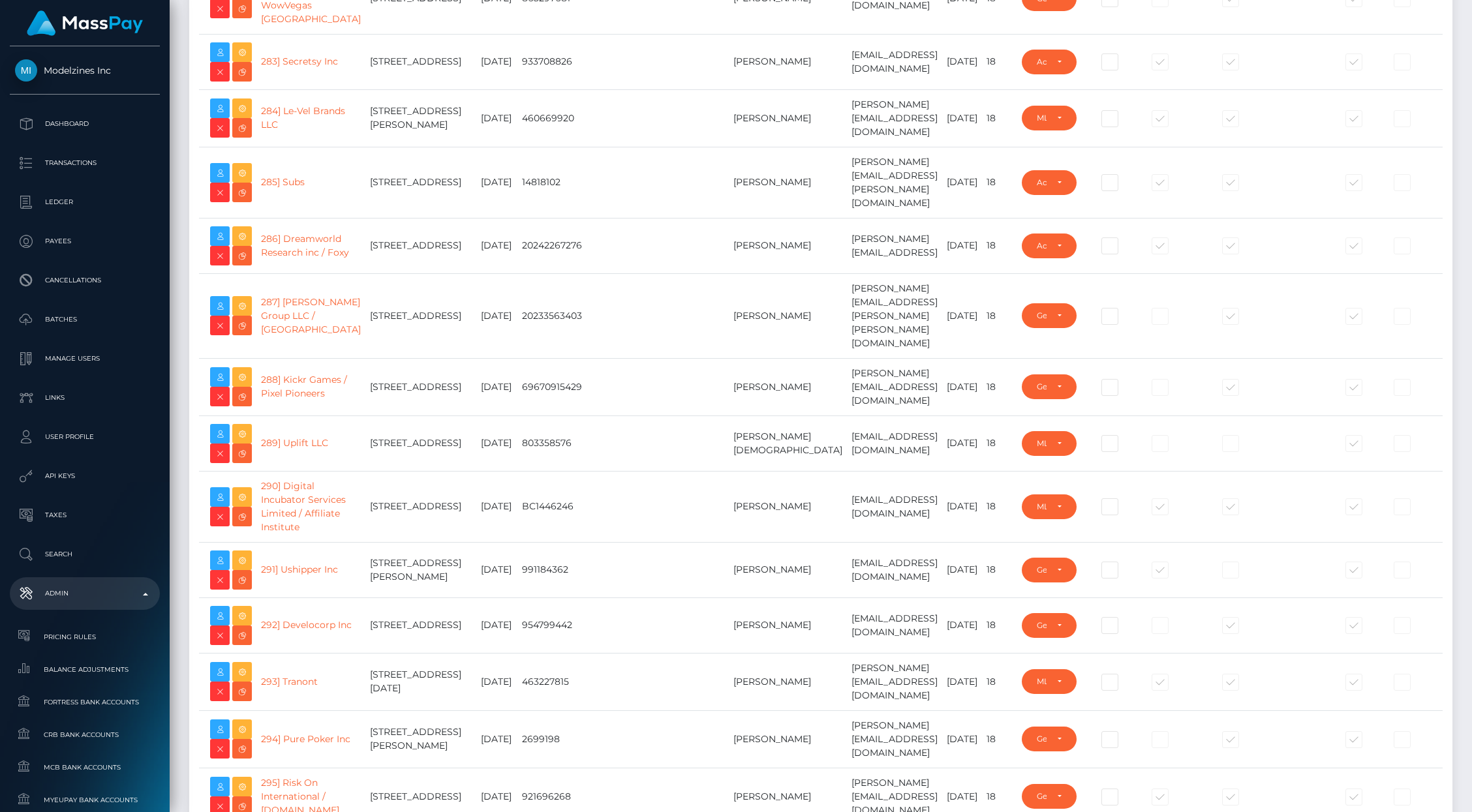
type input "brentg"
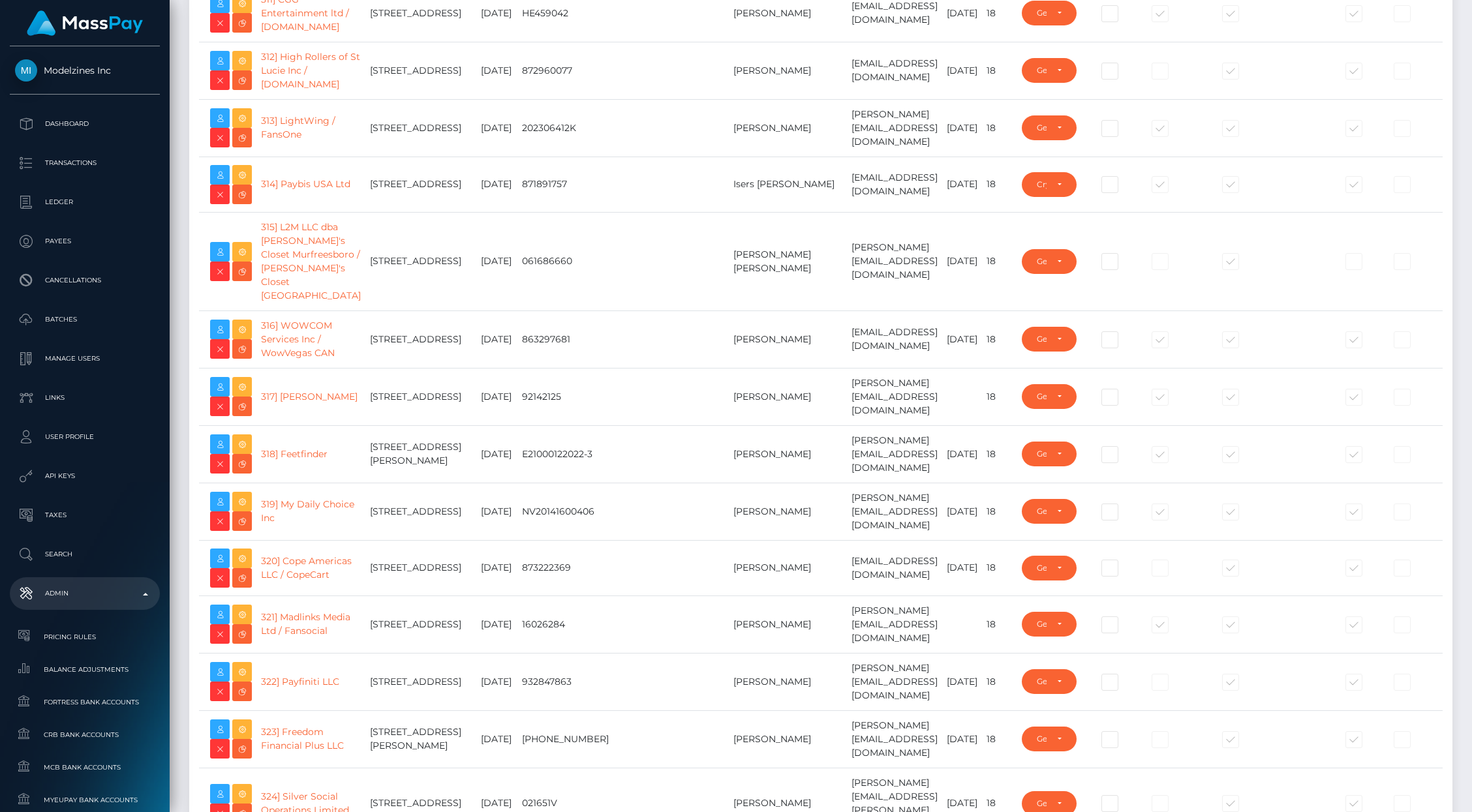
scroll to position [18927, 0]
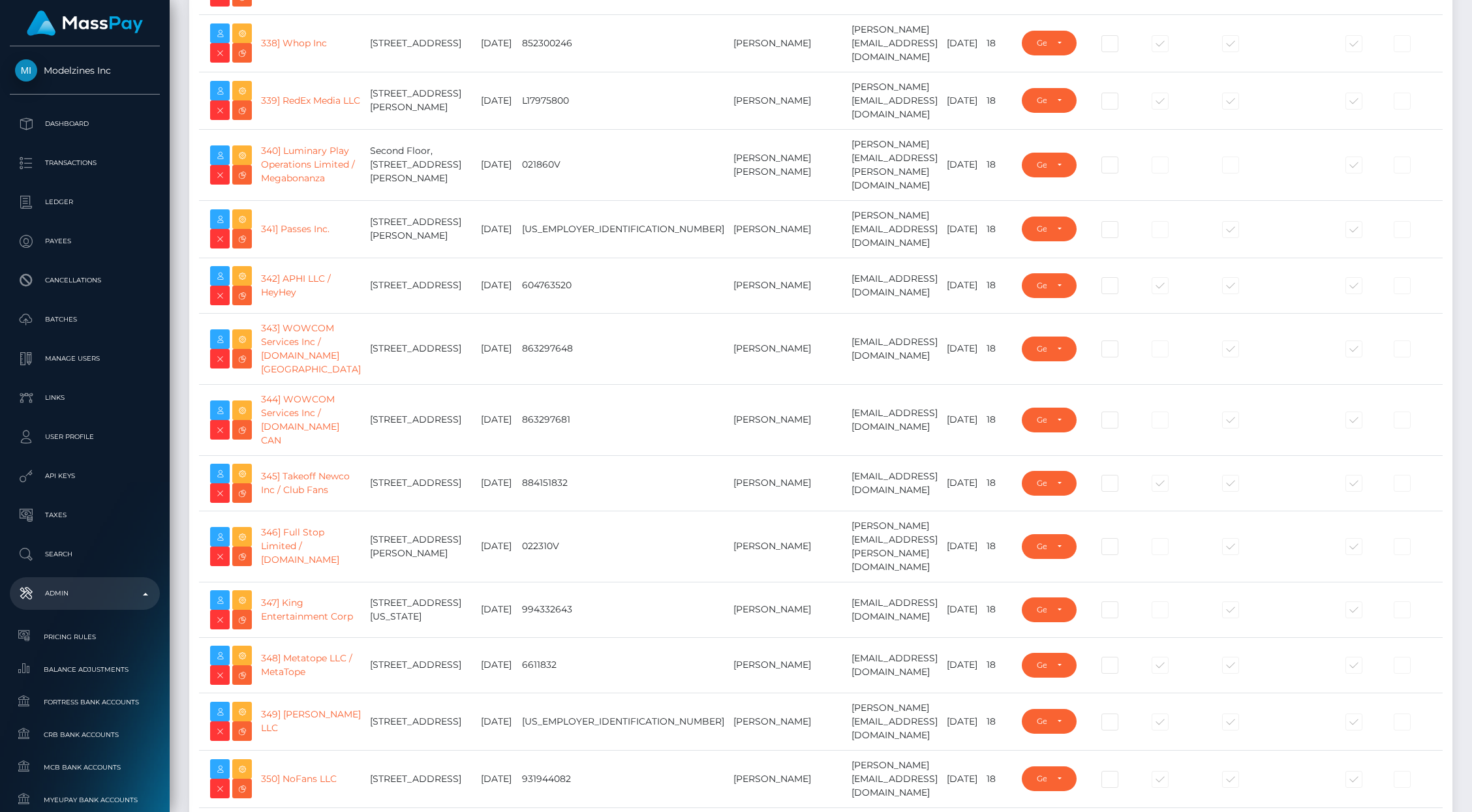
scroll to position [20482, 0]
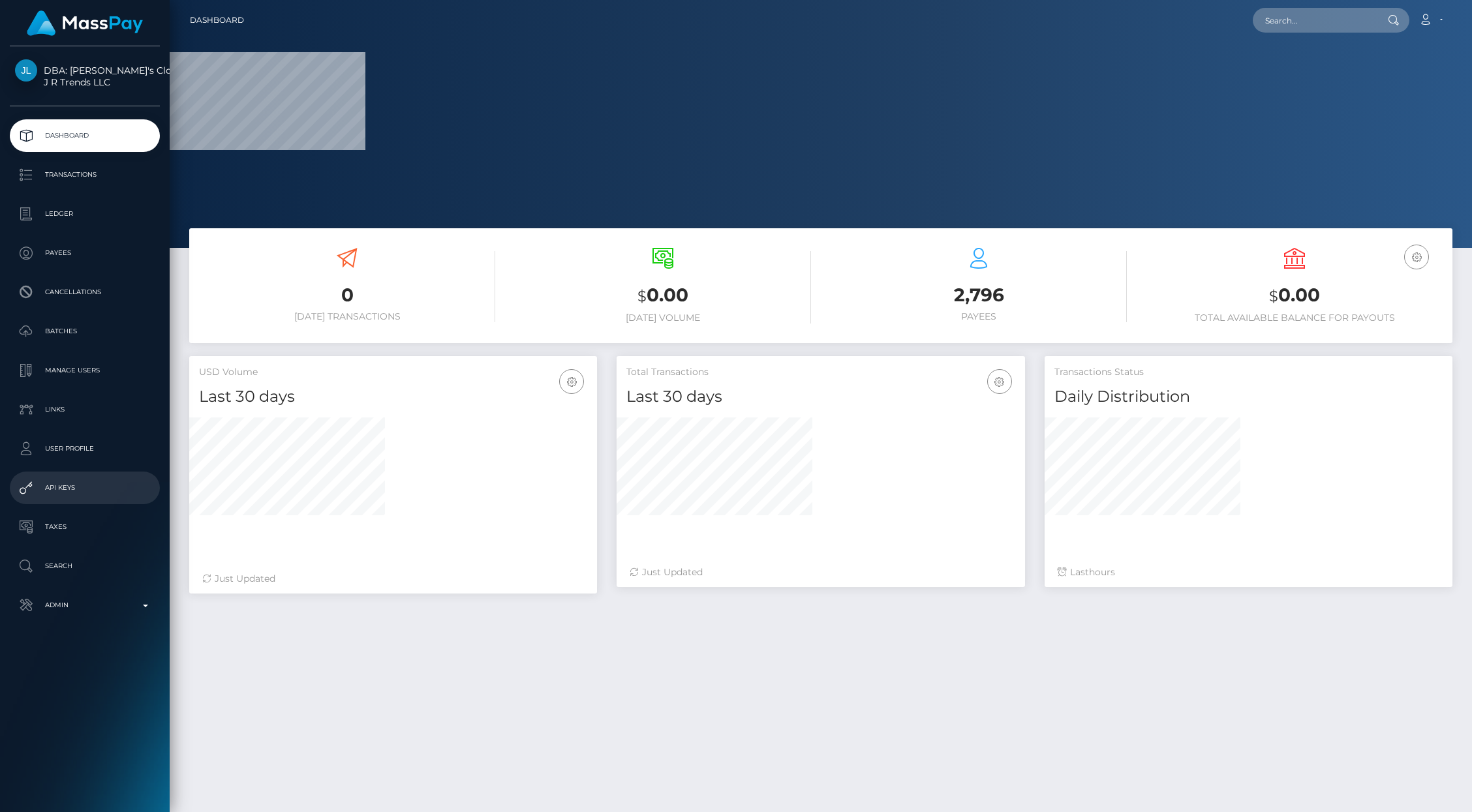
click at [72, 482] on p "API Keys" at bounding box center [85, 487] width 140 height 19
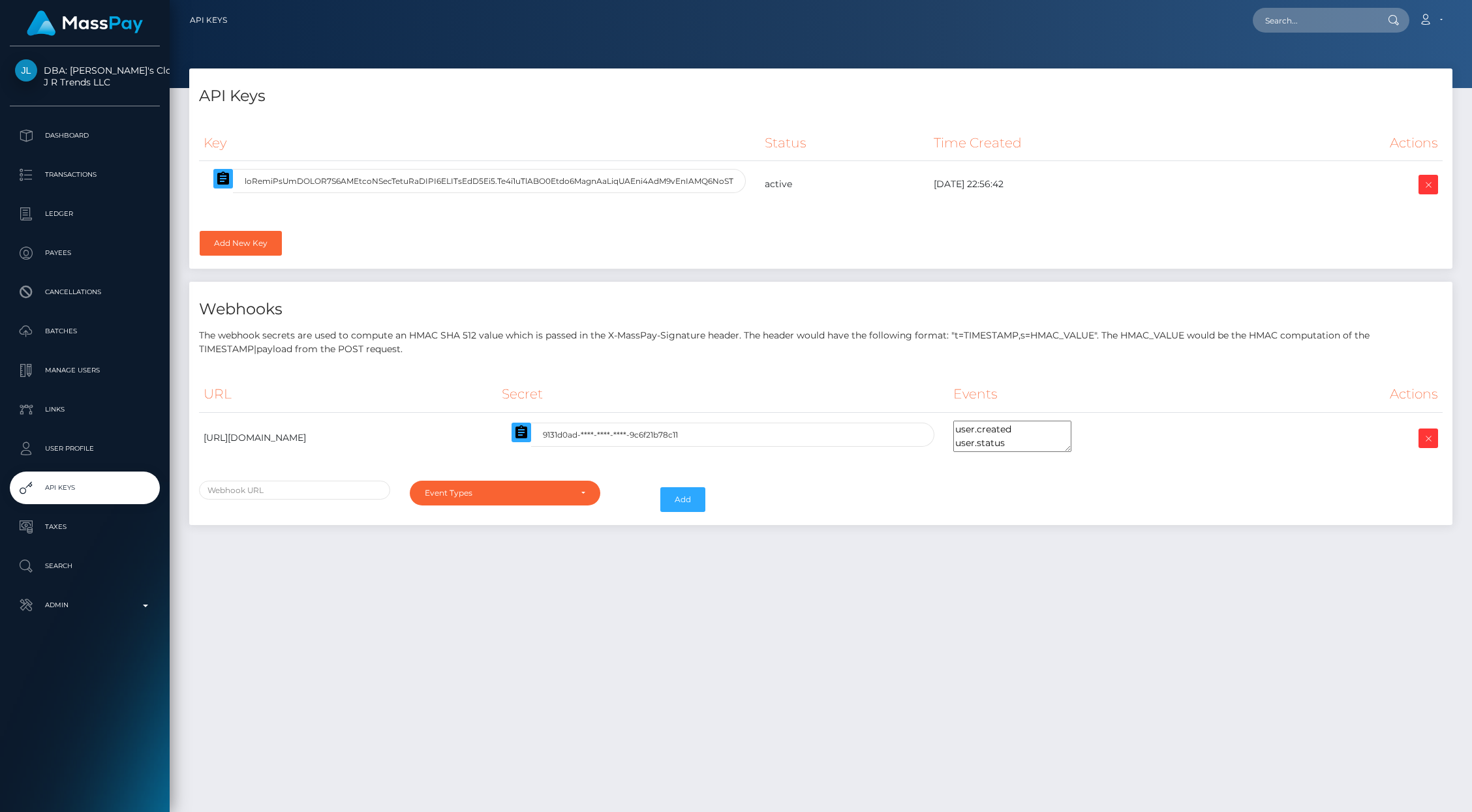
select select
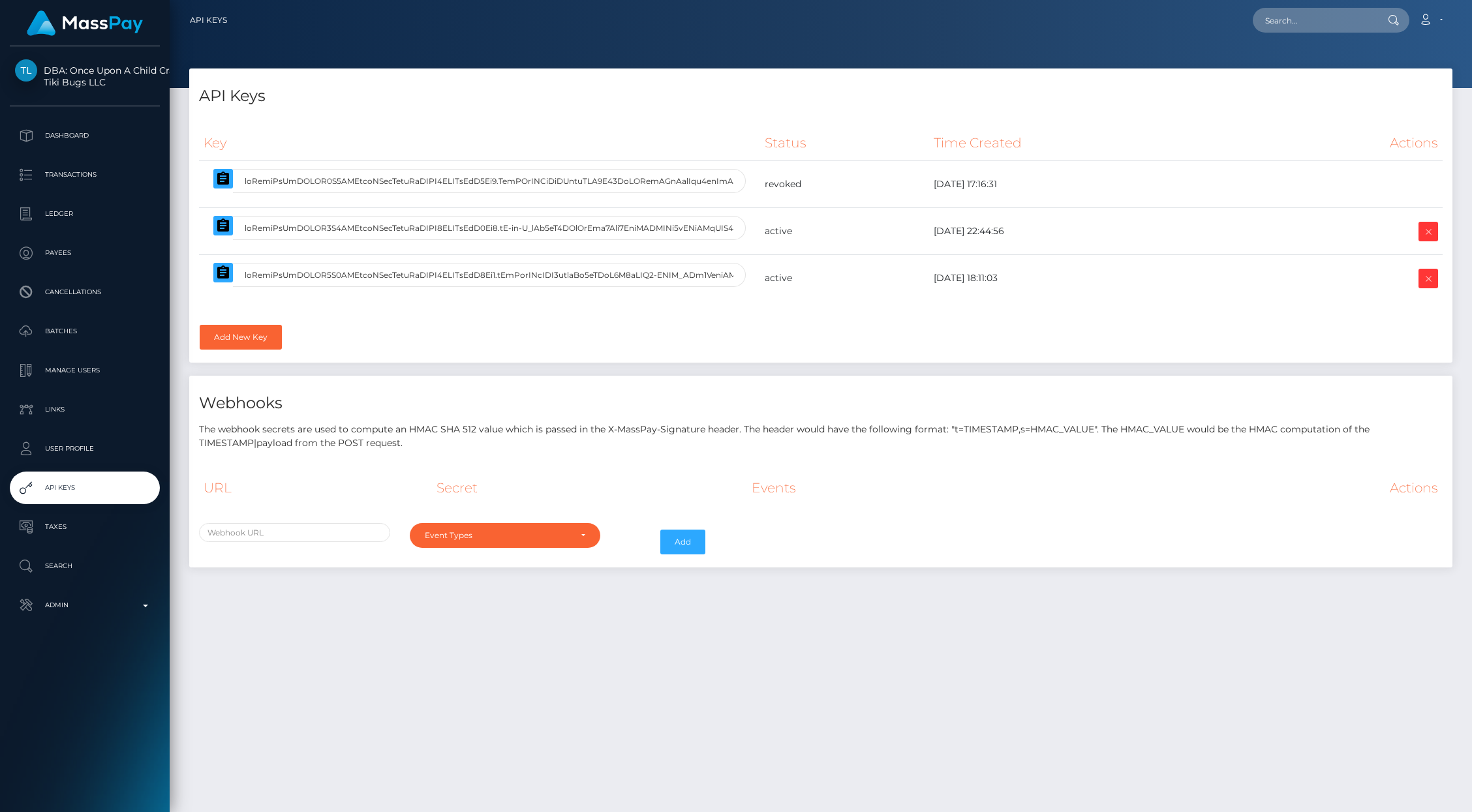
select select
click at [1430, 231] on icon at bounding box center [1428, 231] width 16 height 16
select select
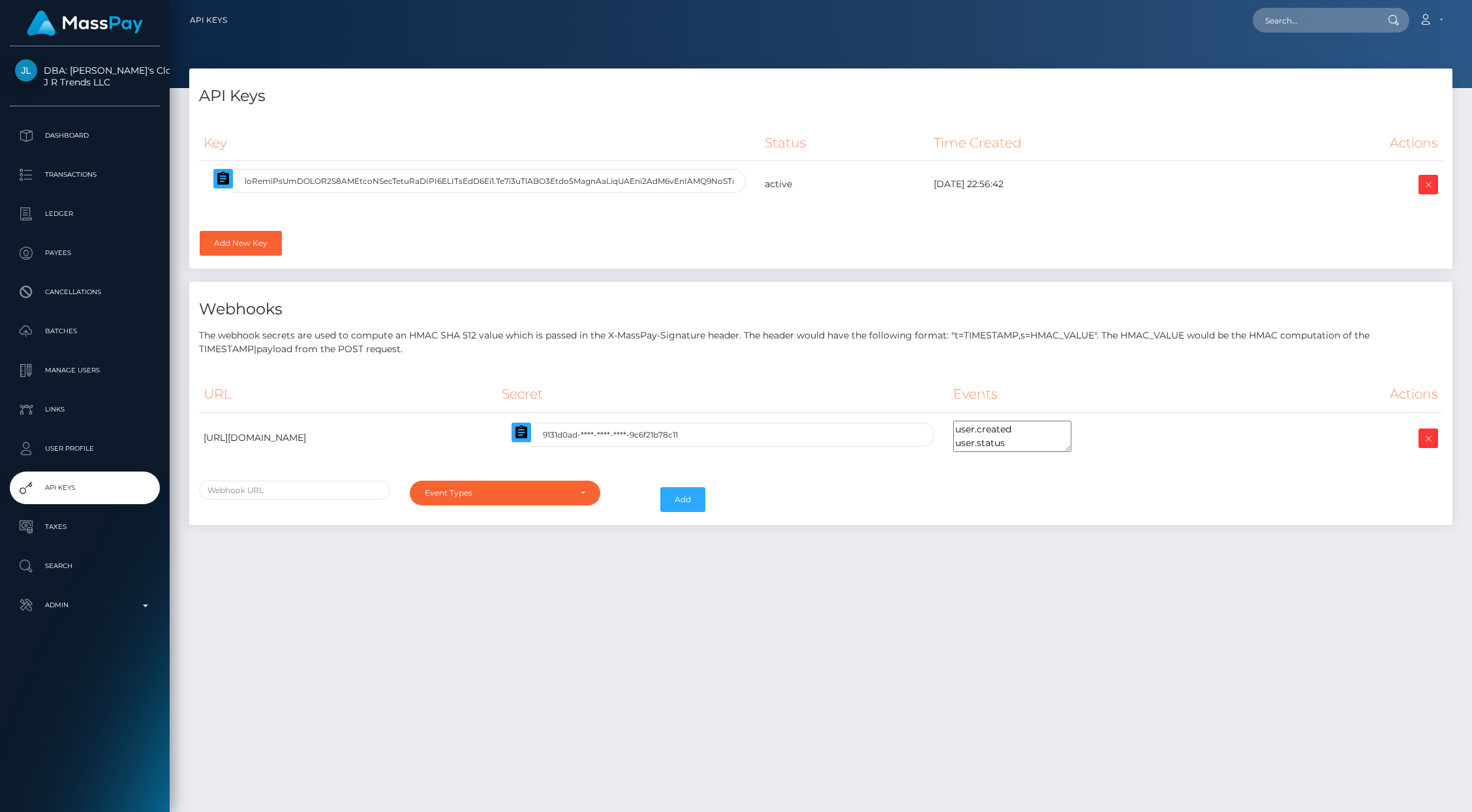
select select
click at [1435, 187] on icon at bounding box center [1428, 185] width 16 height 16
select select
click at [1349, 188] on td at bounding box center [1347, 185] width 191 height 47
select select
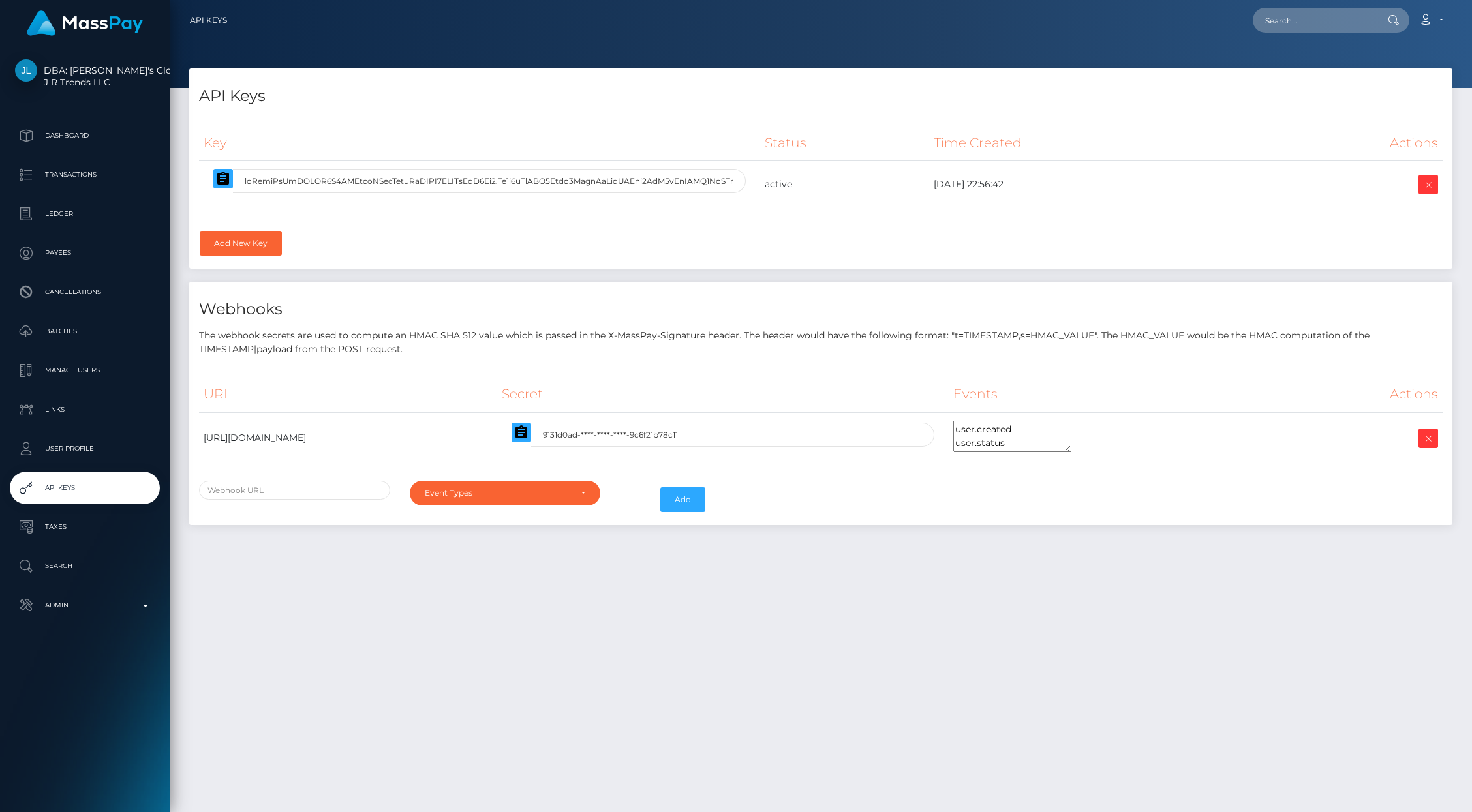
click at [529, 119] on div "Key Status Time Created Actions" at bounding box center [821, 192] width 1263 height 154
click at [1433, 188] on icon at bounding box center [1428, 185] width 16 height 16
select select
click at [257, 237] on link "Add New Key" at bounding box center [241, 243] width 82 height 25
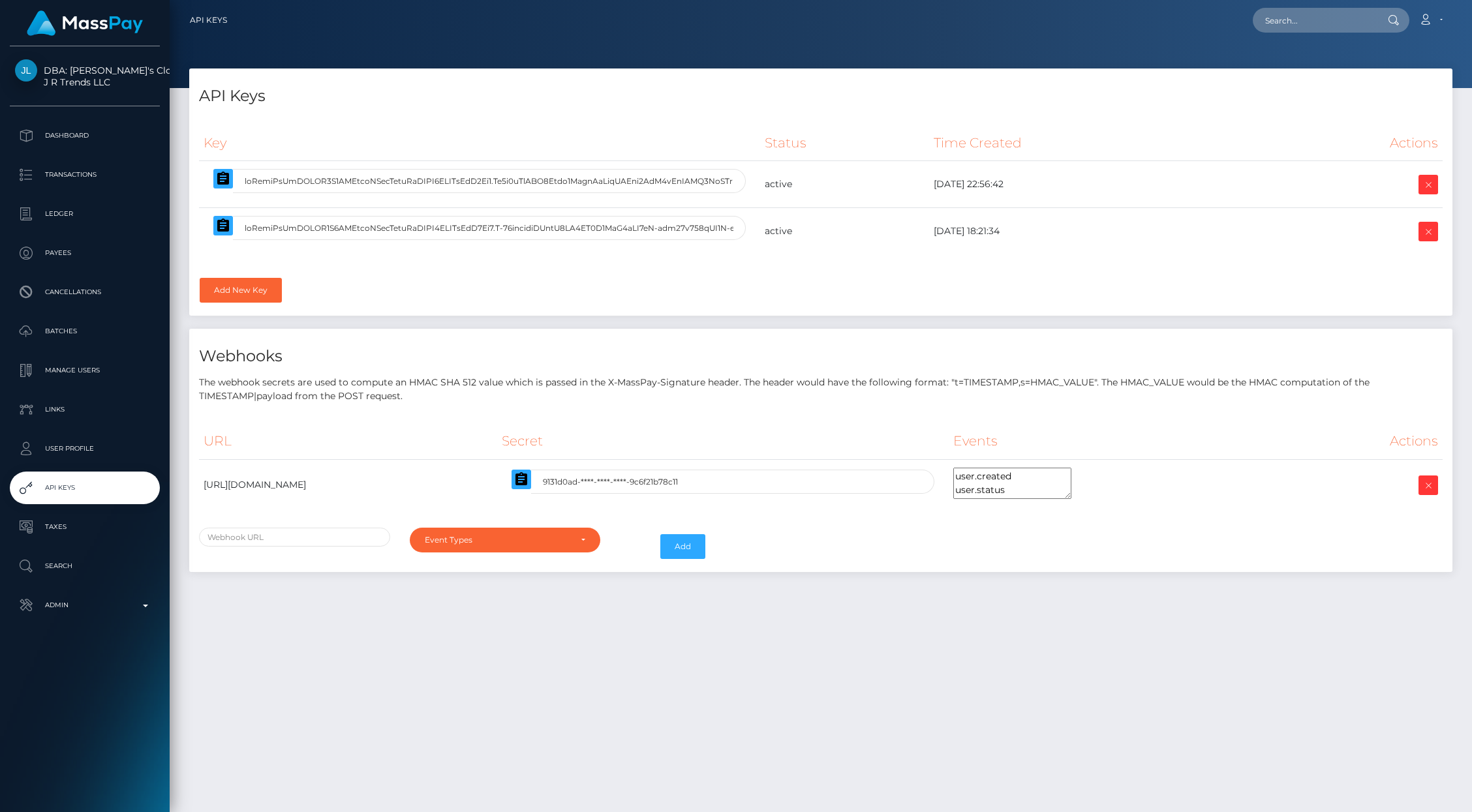
select select
click at [1206, 295] on div "Key Status Time Created Actions" at bounding box center [821, 216] width 1263 height 201
click at [1426, 186] on icon at bounding box center [1428, 185] width 16 height 16
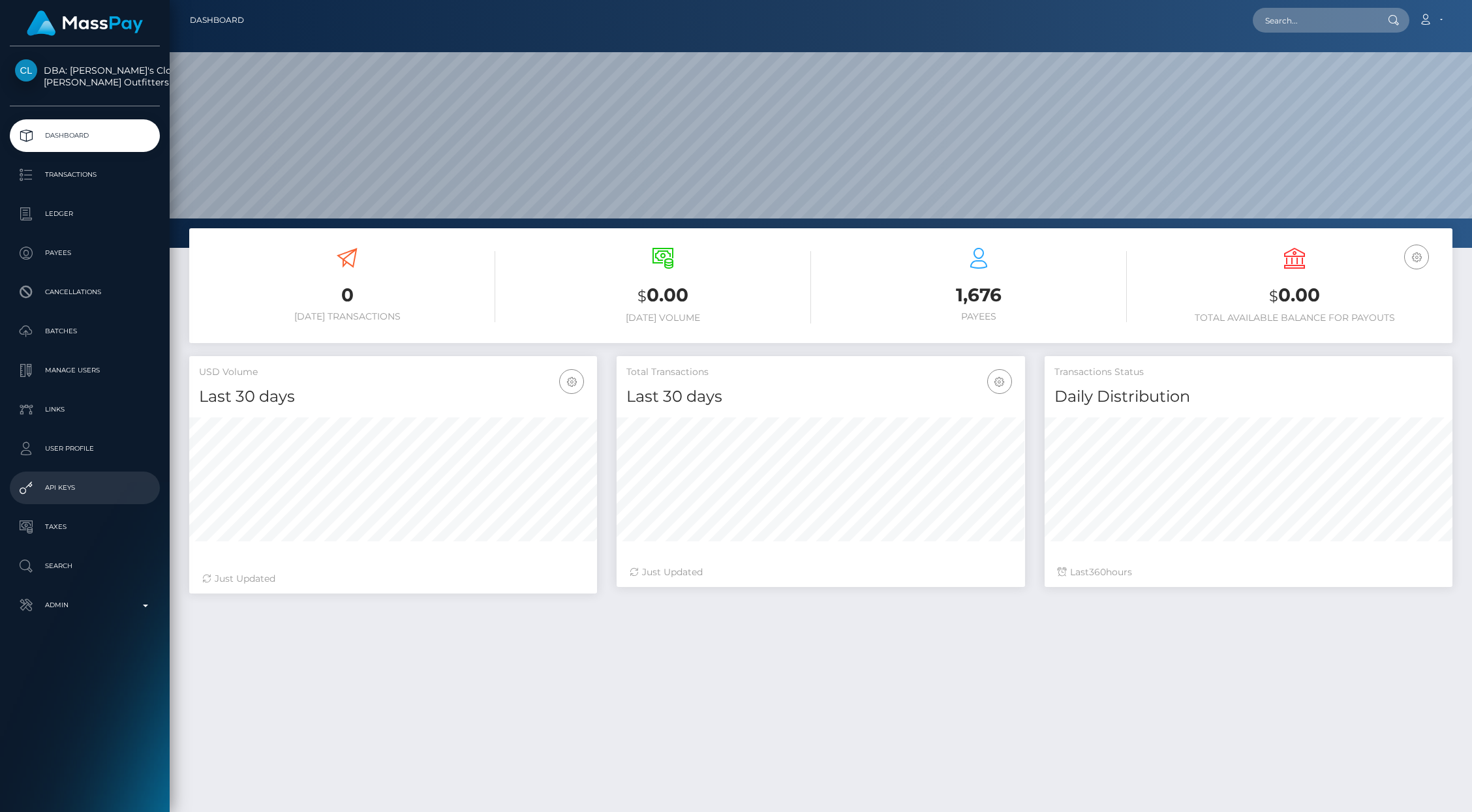
click at [81, 484] on p "API Keys" at bounding box center [85, 487] width 140 height 19
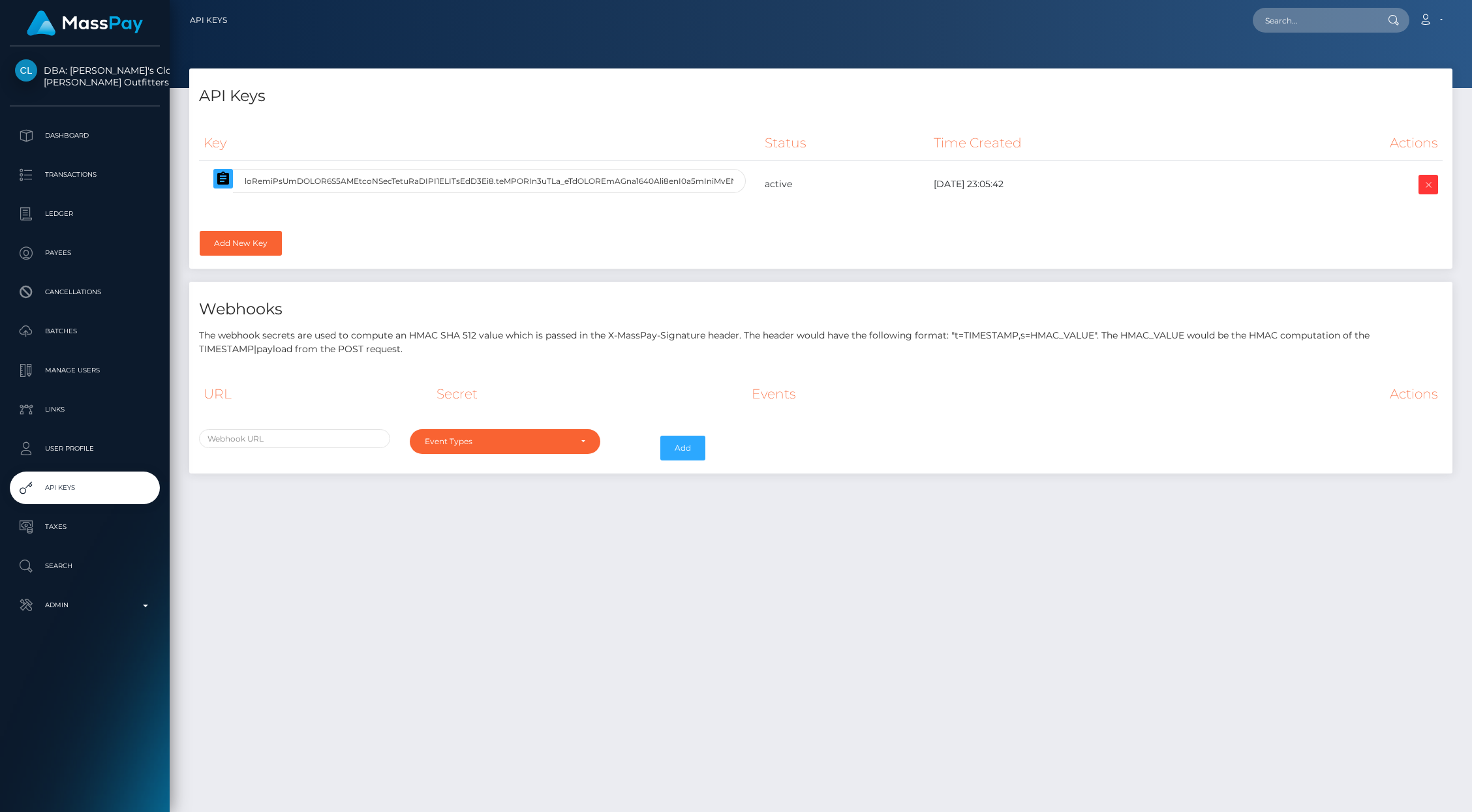
select select
click at [232, 249] on link "Add New Key" at bounding box center [241, 243] width 82 height 25
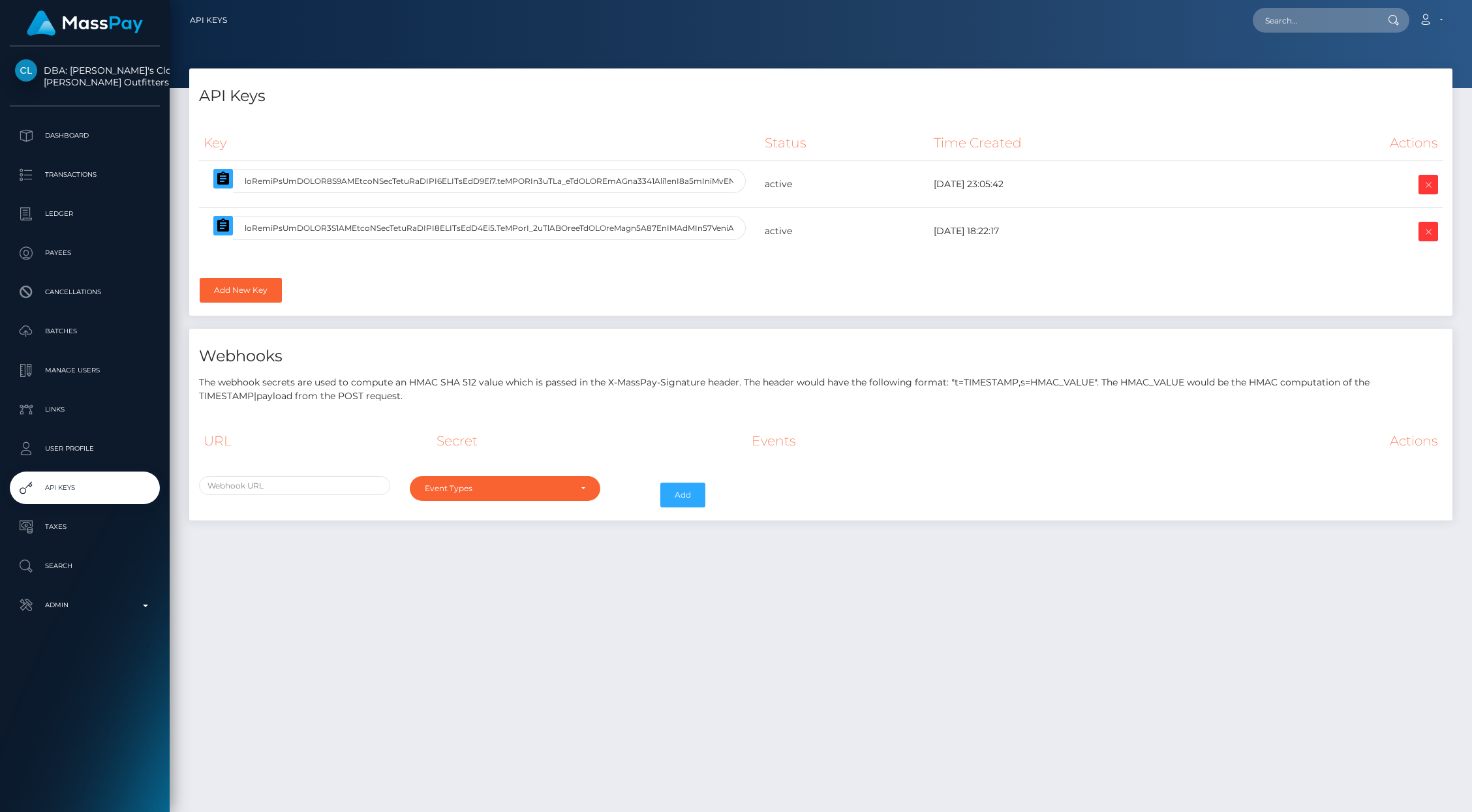
select select
click at [1428, 185] on icon at bounding box center [1428, 185] width 16 height 16
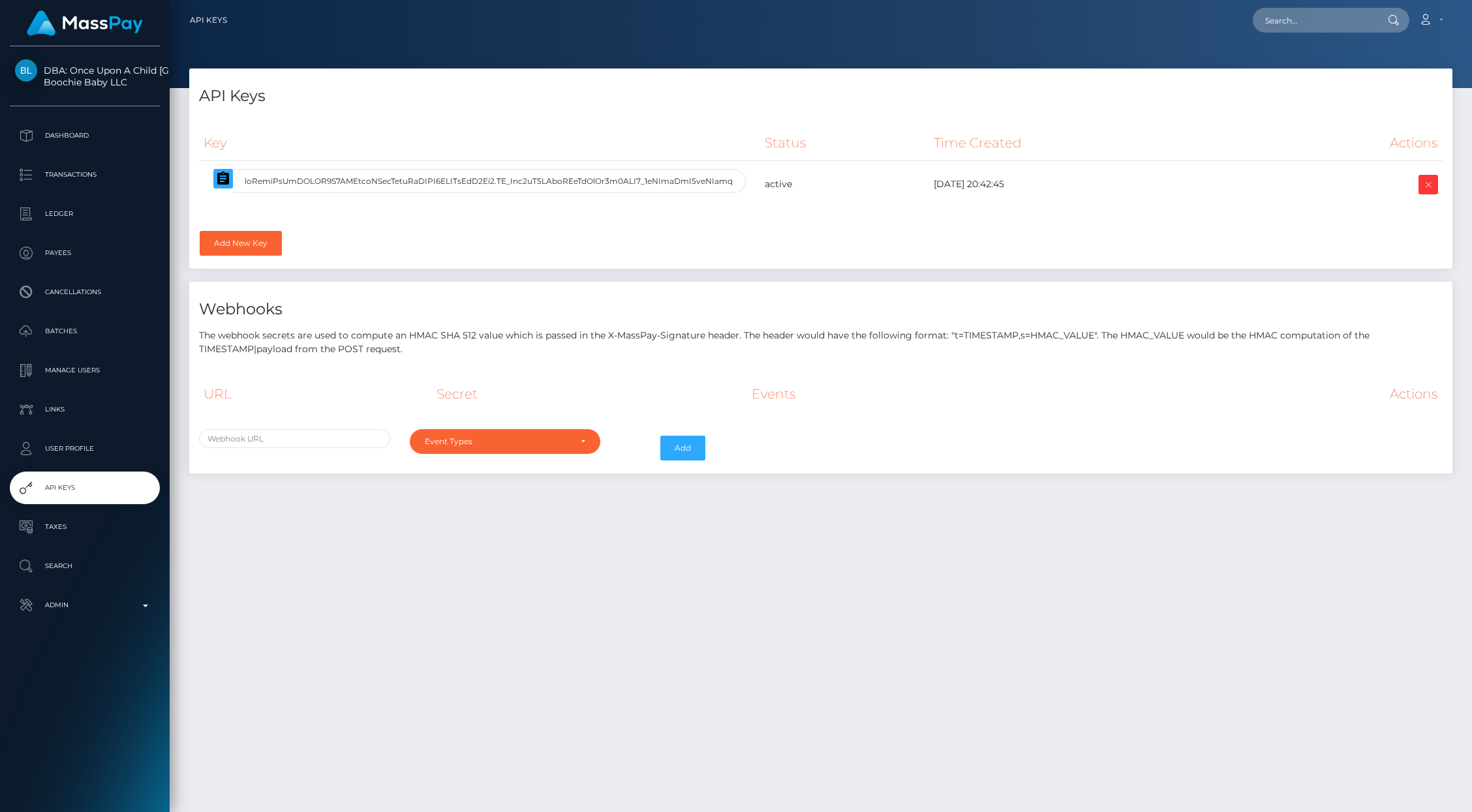
select select
click at [244, 244] on link "Add New Key" at bounding box center [241, 243] width 82 height 25
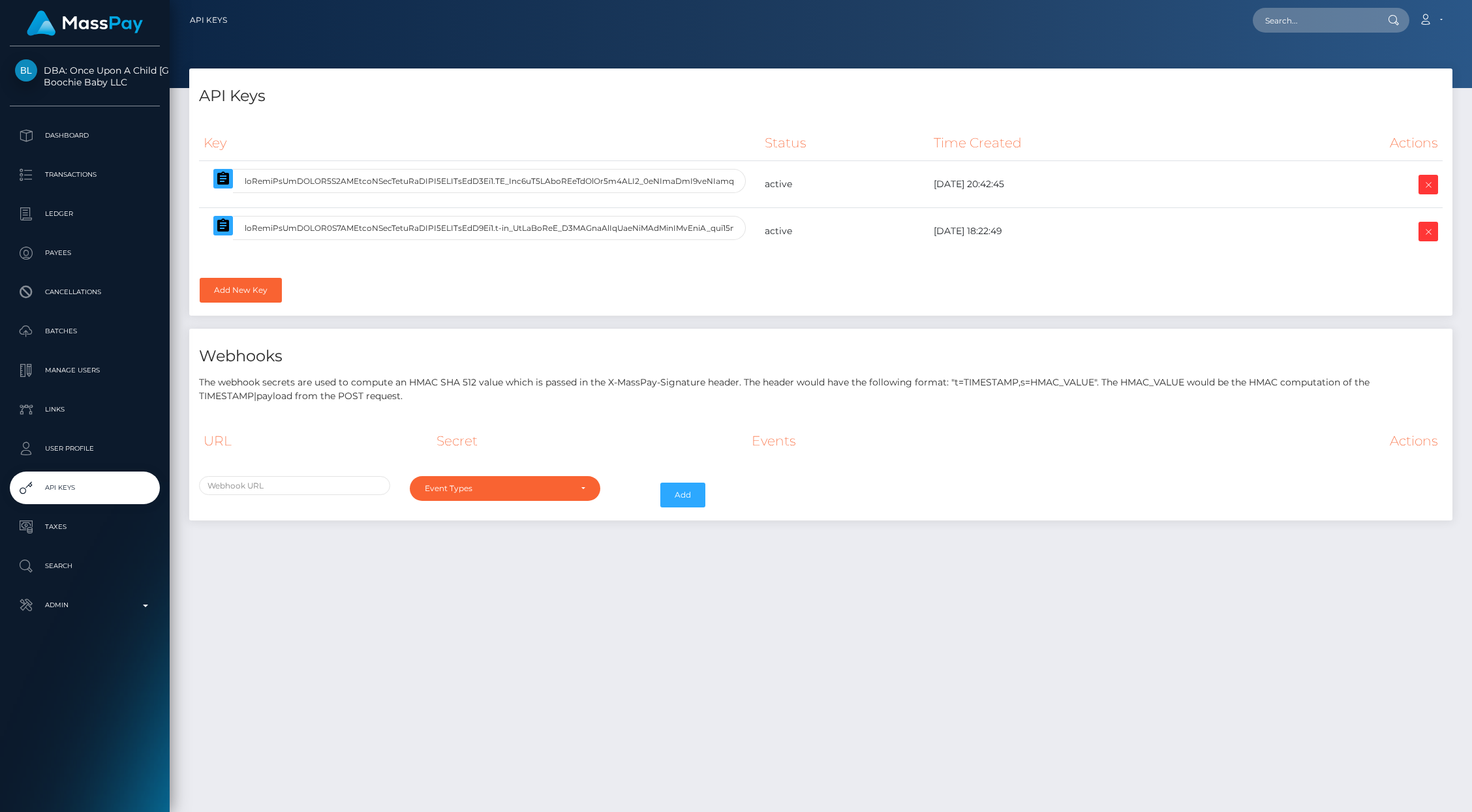
select select
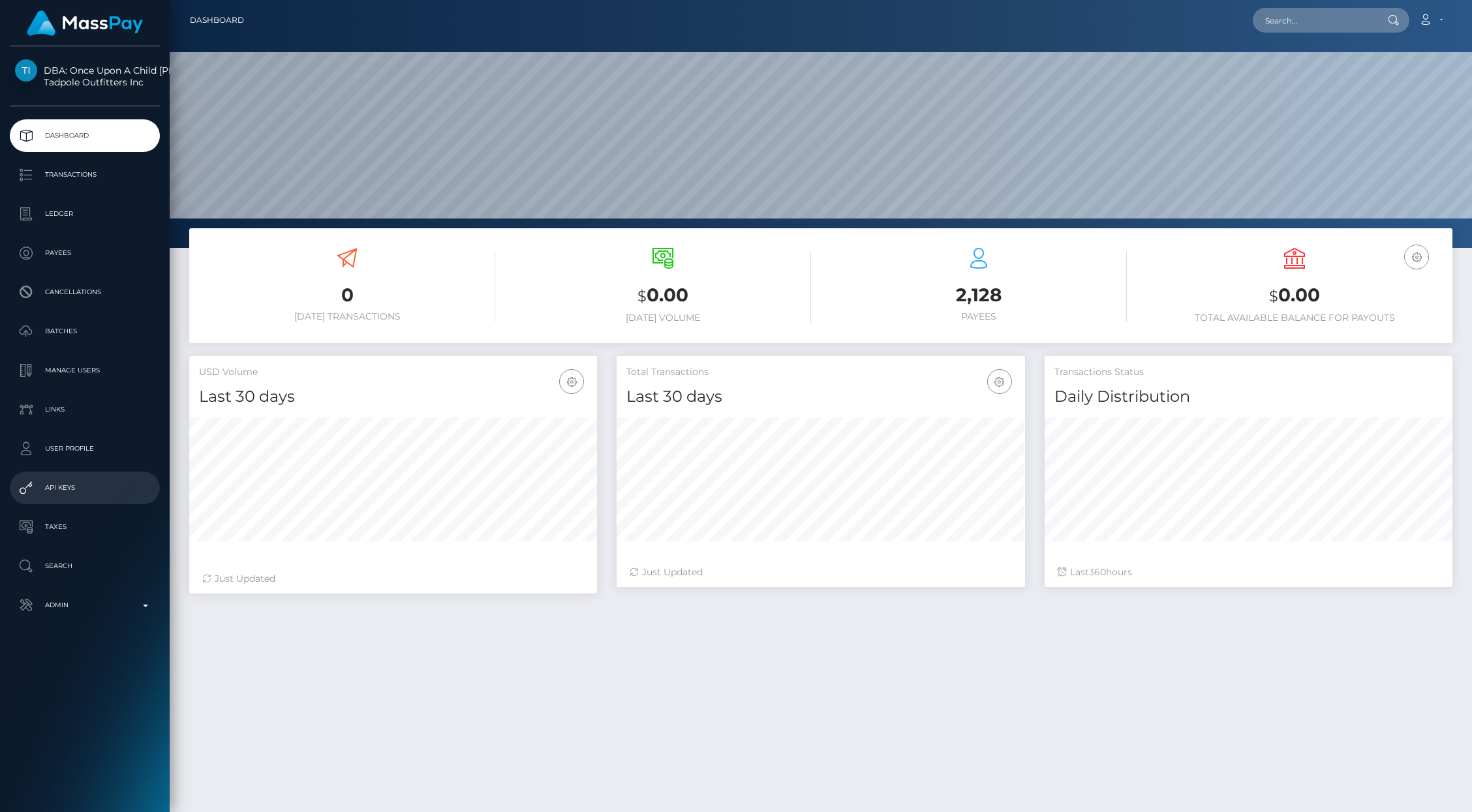
scroll to position [231, 408]
click at [57, 478] on p "API Keys" at bounding box center [85, 487] width 140 height 19
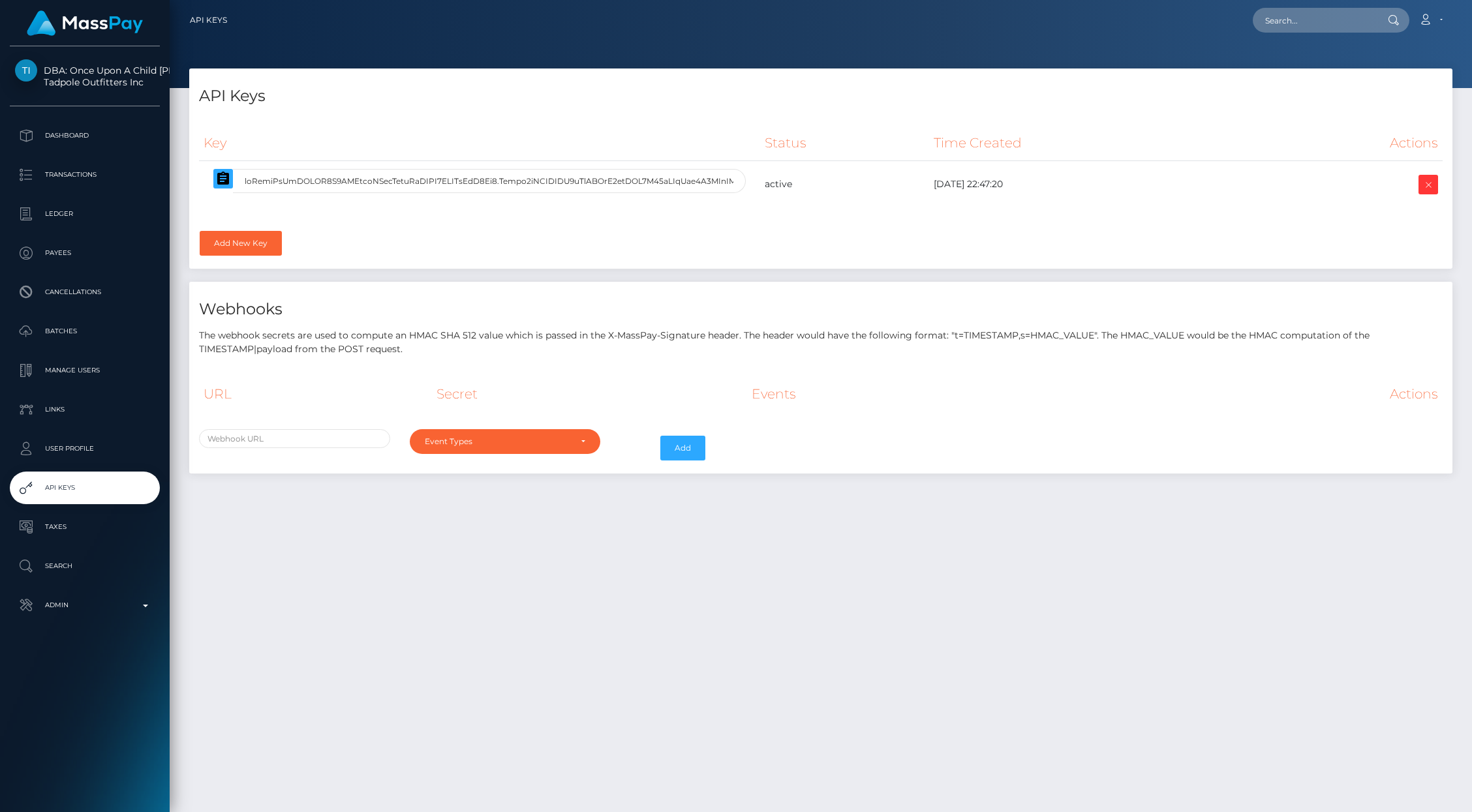
select select
click at [236, 238] on link "Add New Key" at bounding box center [241, 243] width 82 height 25
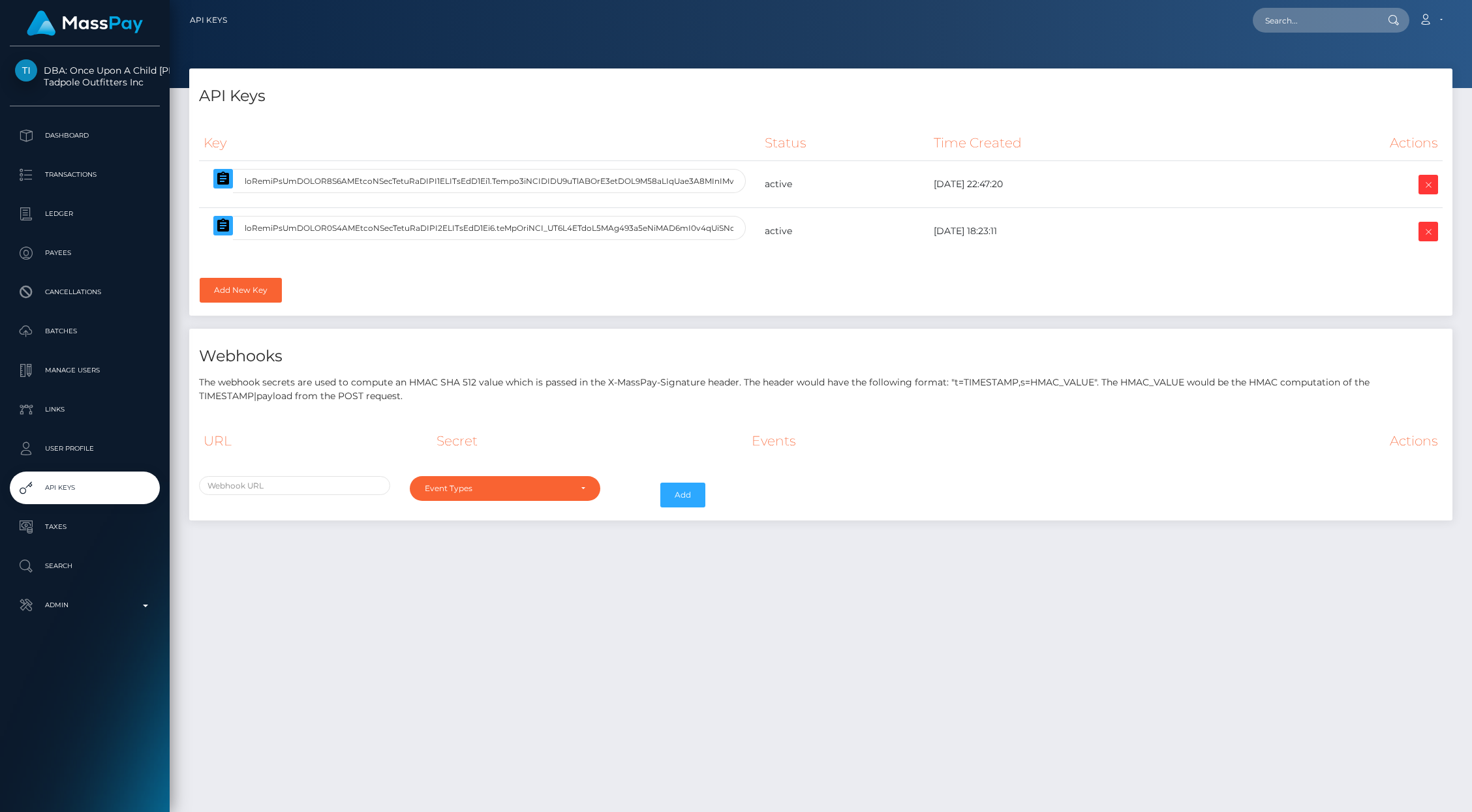
select select
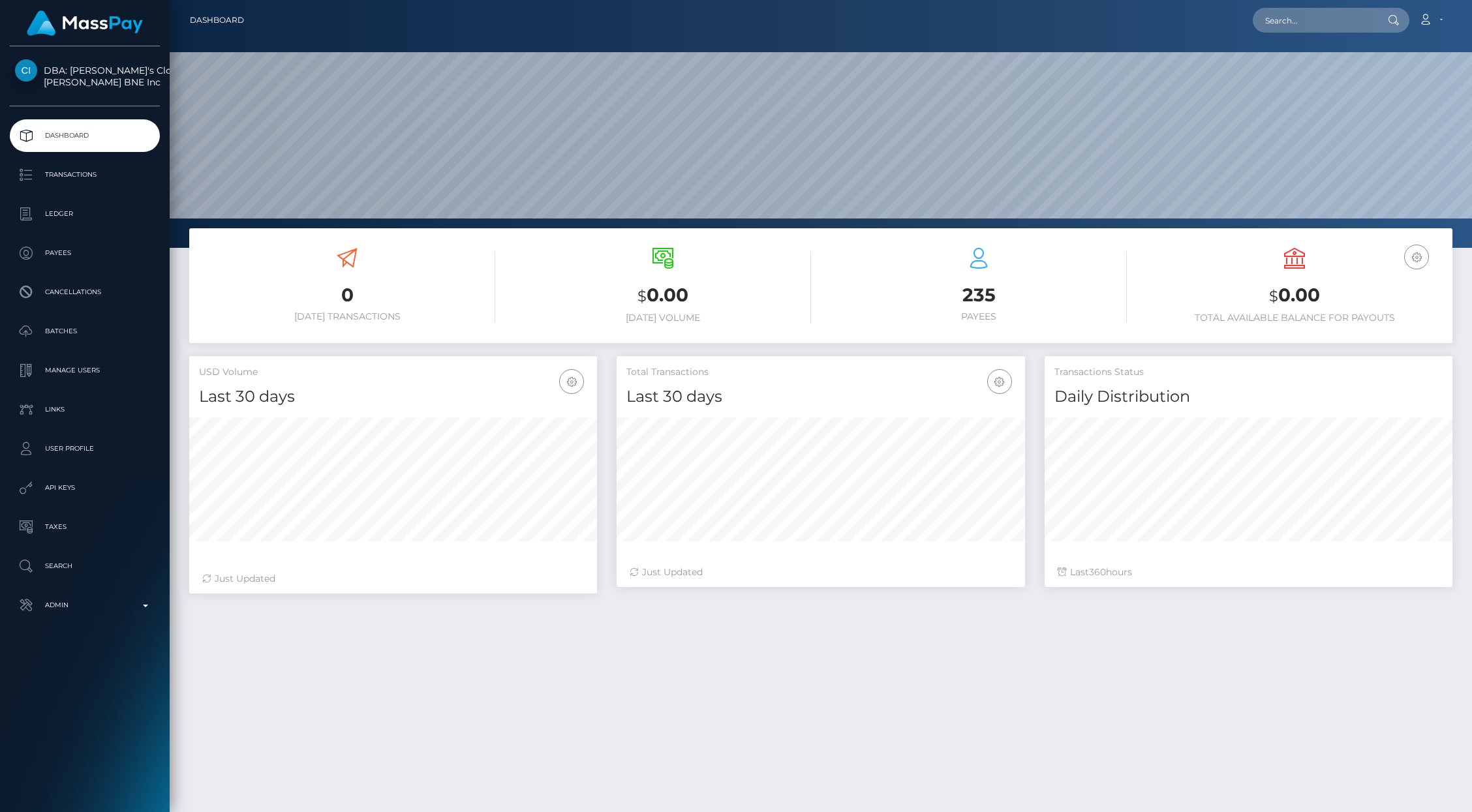
scroll to position [231, 408]
click at [64, 492] on p "API Keys" at bounding box center [85, 487] width 140 height 19
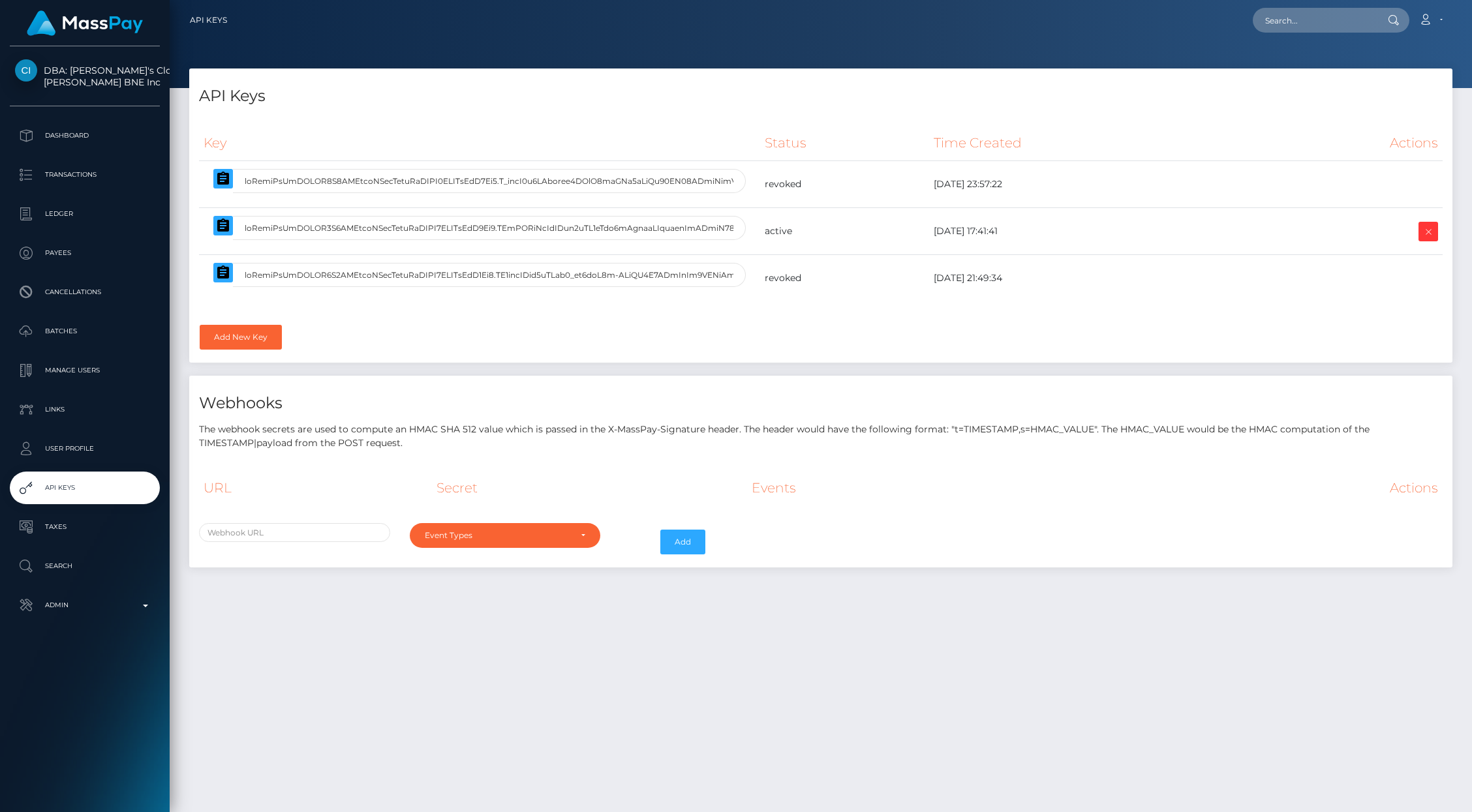
select select
click at [239, 345] on link "Add New Key" at bounding box center [241, 337] width 82 height 25
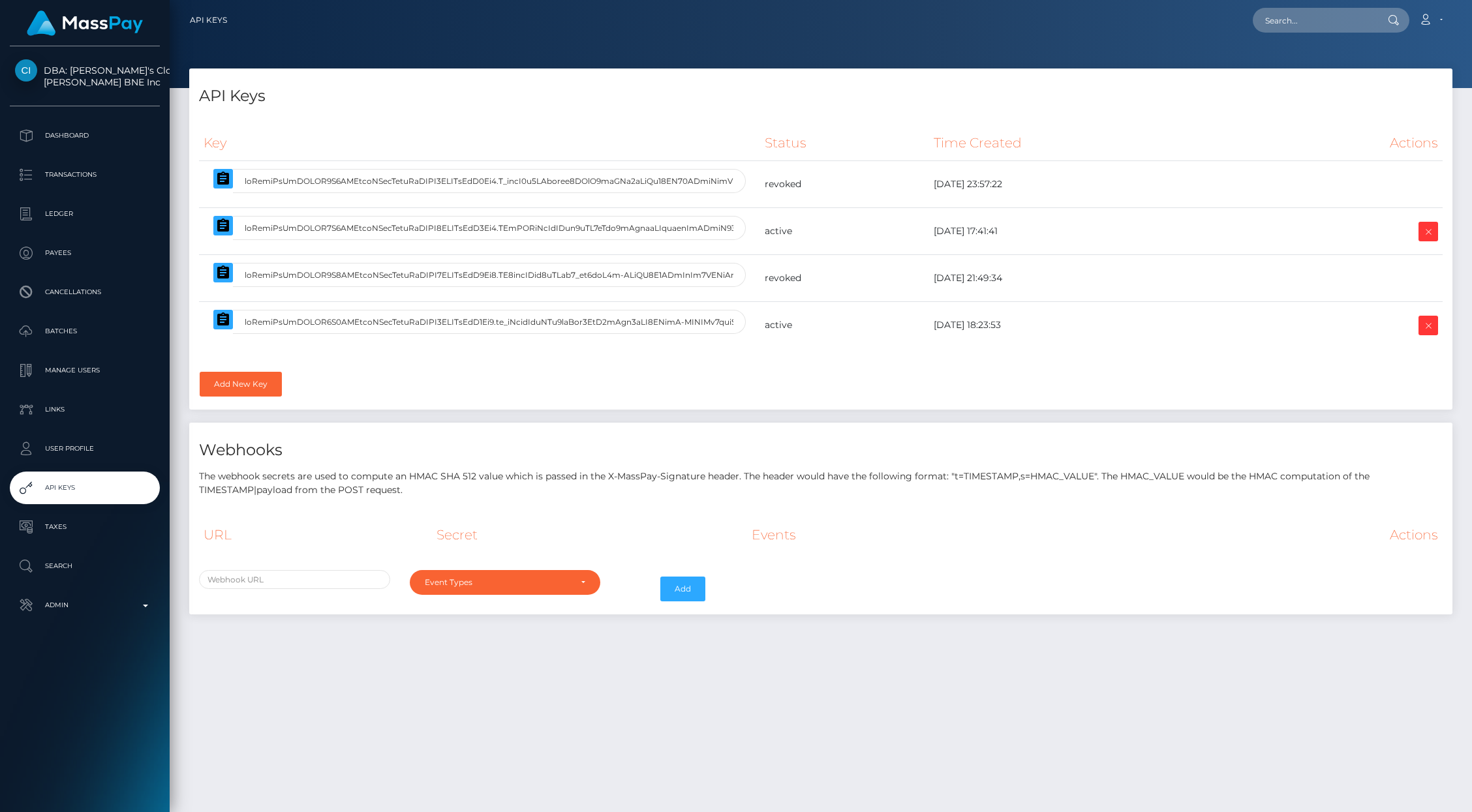
select select
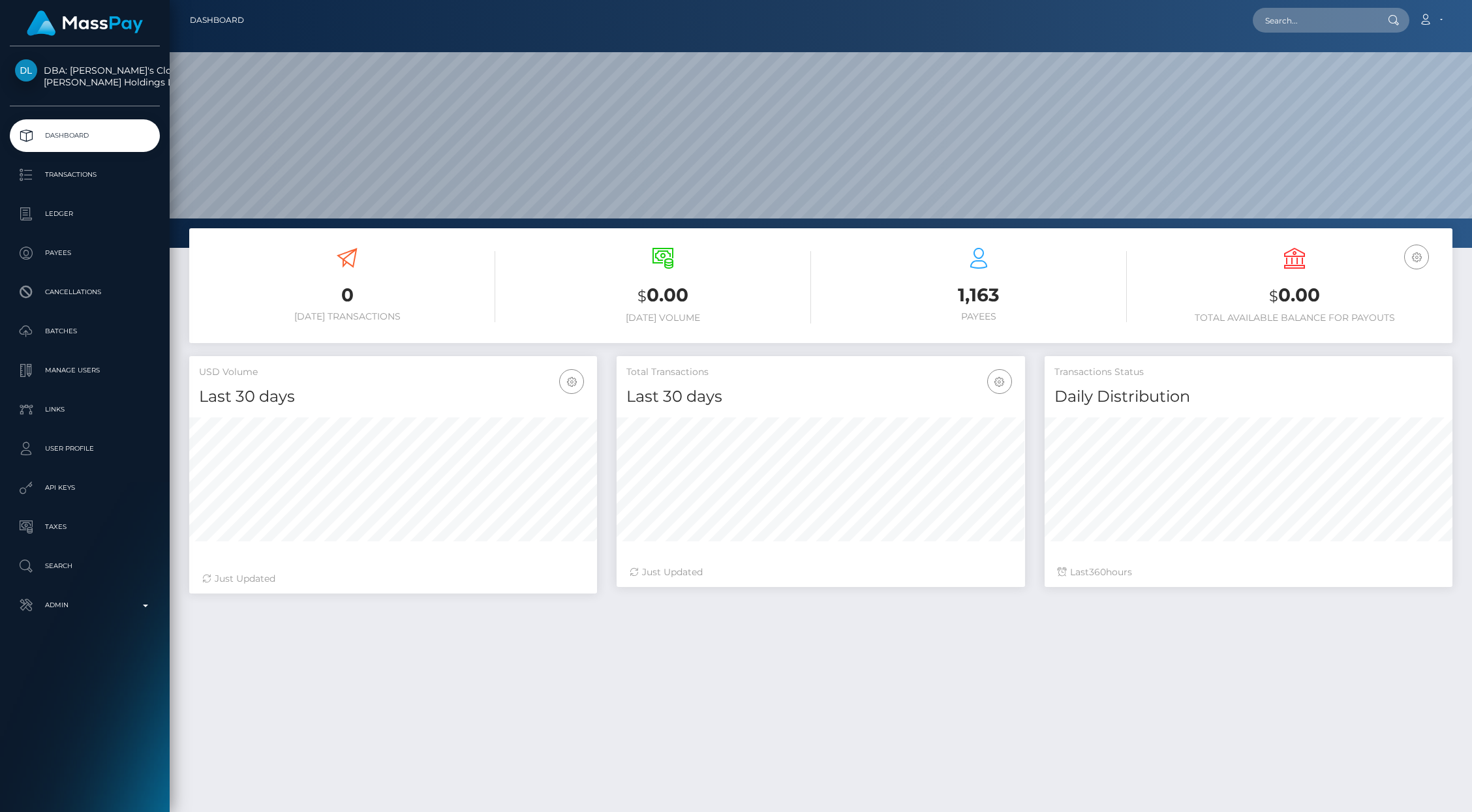
scroll to position [231, 408]
click at [75, 484] on p "API Keys" at bounding box center [85, 487] width 140 height 19
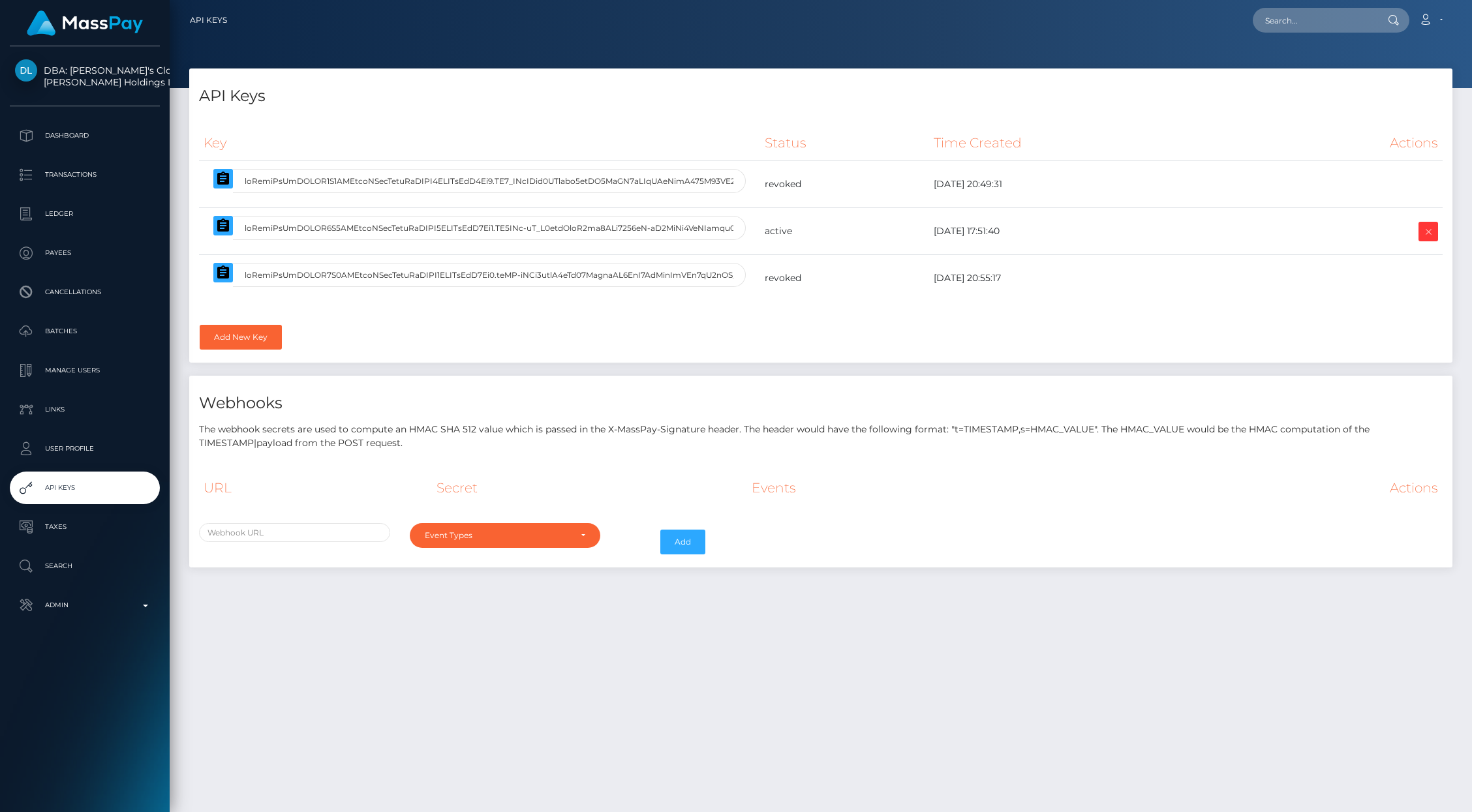
select select
click at [273, 343] on link "Add New Key" at bounding box center [241, 337] width 82 height 25
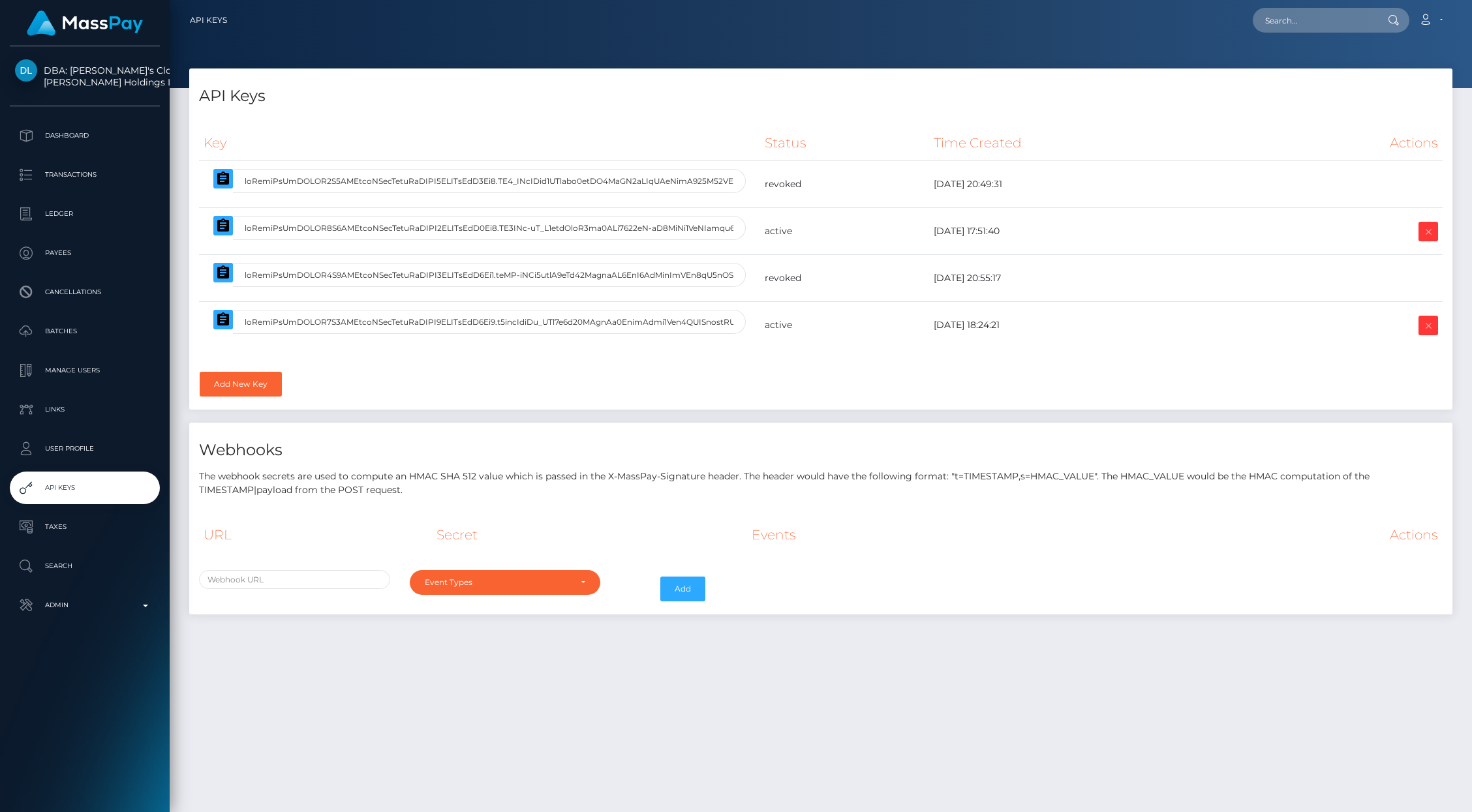
select select
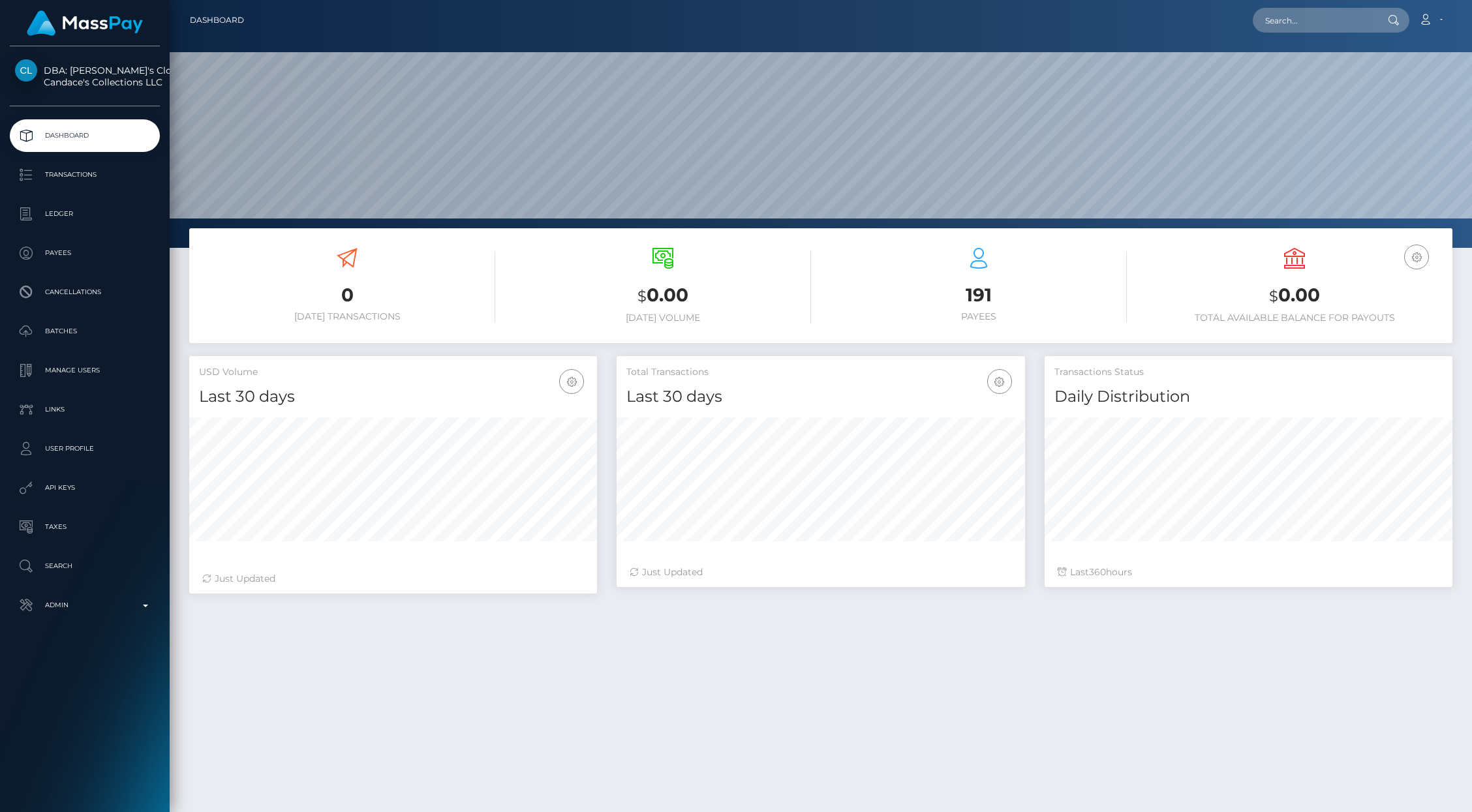
scroll to position [231, 408]
click at [63, 485] on p "API Keys" at bounding box center [85, 487] width 140 height 19
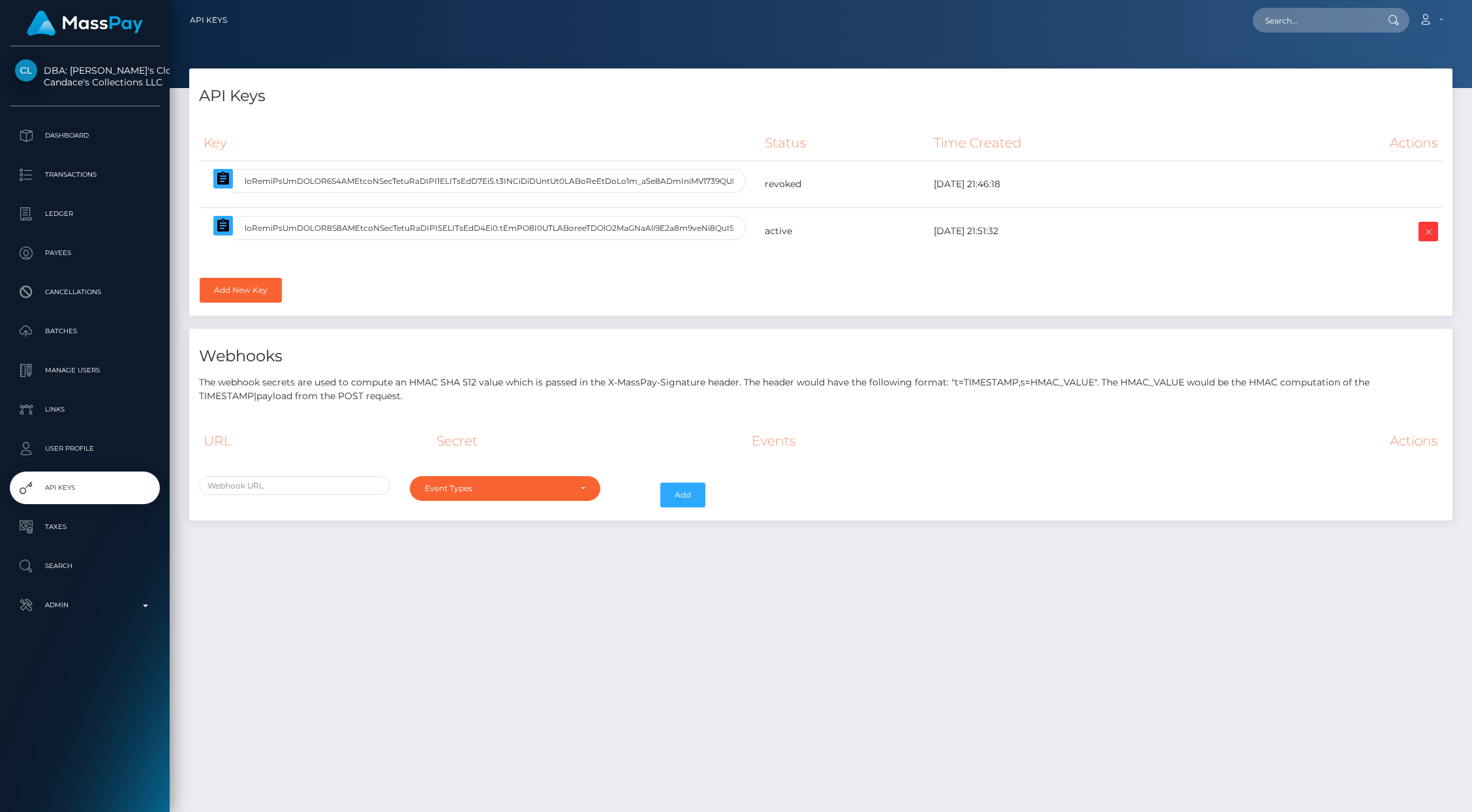
select select
click at [242, 283] on link "Add New Key" at bounding box center [241, 290] width 82 height 25
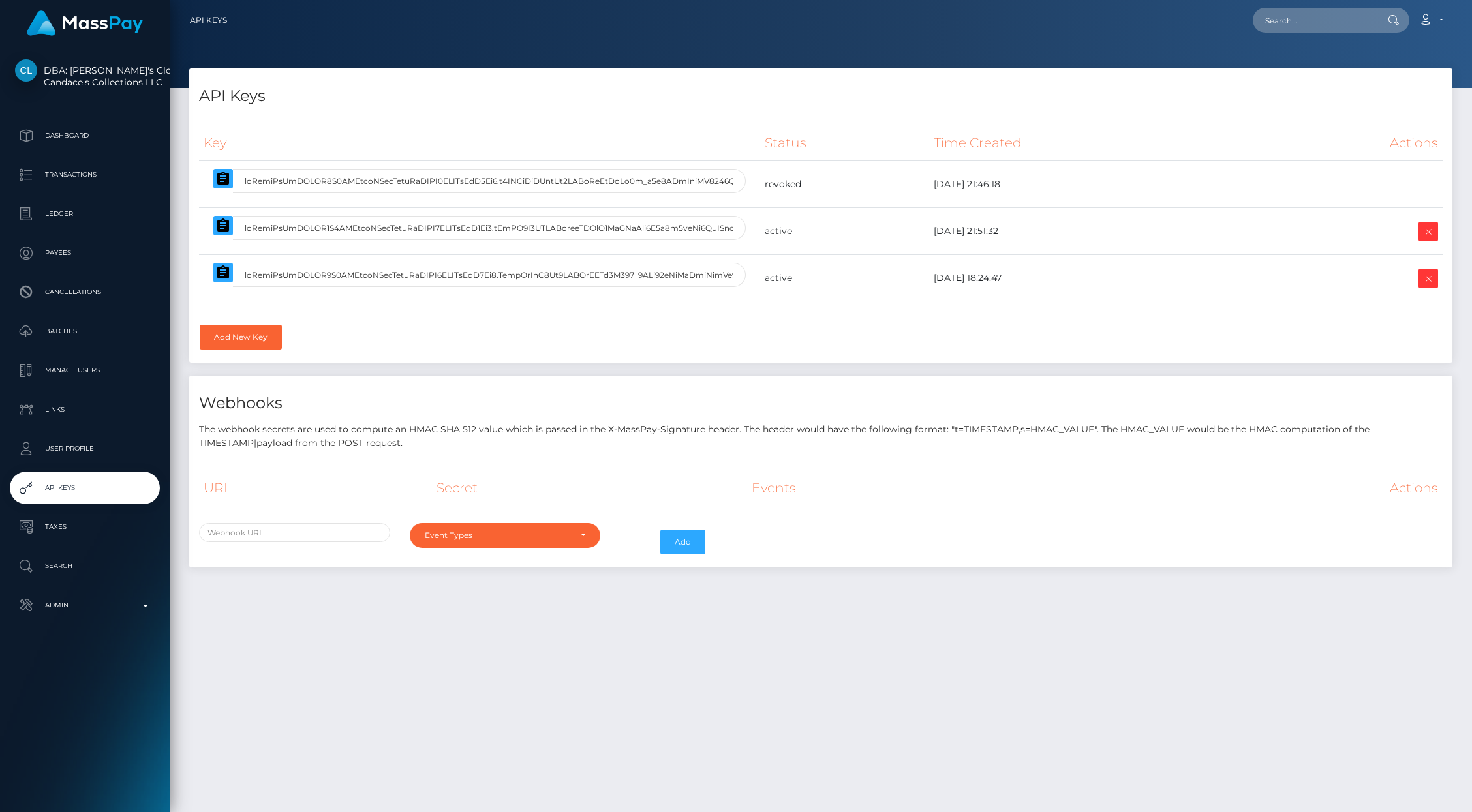
select select
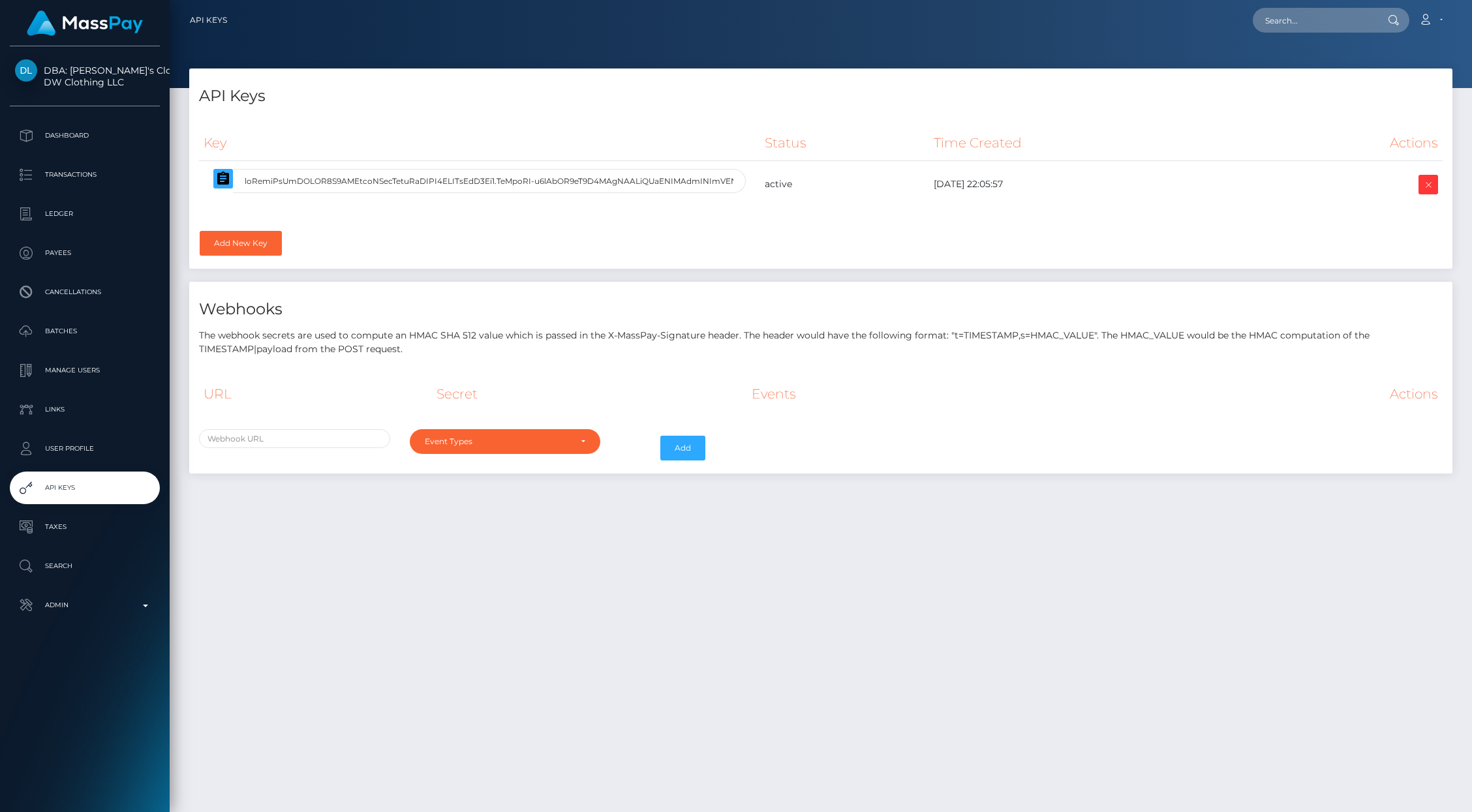
select select
click at [241, 252] on link "Add New Key" at bounding box center [241, 243] width 82 height 25
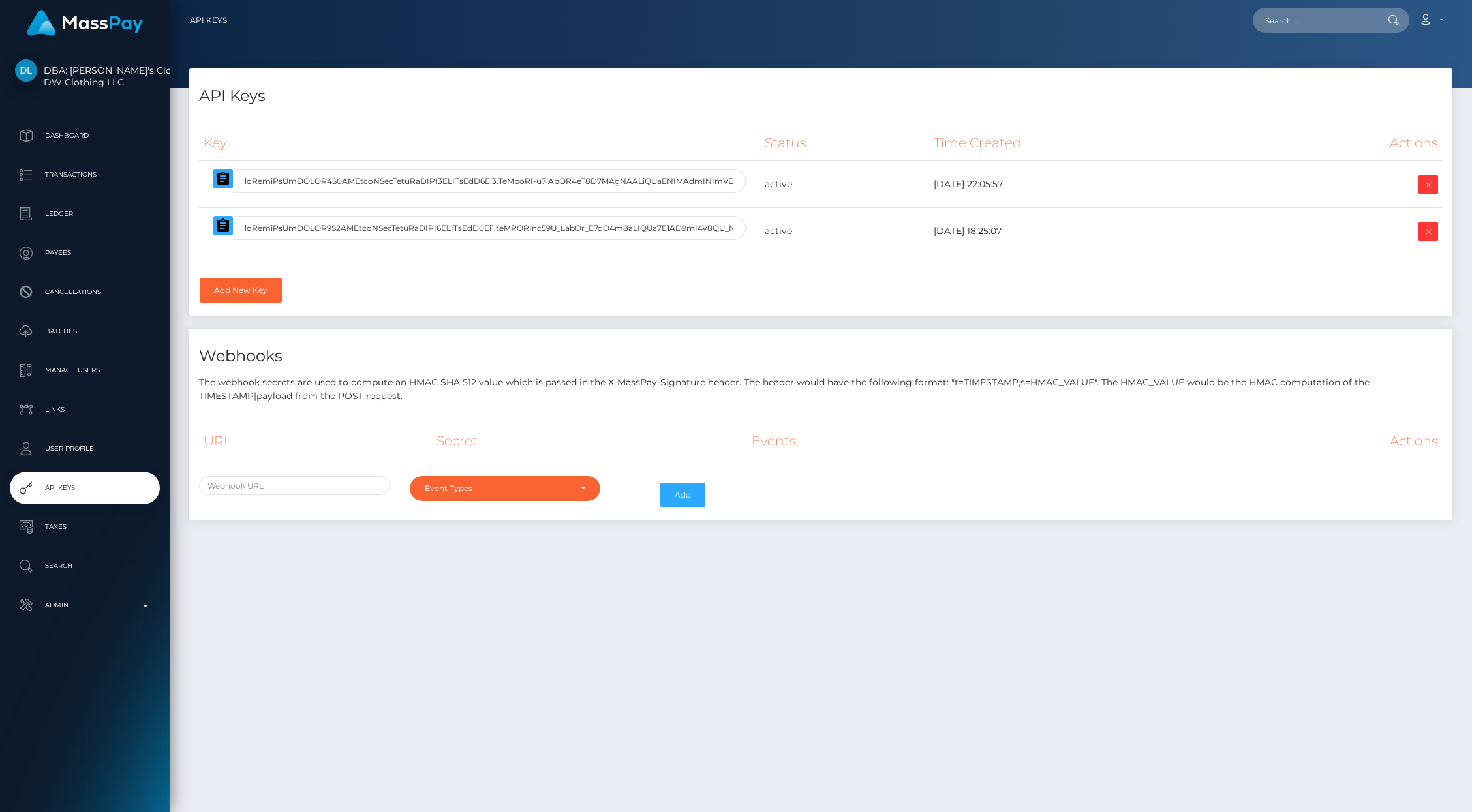
select select
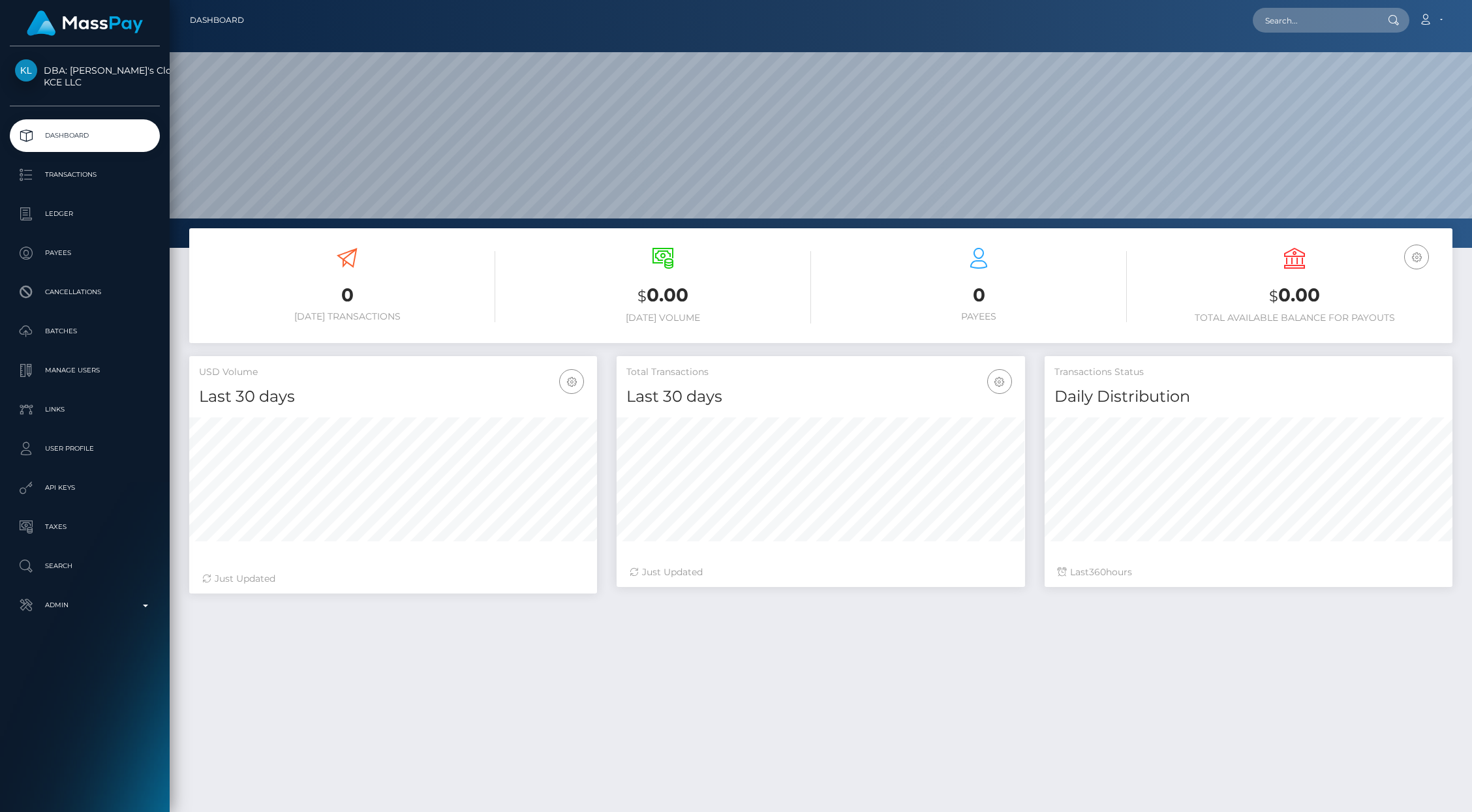
scroll to position [231, 408]
click at [69, 497] on p "API Keys" at bounding box center [85, 487] width 140 height 19
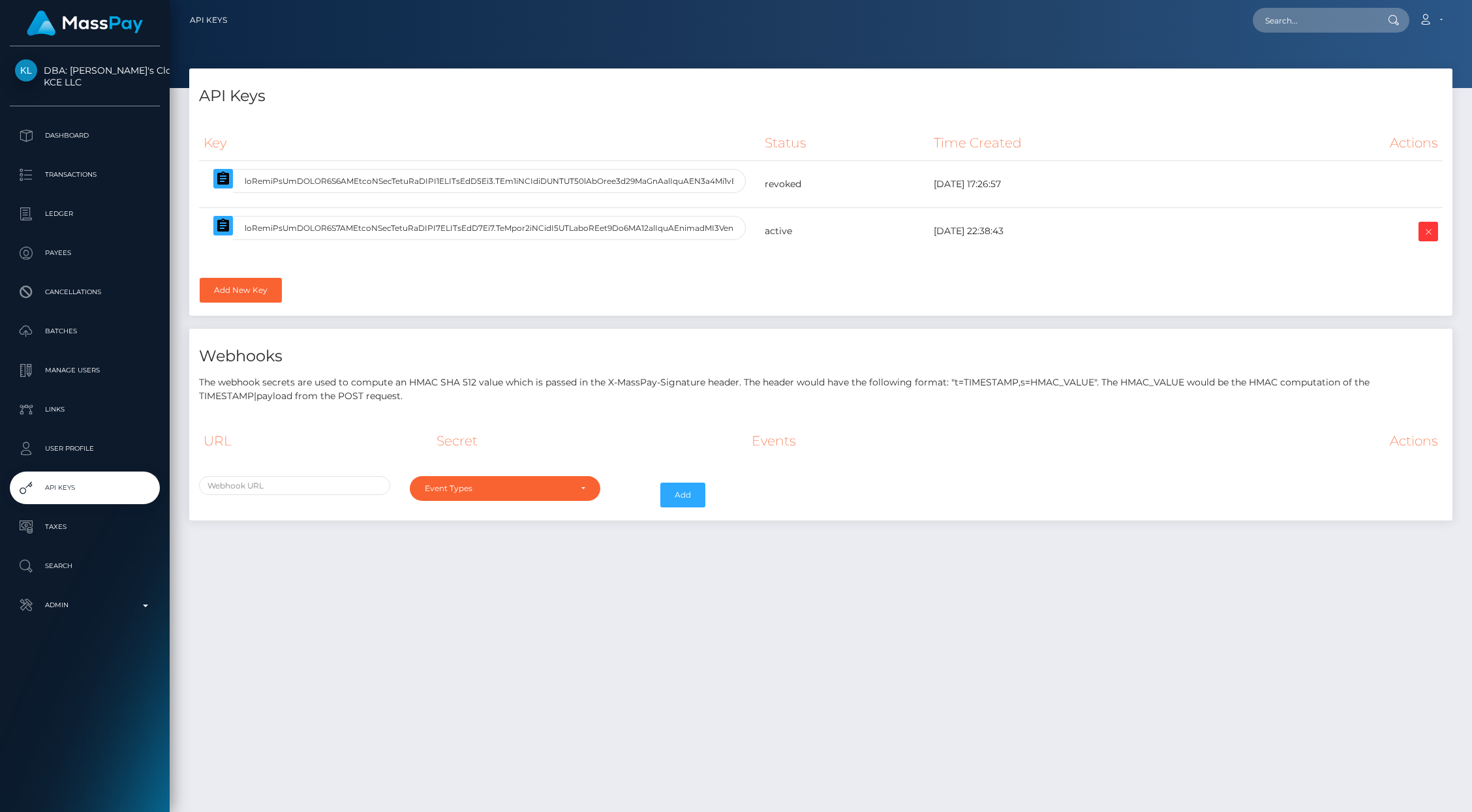
select select
click at [222, 298] on link "Add New Key" at bounding box center [241, 290] width 82 height 25
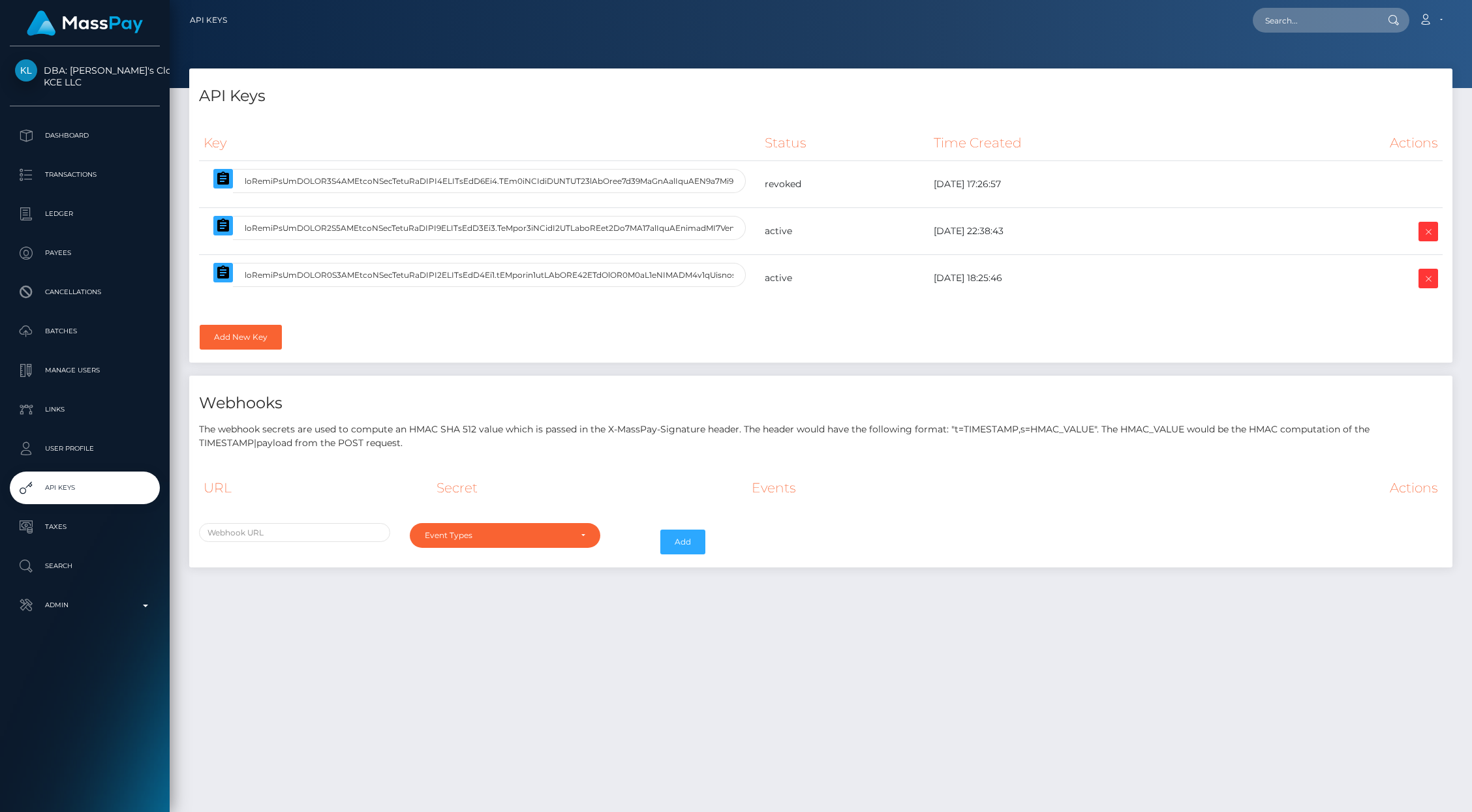
select select
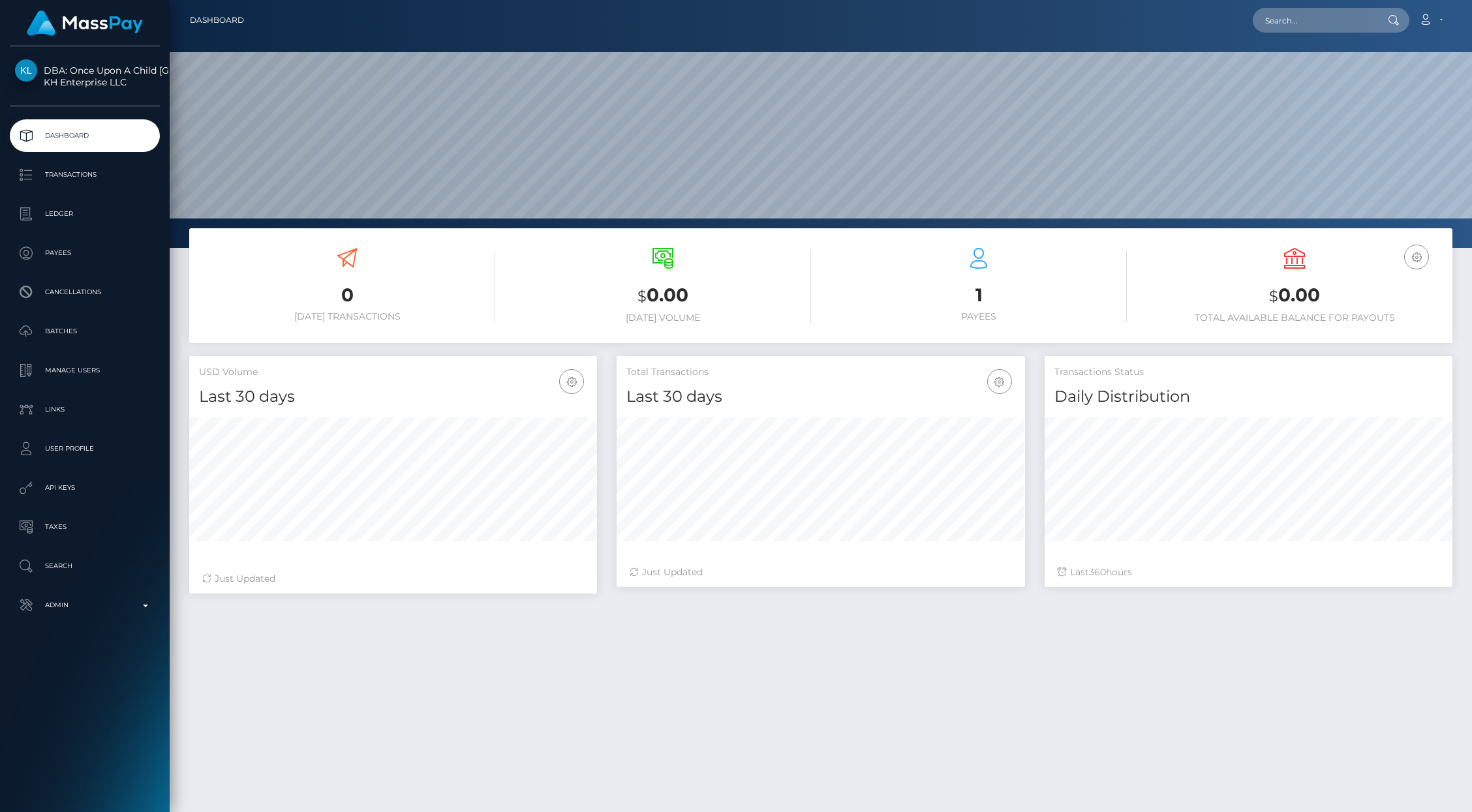
scroll to position [231, 408]
click at [70, 489] on p "API Keys" at bounding box center [85, 487] width 140 height 19
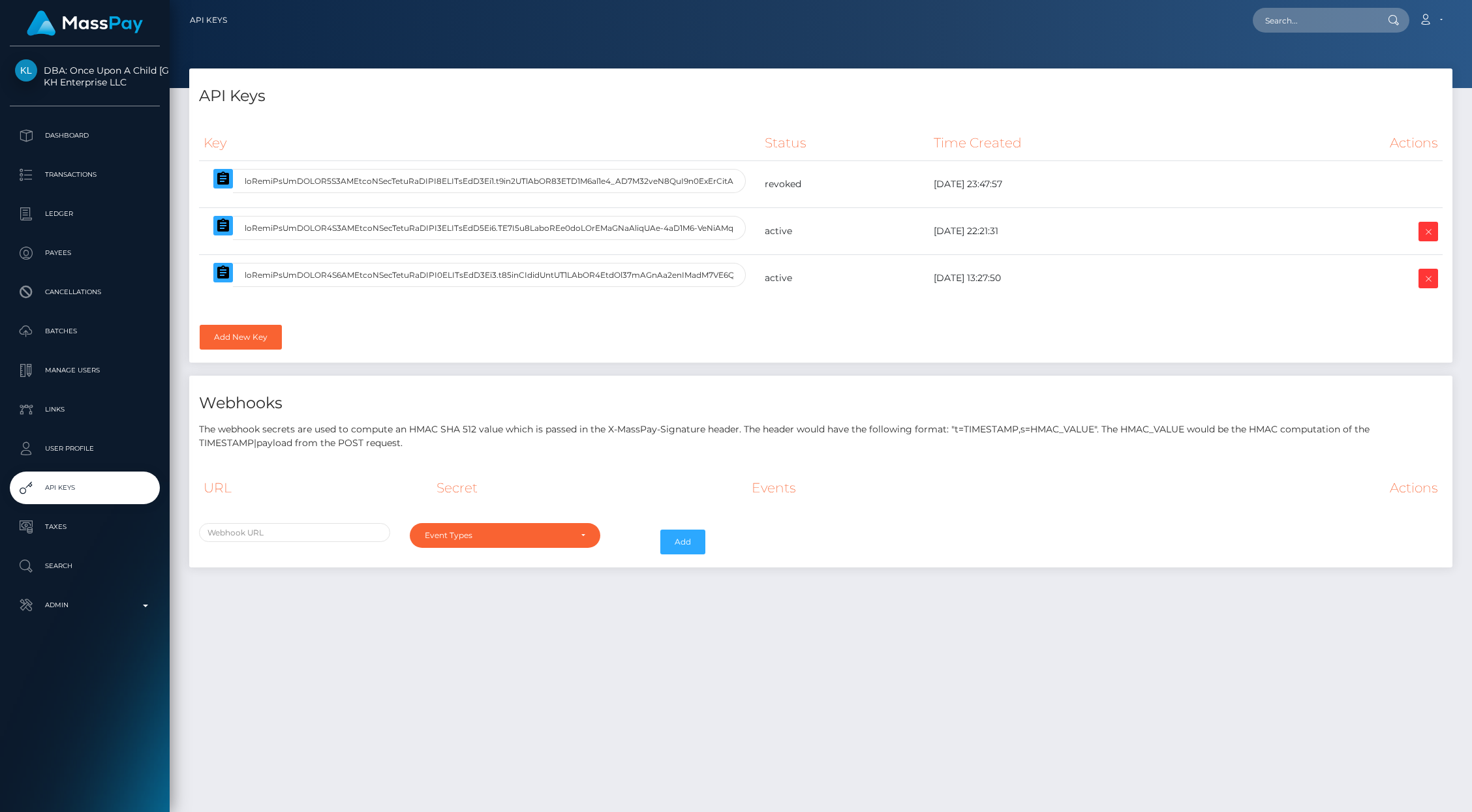
select select
click at [223, 341] on link "Add New Key" at bounding box center [241, 337] width 82 height 25
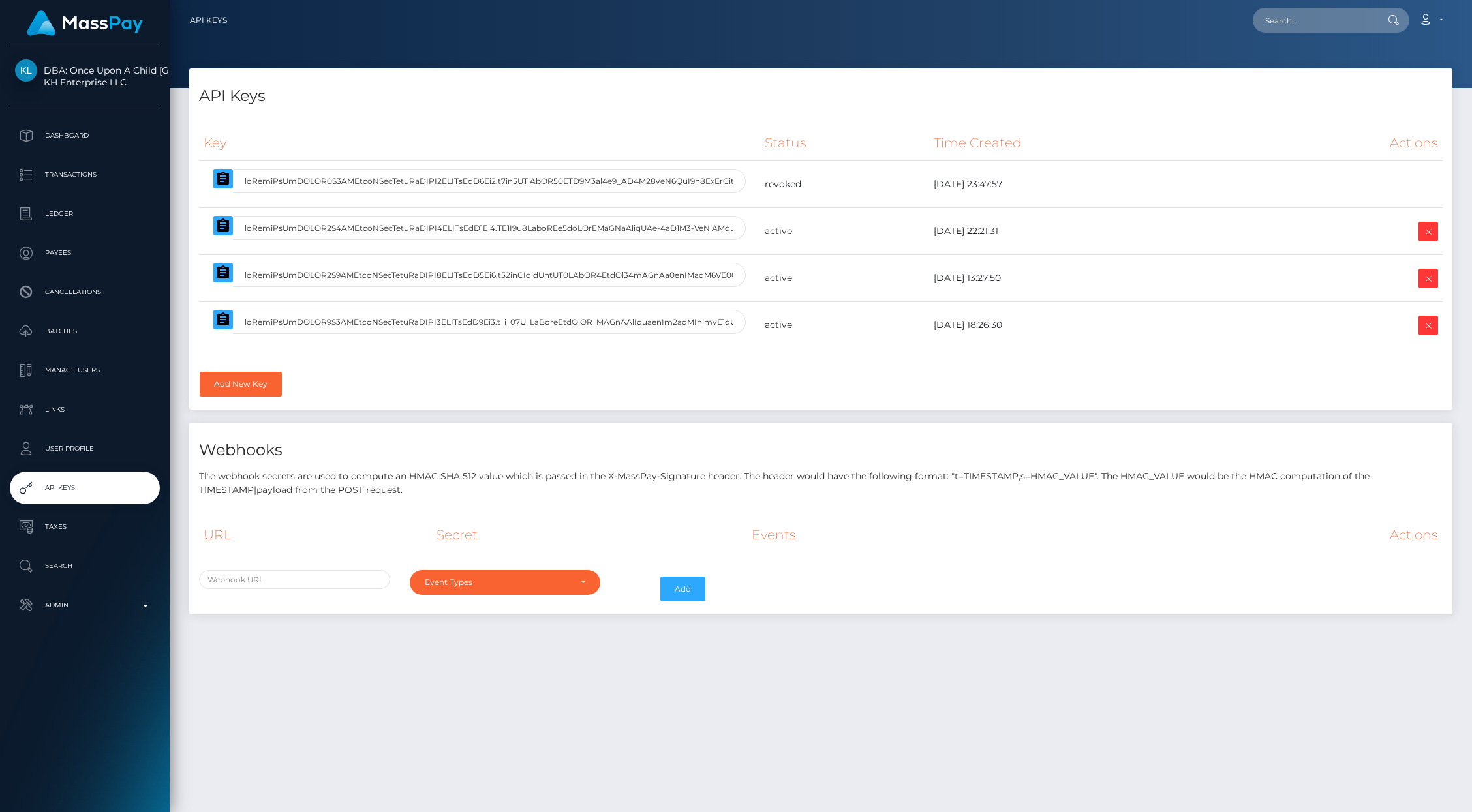
select select
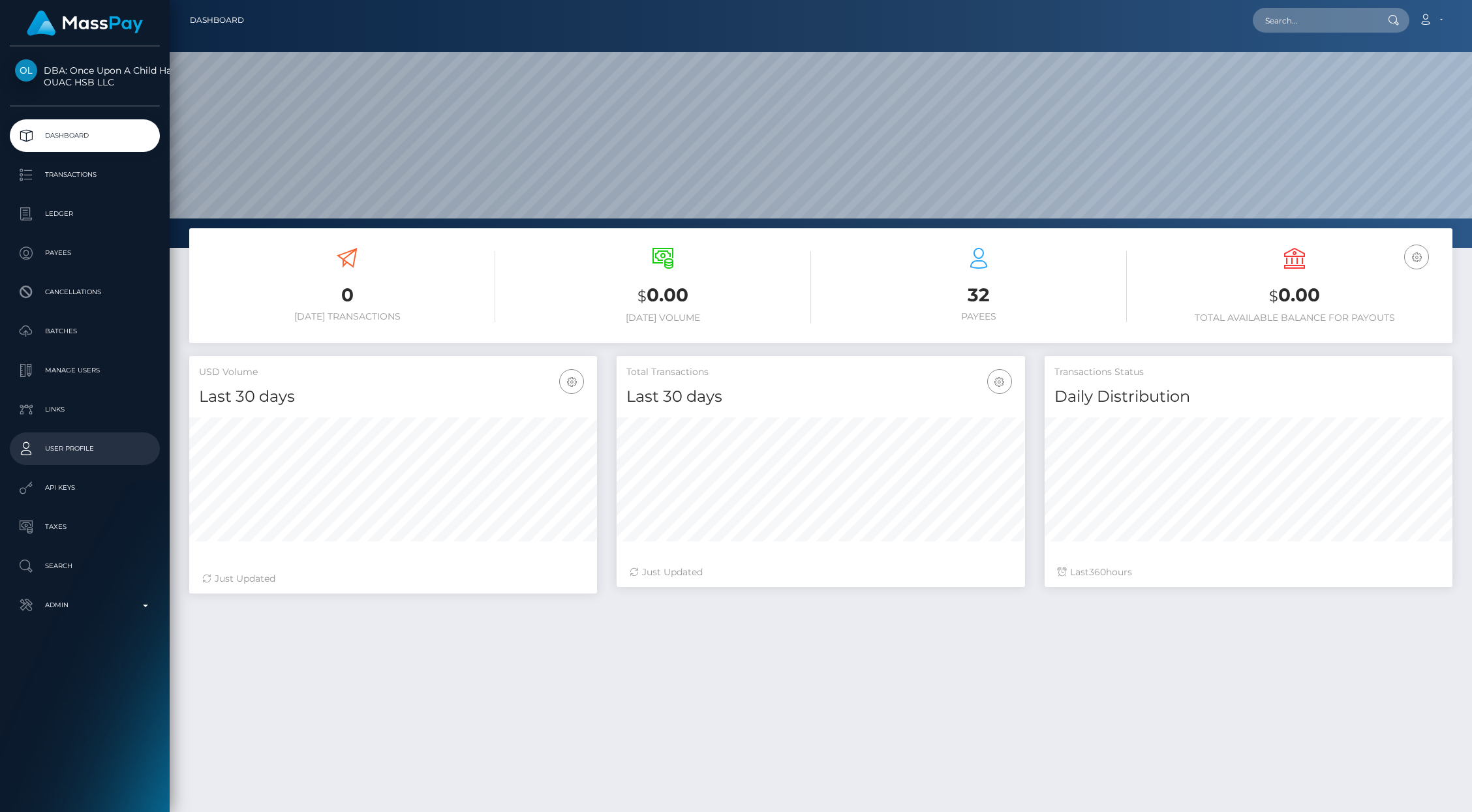
scroll to position [231, 408]
click at [71, 482] on p "API Keys" at bounding box center [85, 487] width 140 height 19
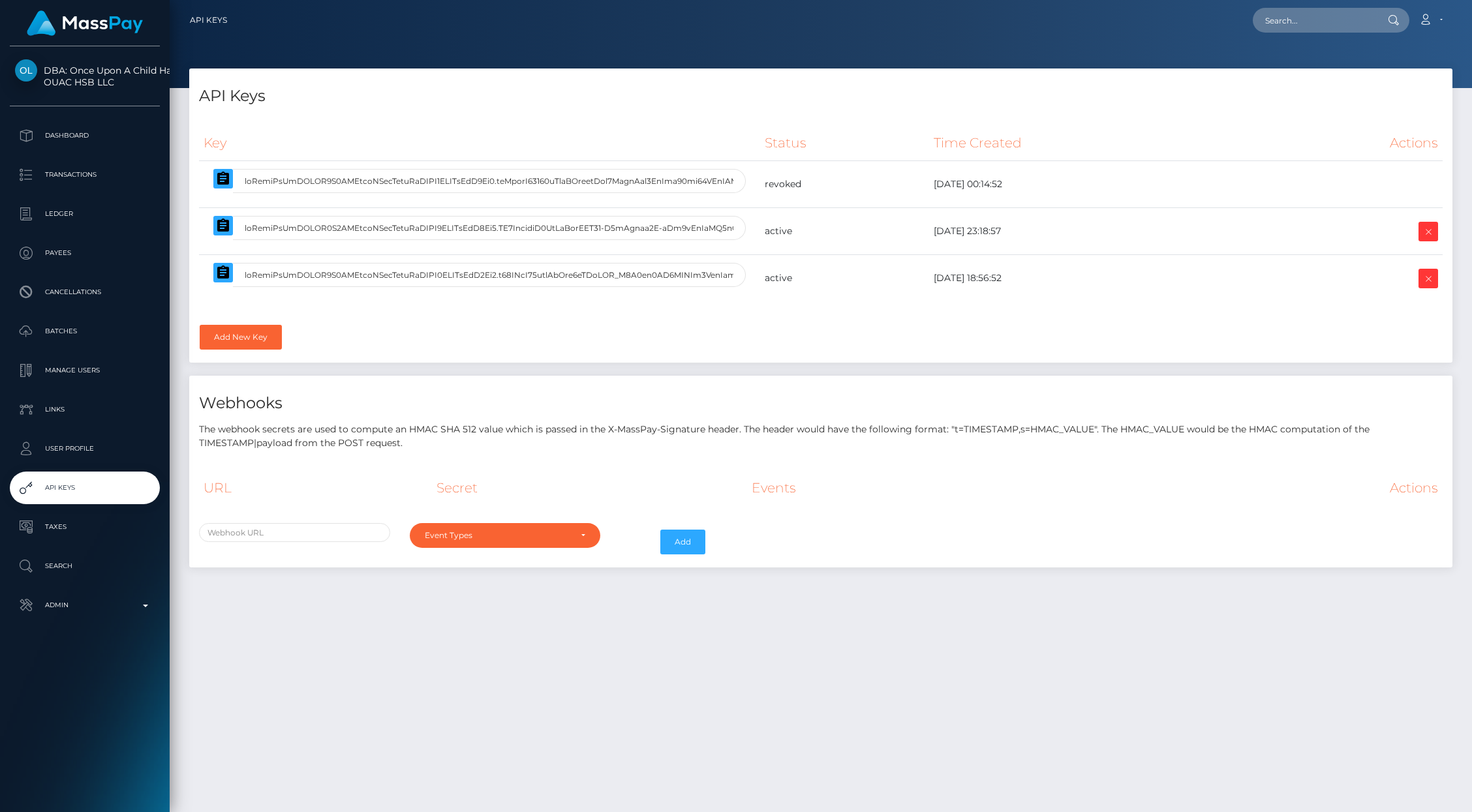
select select
click at [233, 335] on link "Add New Key" at bounding box center [241, 337] width 82 height 25
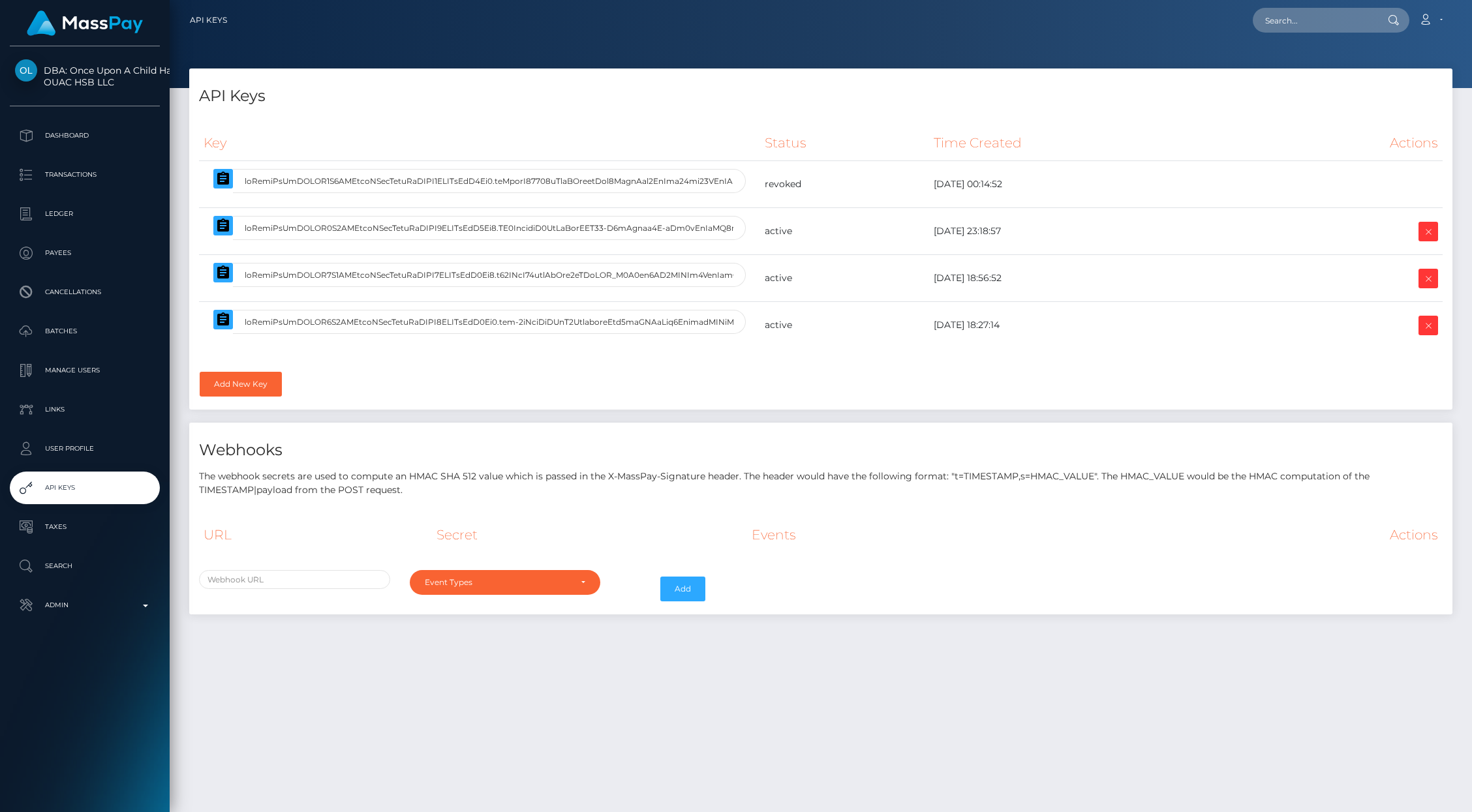
select select
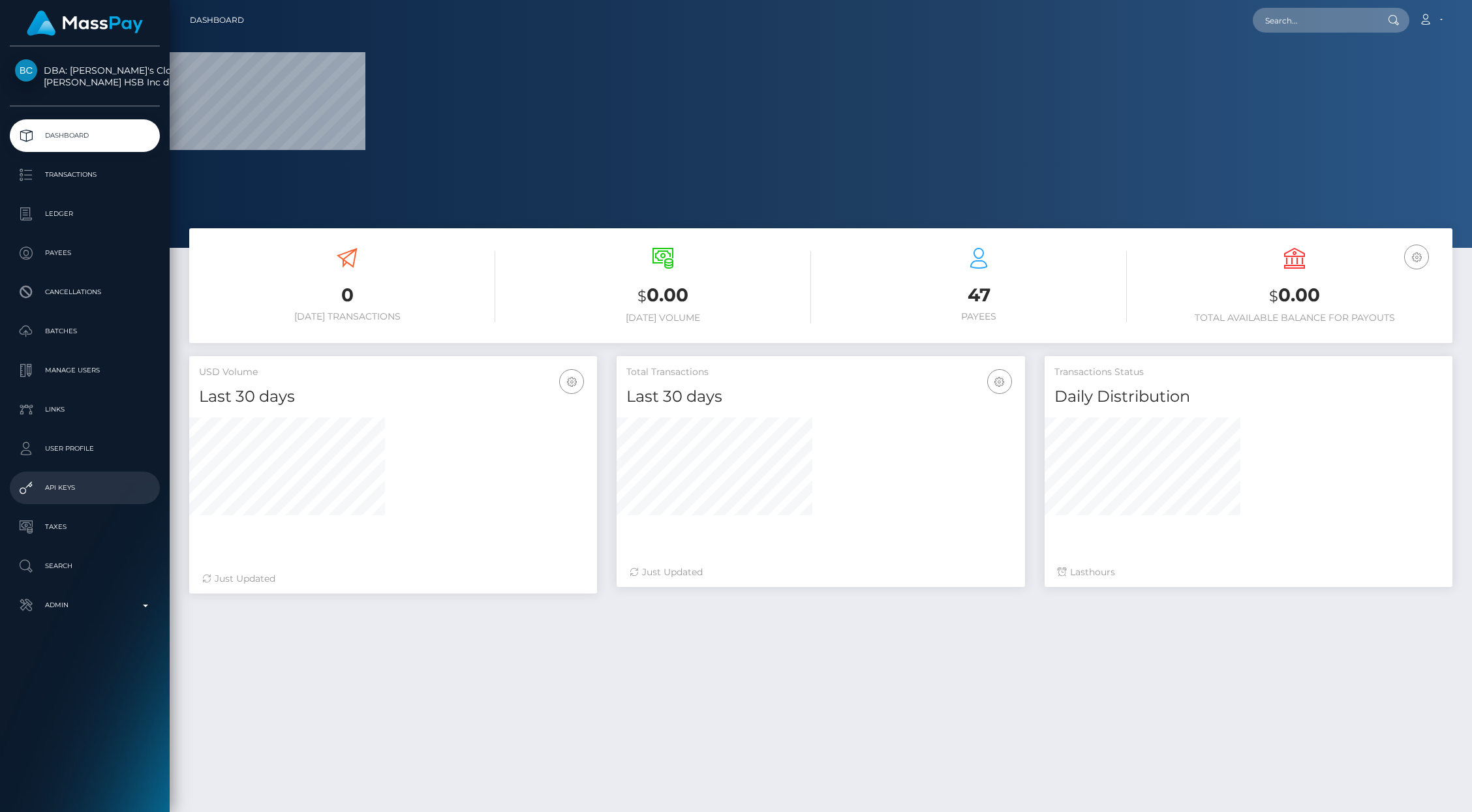
click at [72, 484] on p "API Keys" at bounding box center [85, 487] width 140 height 19
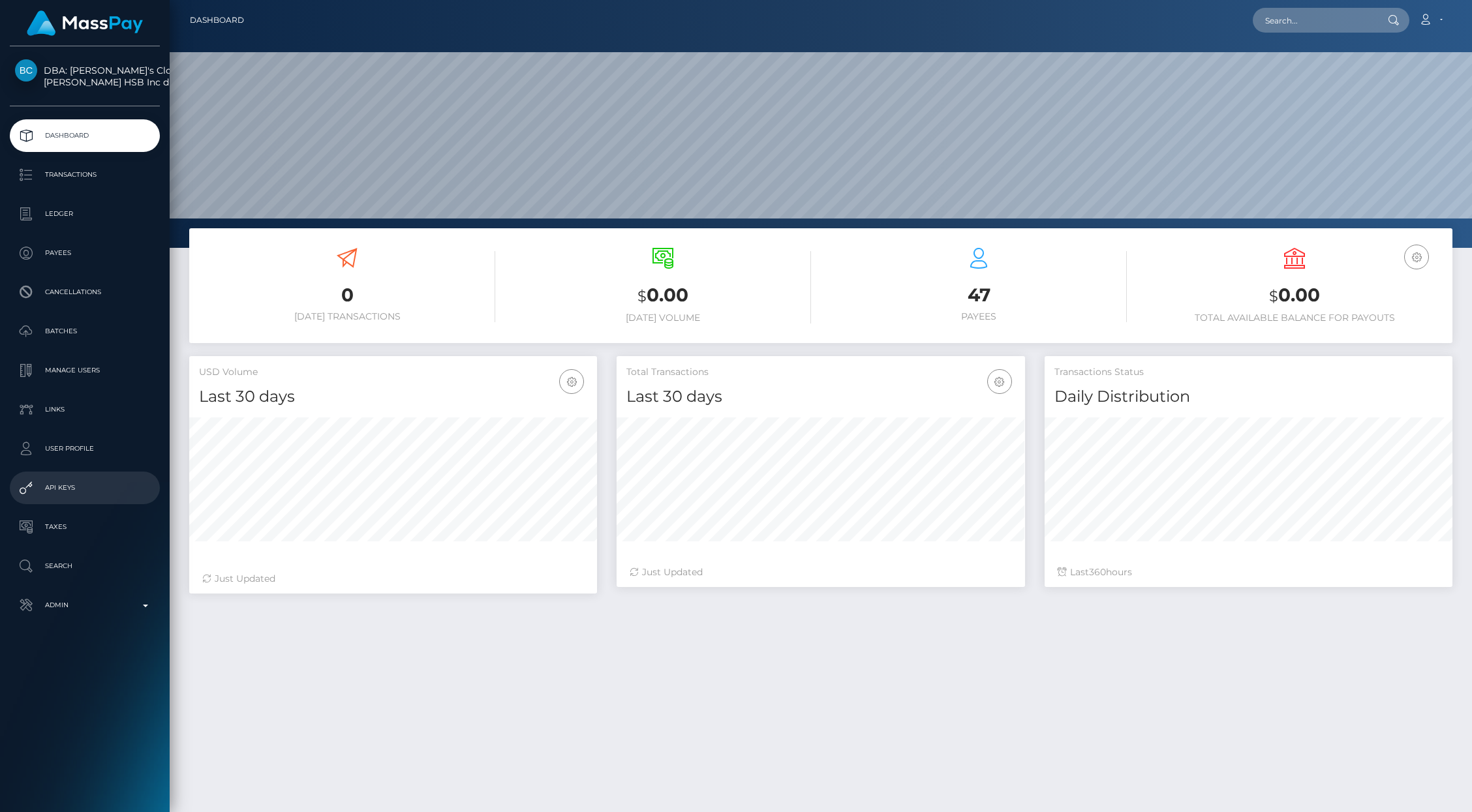
scroll to position [231, 408]
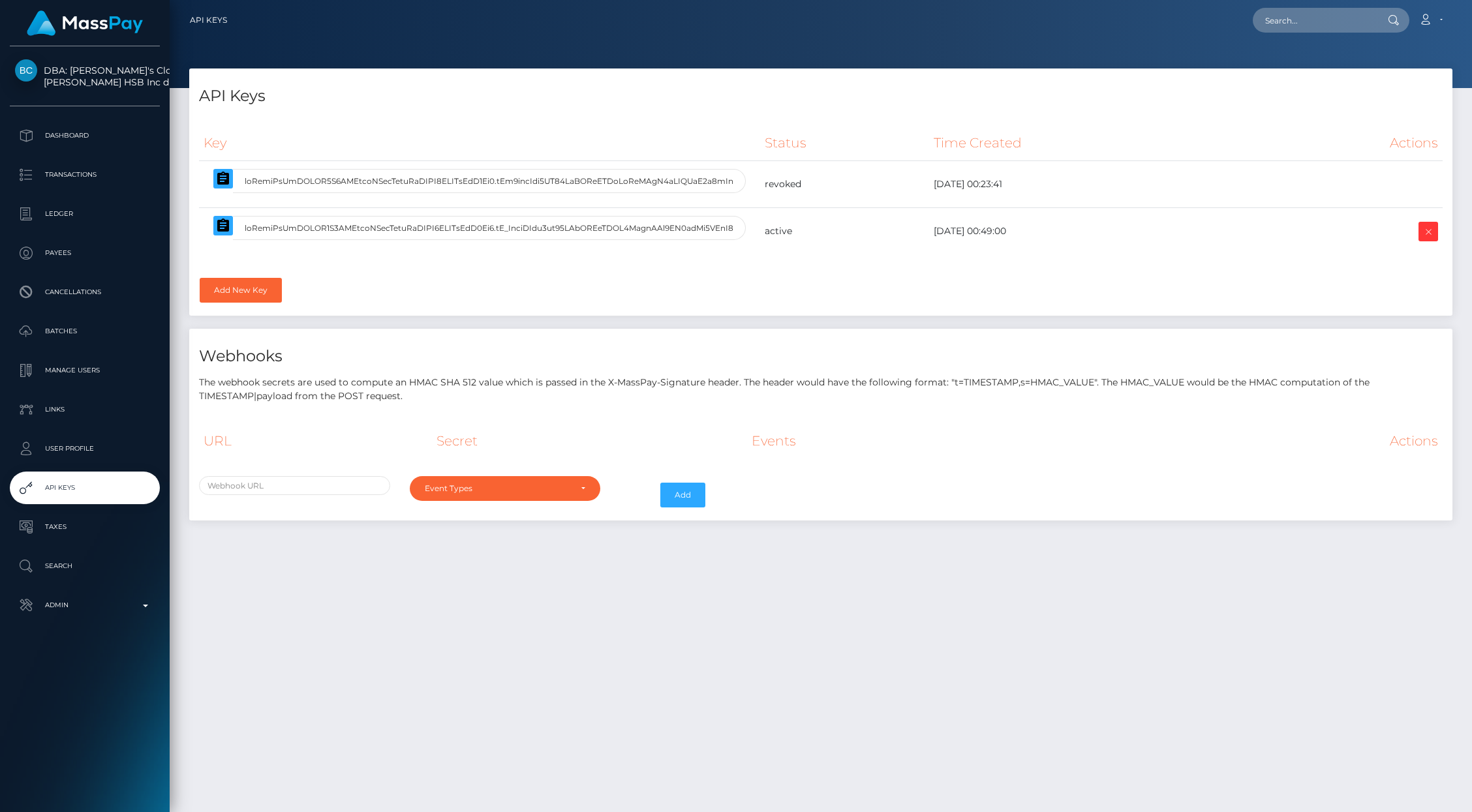
select select
click at [236, 293] on link "Add New Key" at bounding box center [241, 290] width 82 height 25
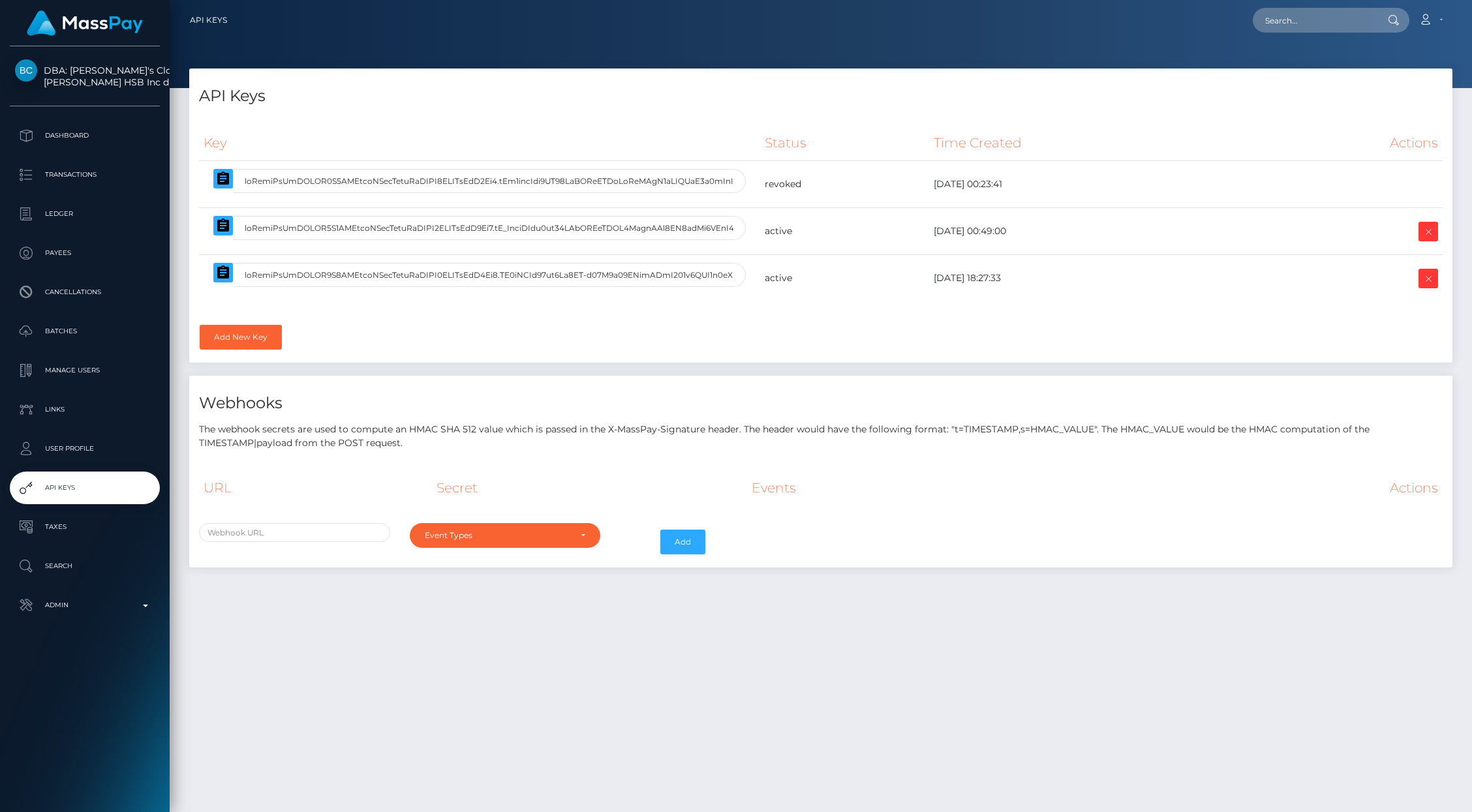
select select
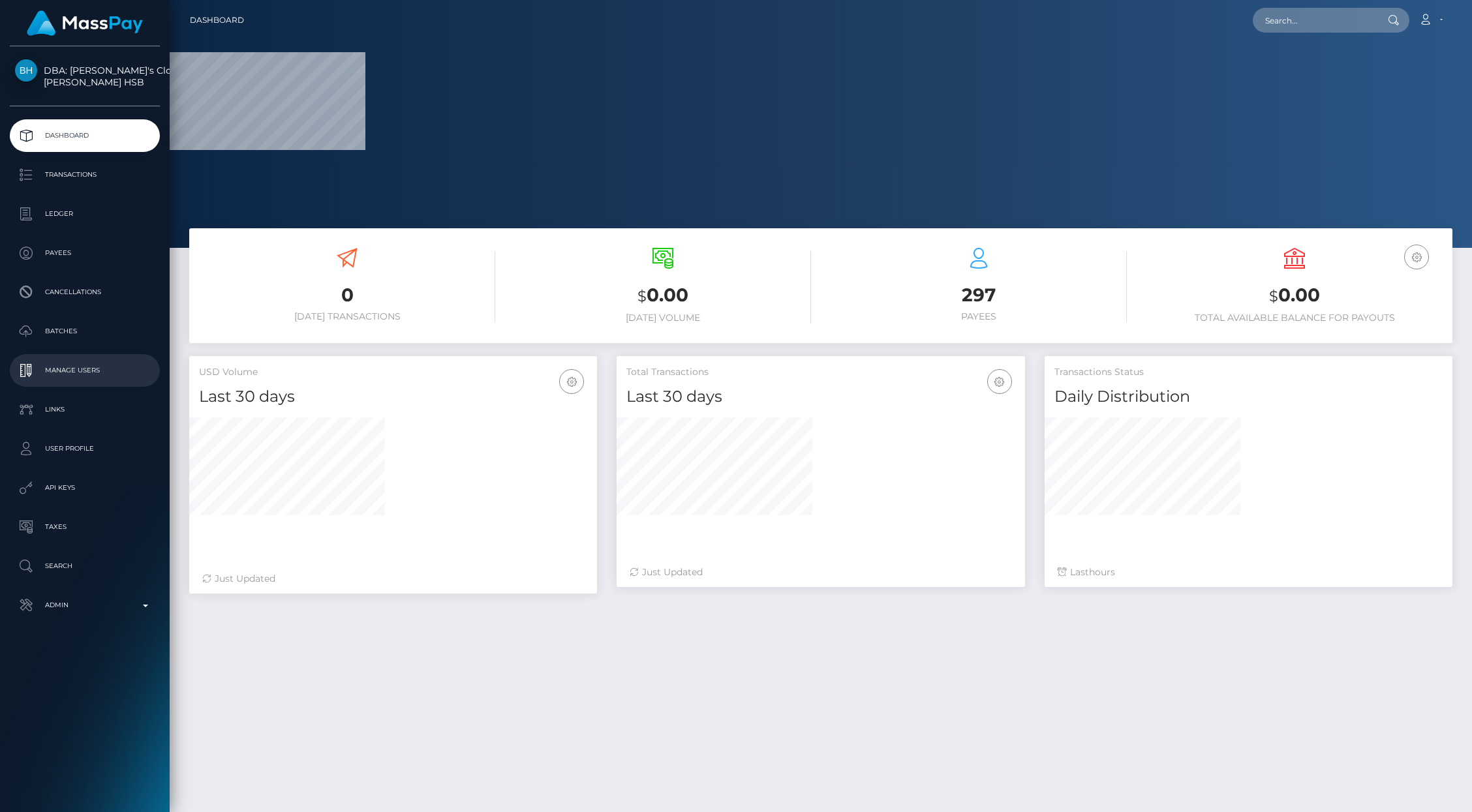
click at [97, 369] on p "Manage Users" at bounding box center [85, 370] width 140 height 19
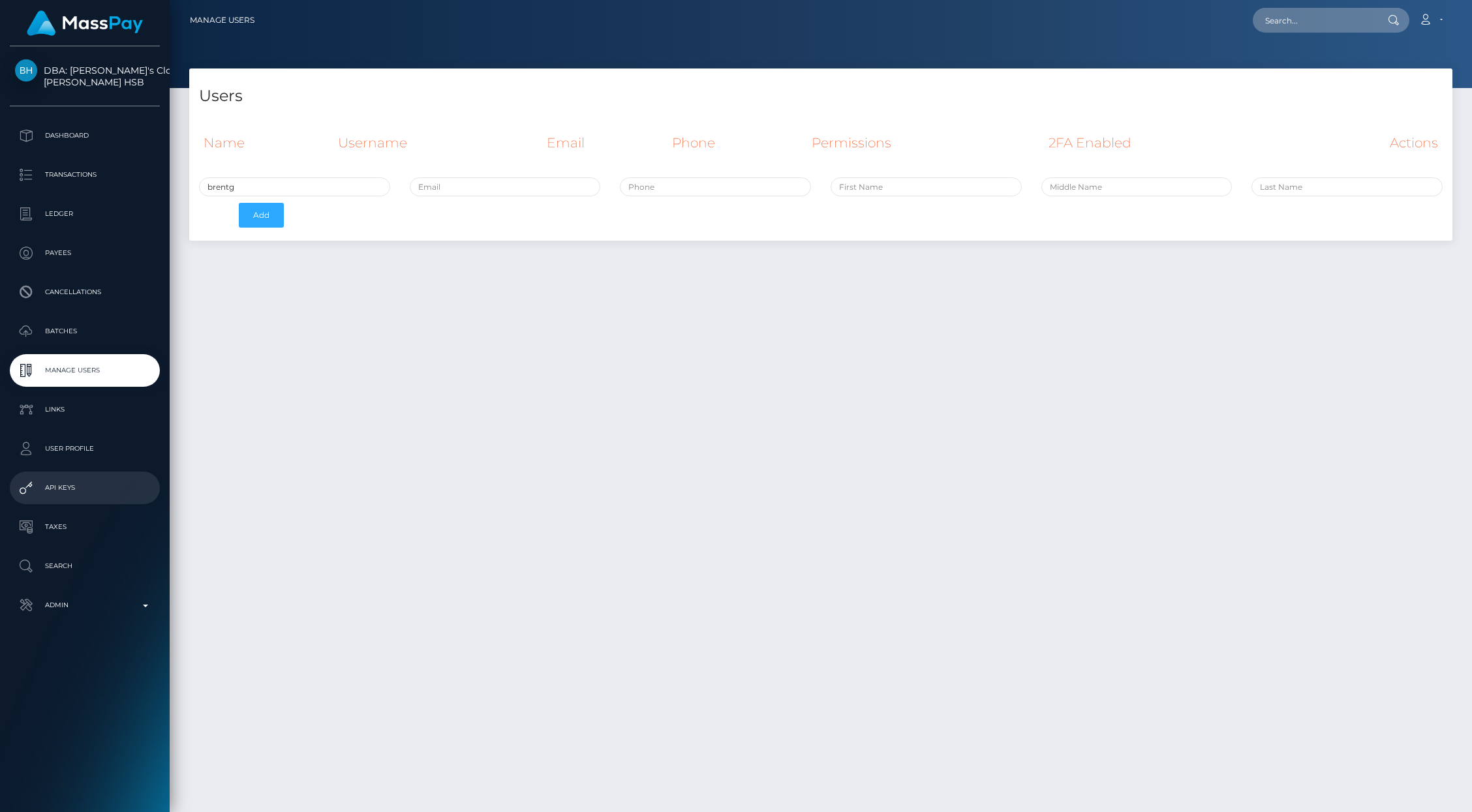
click at [91, 485] on p "API Keys" at bounding box center [85, 487] width 140 height 19
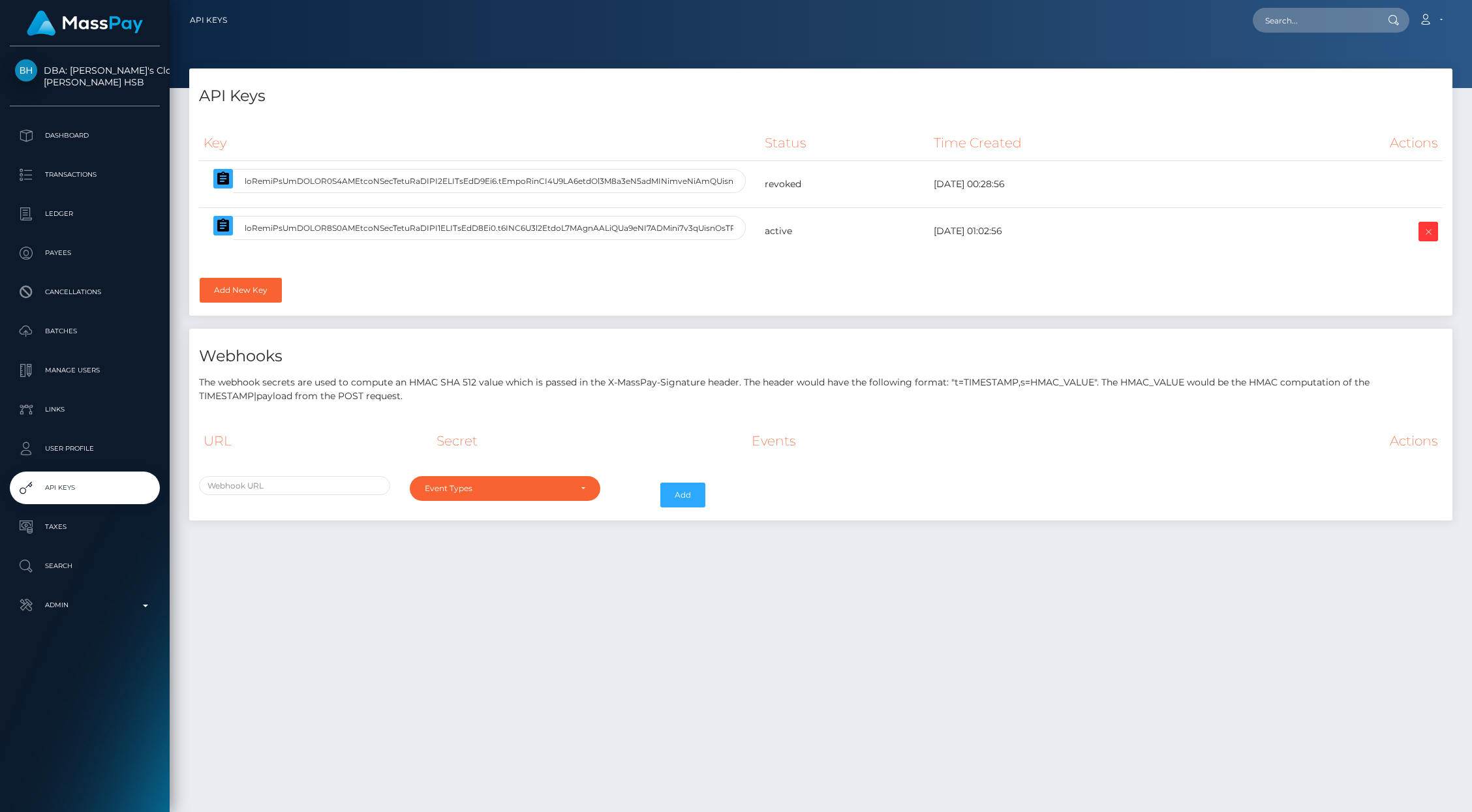
select select
click at [256, 286] on link "Add New Key" at bounding box center [241, 290] width 82 height 25
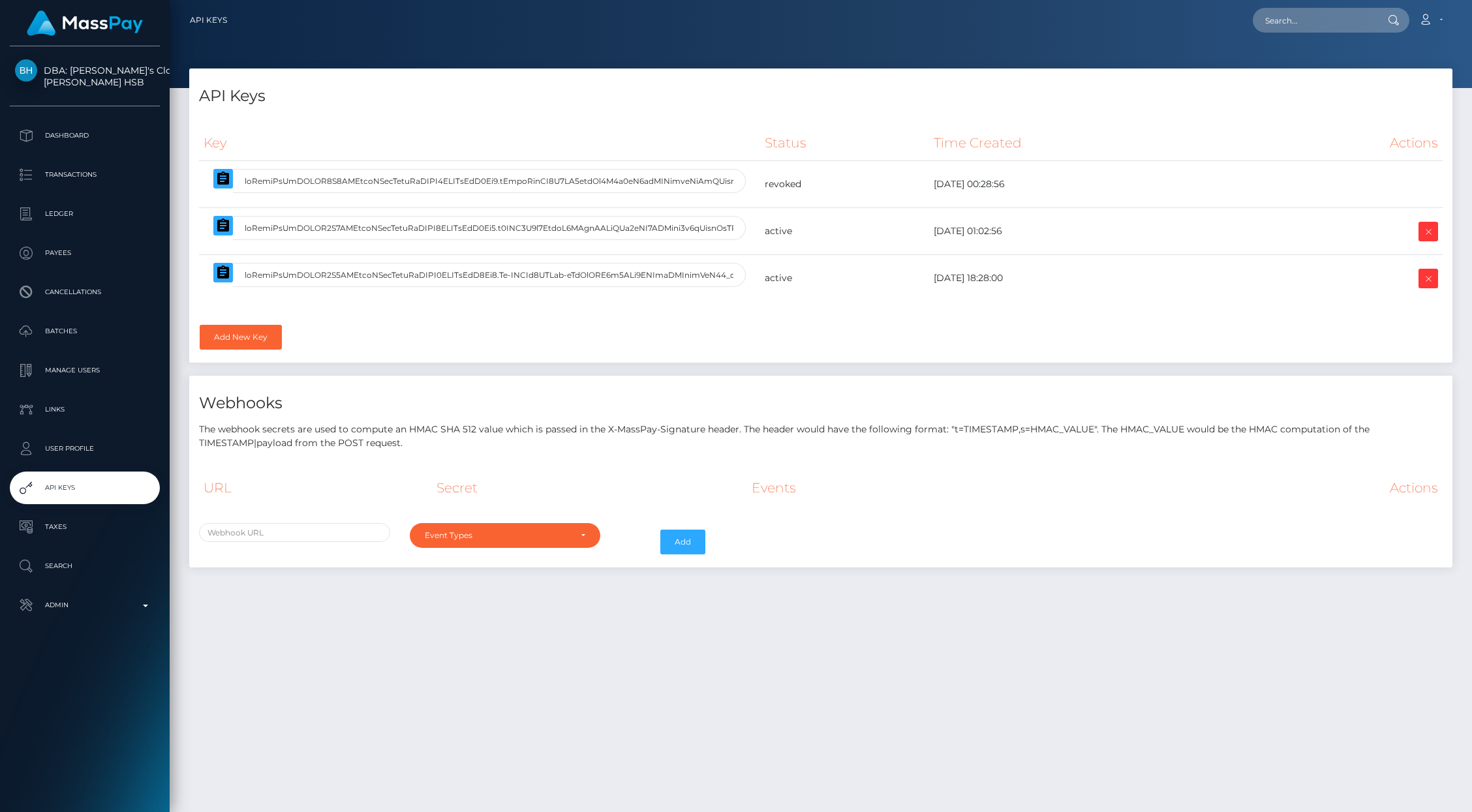
select select
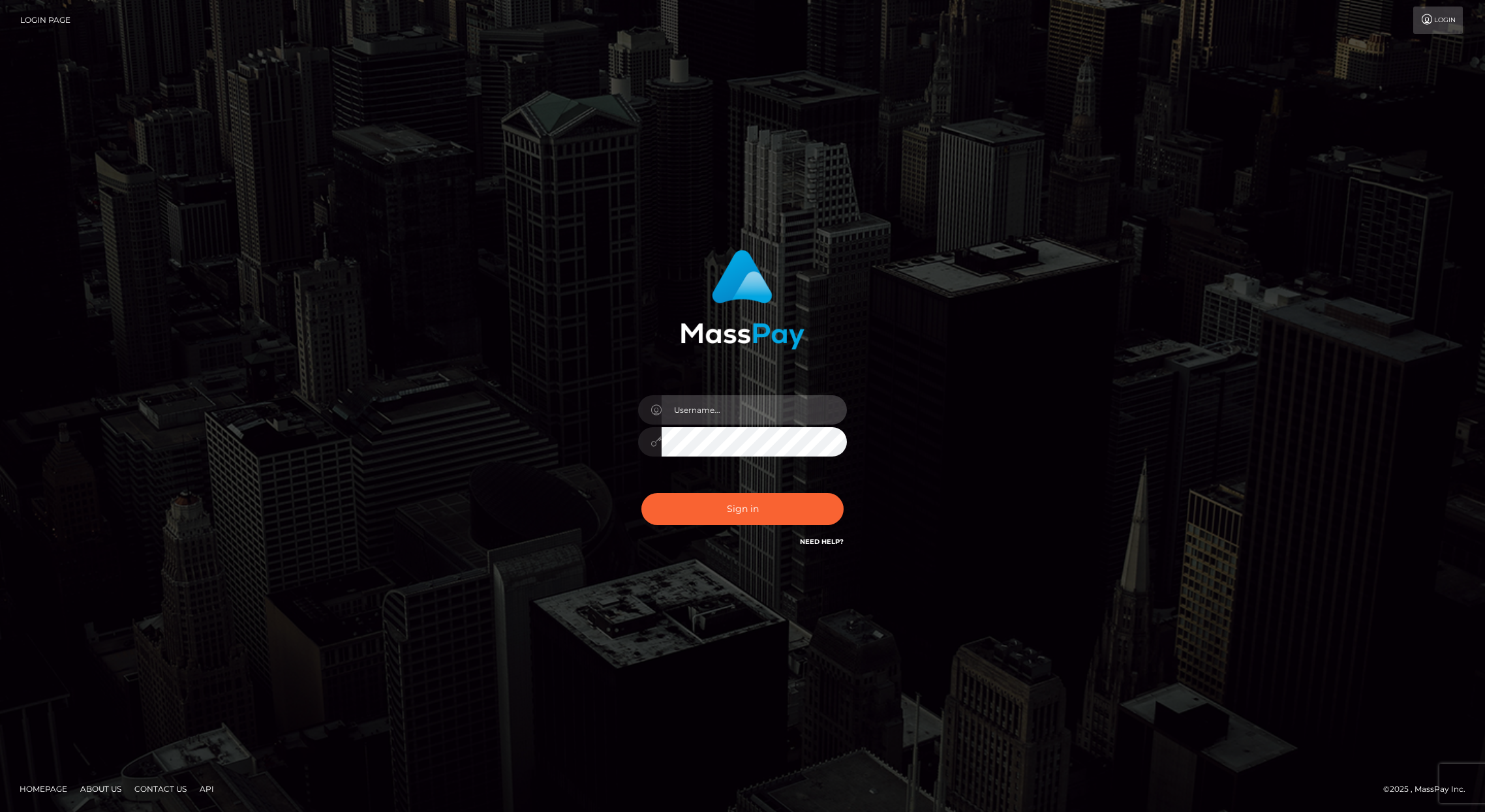
type input "brentg"
click at [695, 502] on button "Sign in" at bounding box center [742, 509] width 202 height 32
type input "brentg"
click at [737, 510] on button "Sign in" at bounding box center [742, 509] width 202 height 32
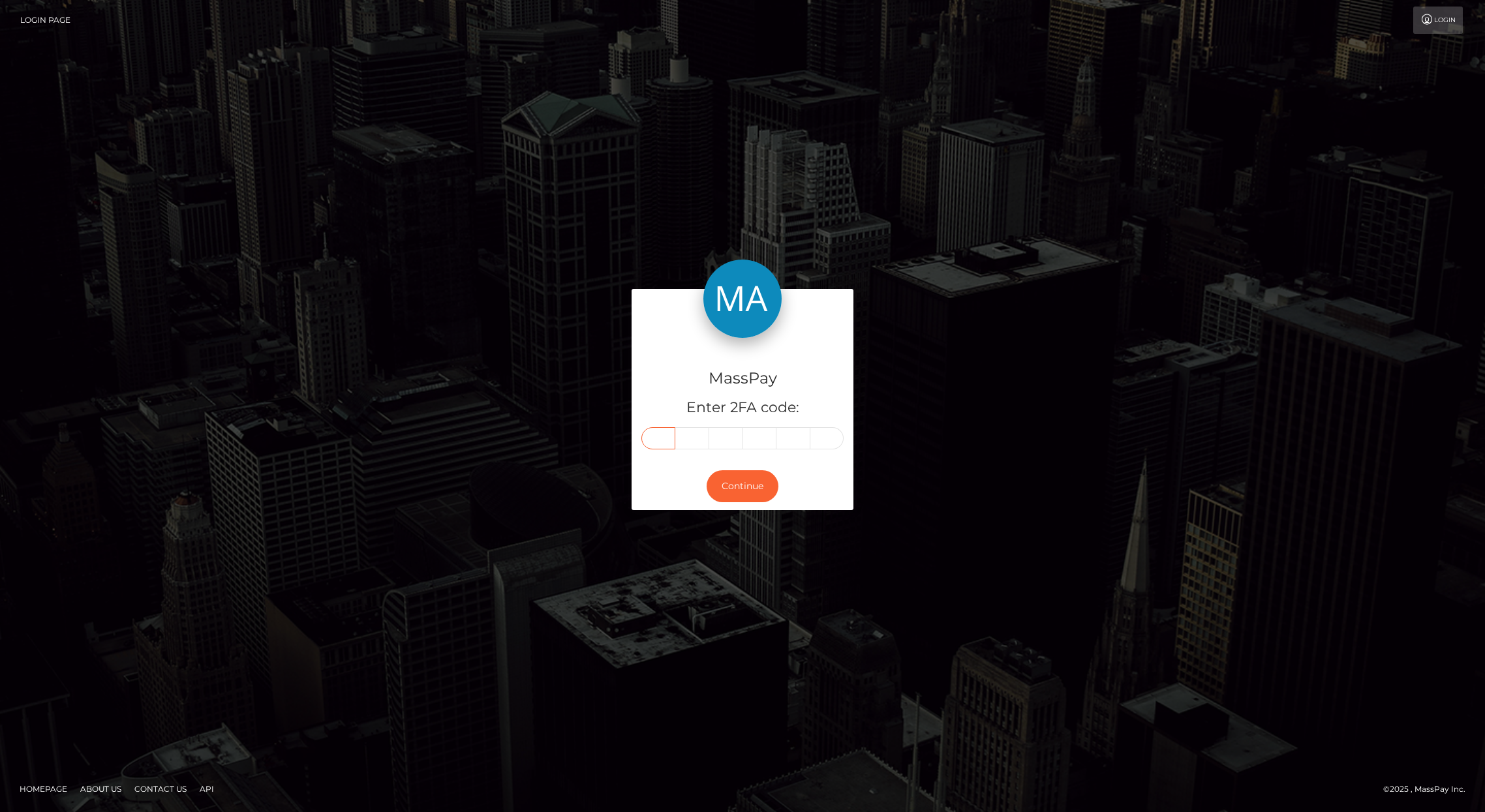
paste input "9"
type input "9"
type input "8"
type input "5"
type input "3"
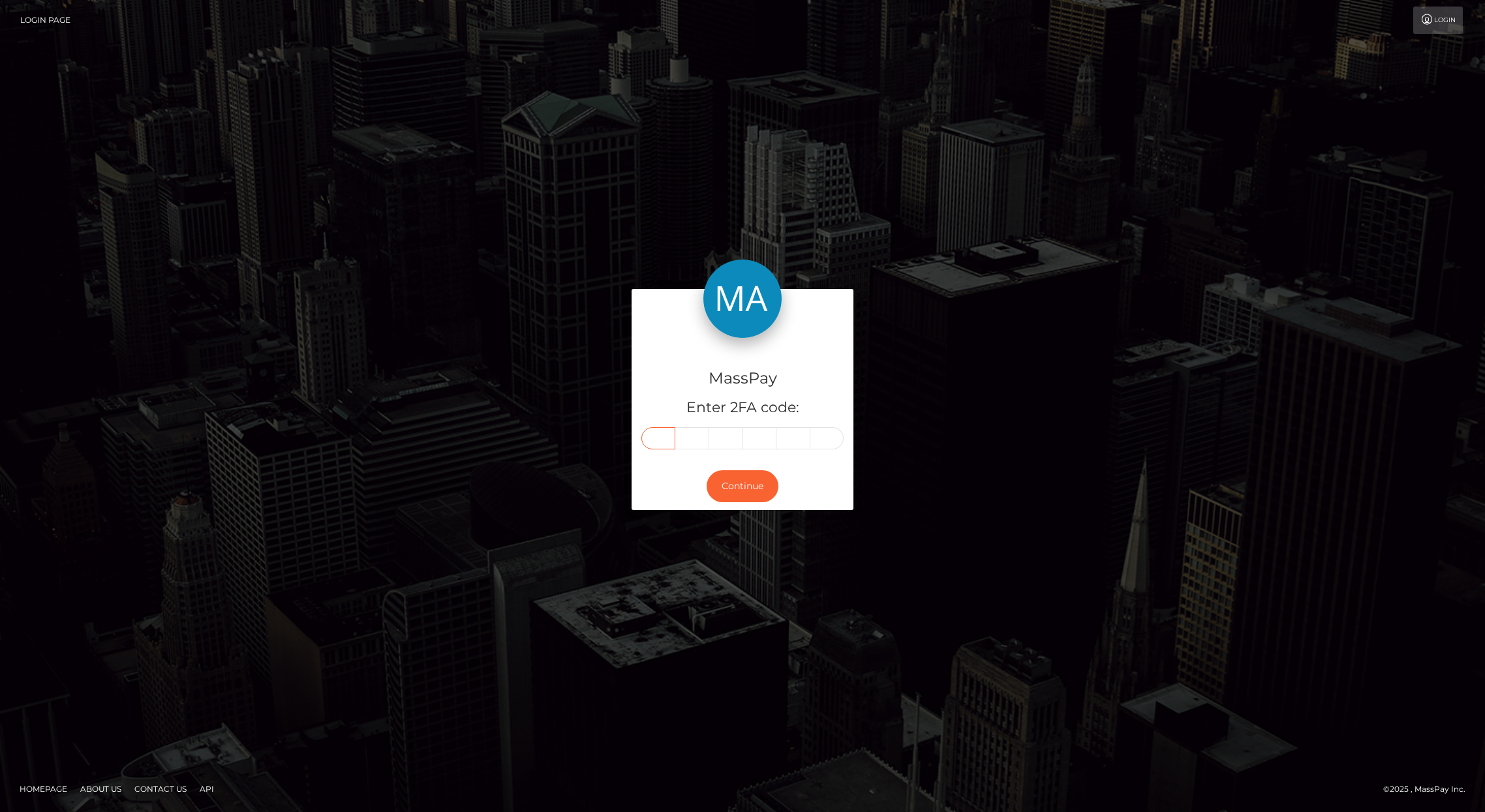
type input "4"
type input "5"
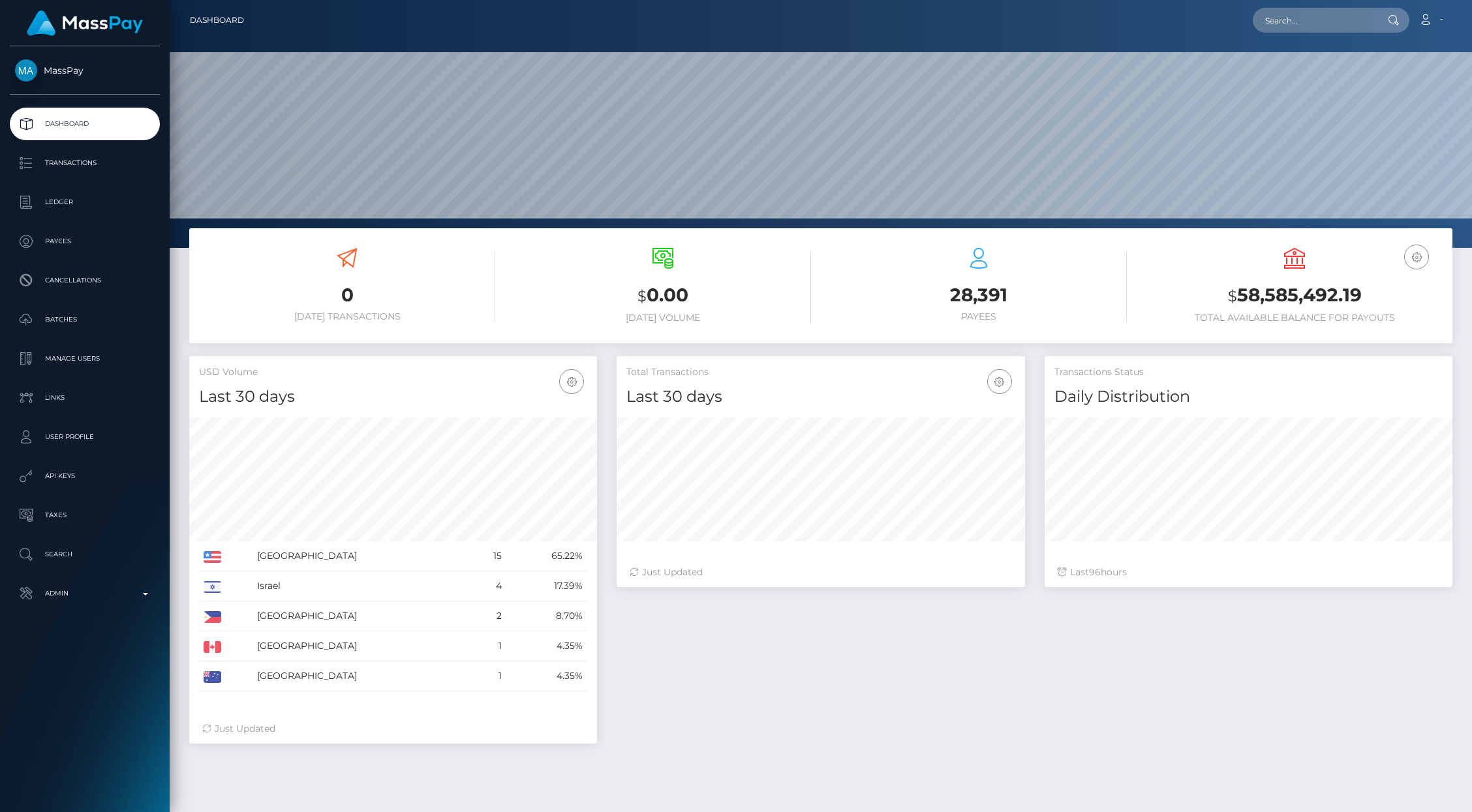
scroll to position [231, 408]
click at [1327, 19] on input "text" at bounding box center [1314, 20] width 123 height 25
paste input "68b86d66c080d"
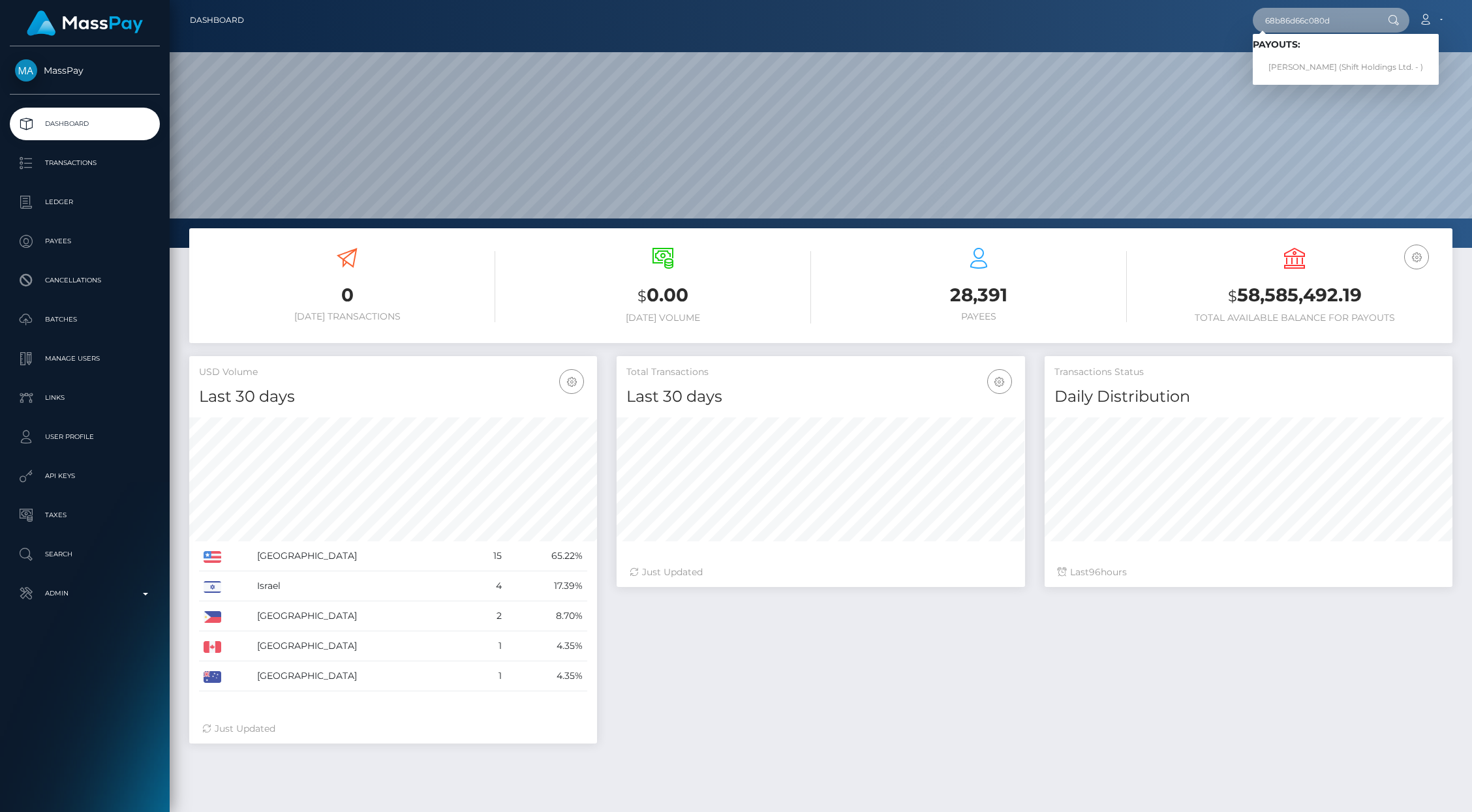
type input "68b86d66c080d"
click at [1306, 57] on link "Erotika Silva (Shift Holdings Ltd. - )" at bounding box center [1345, 67] width 186 height 24
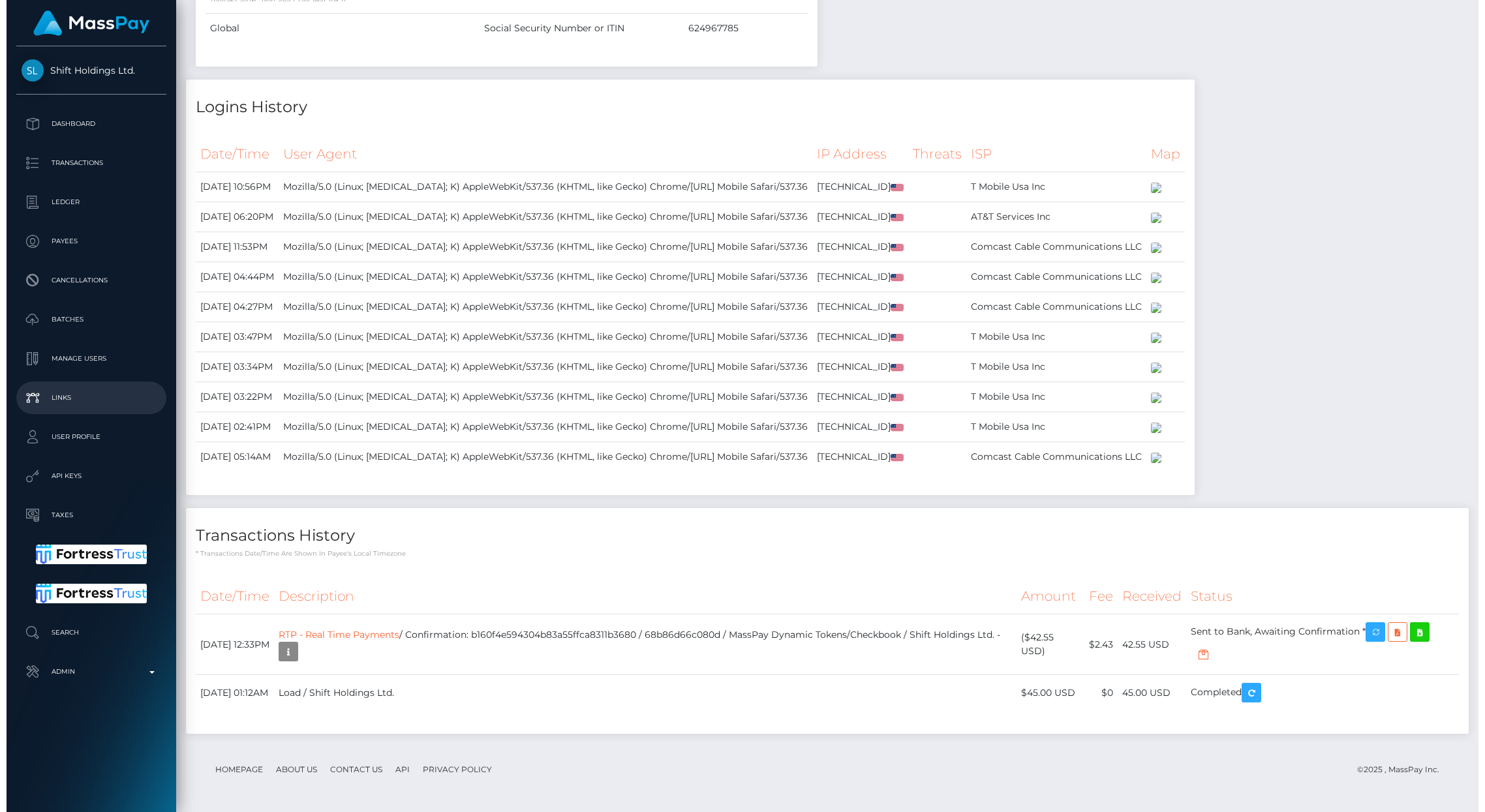
scroll to position [1539, 0]
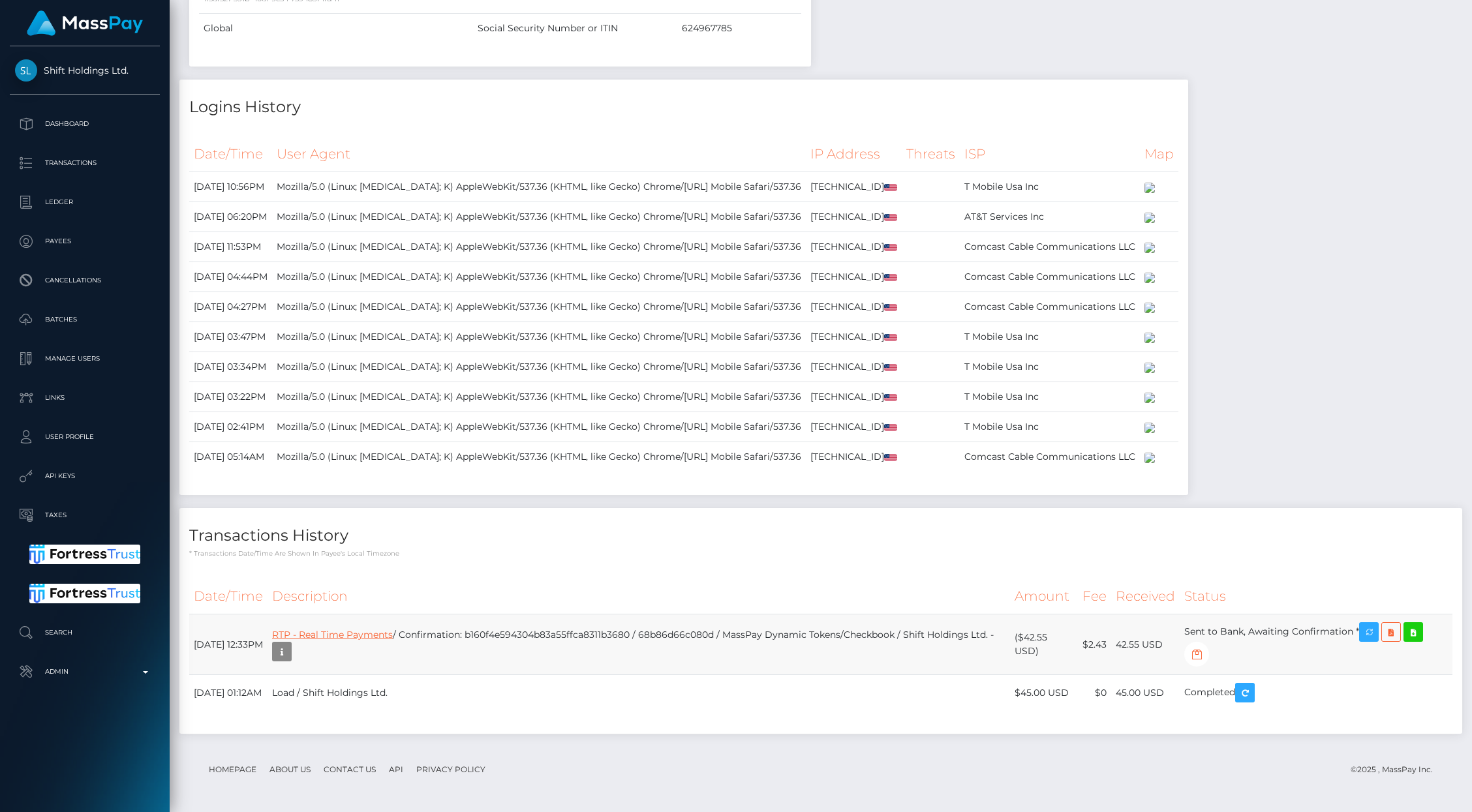
click at [360, 633] on link "RTP - Real Time Payments" at bounding box center [333, 635] width 120 height 11
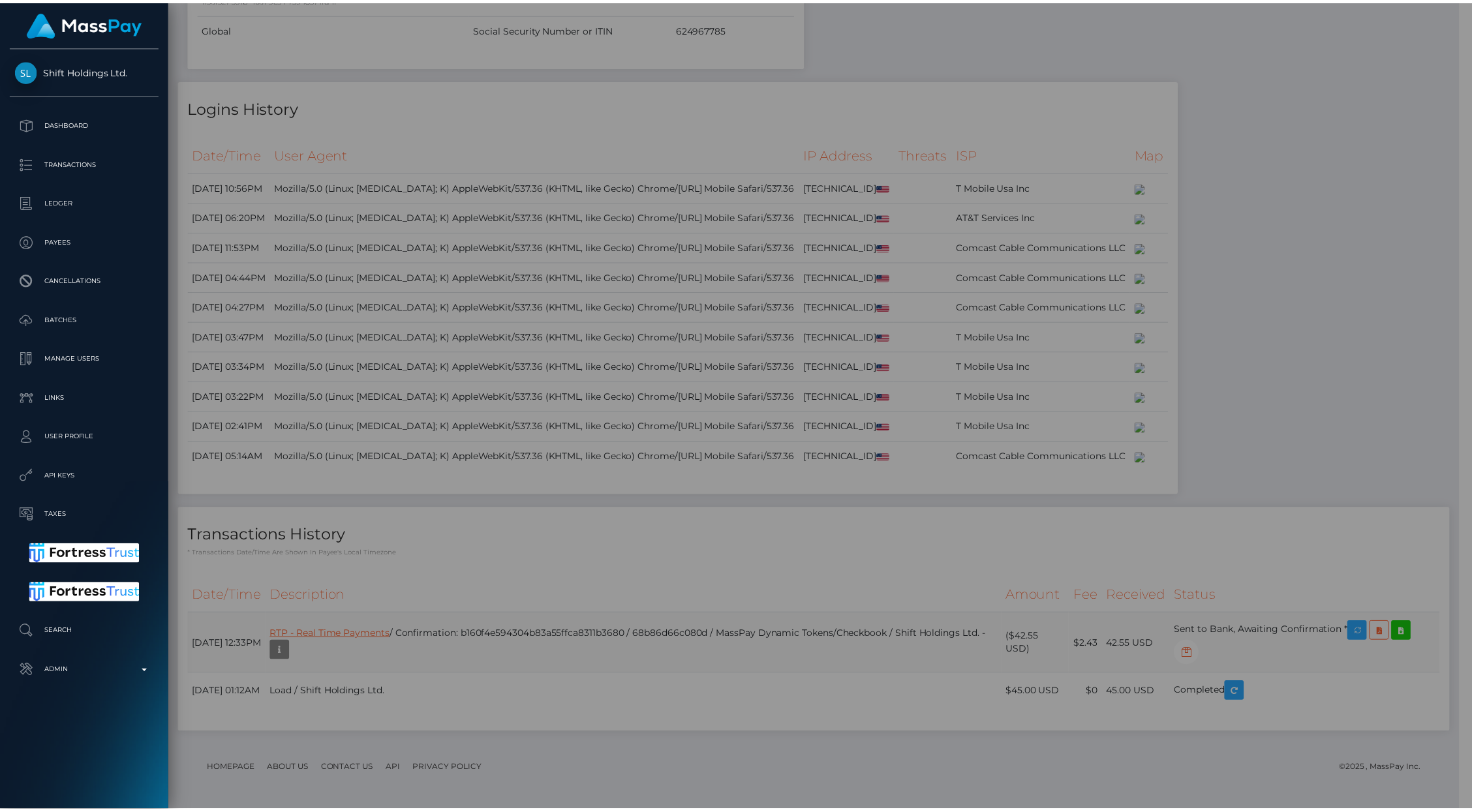
scroll to position [652290, 652010]
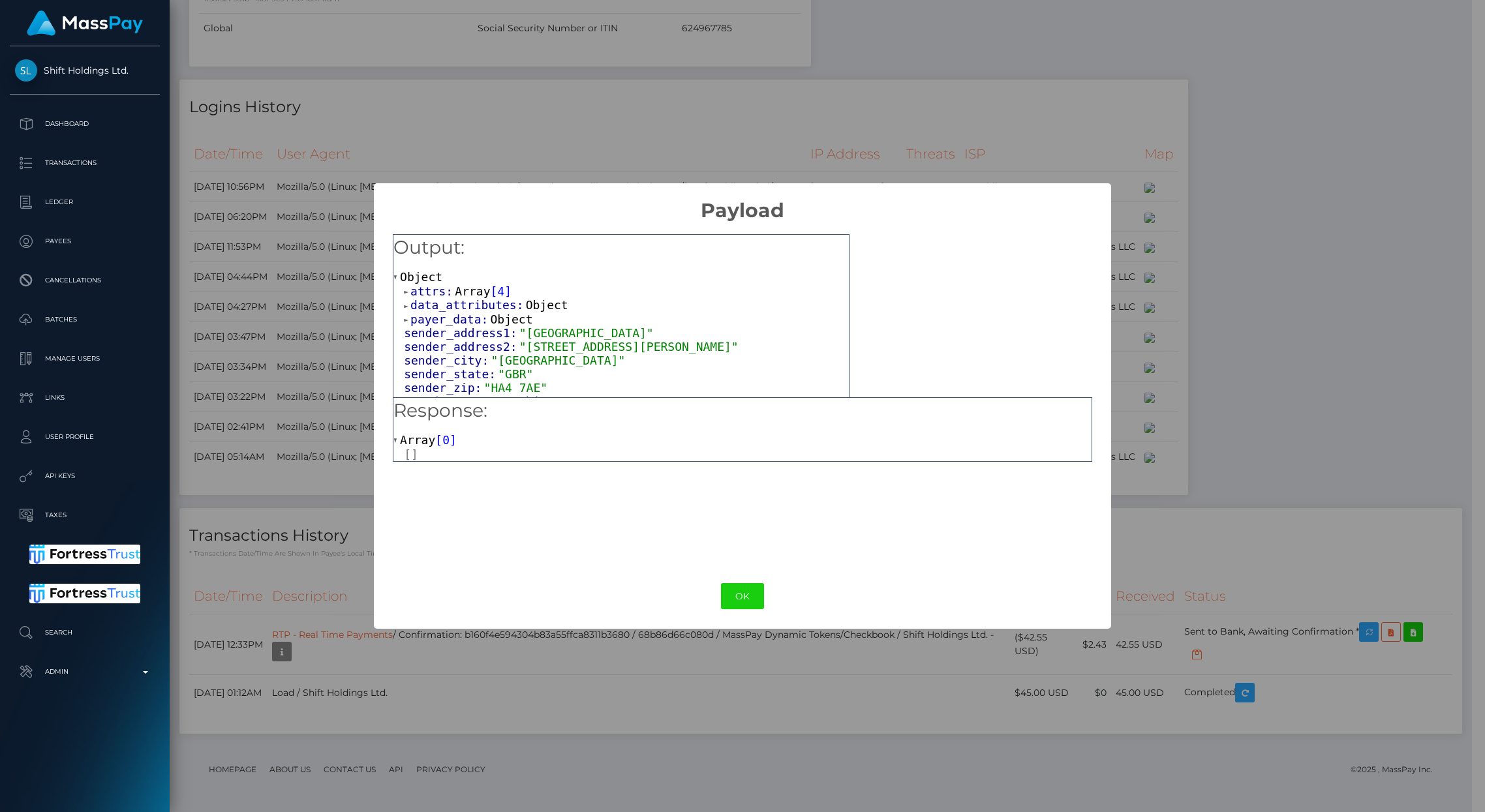
click at [411, 455] on div at bounding box center [748, 454] width 688 height 14
click at [737, 591] on button "OK" at bounding box center [742, 596] width 43 height 27
